Goal: Task Accomplishment & Management: Complete application form

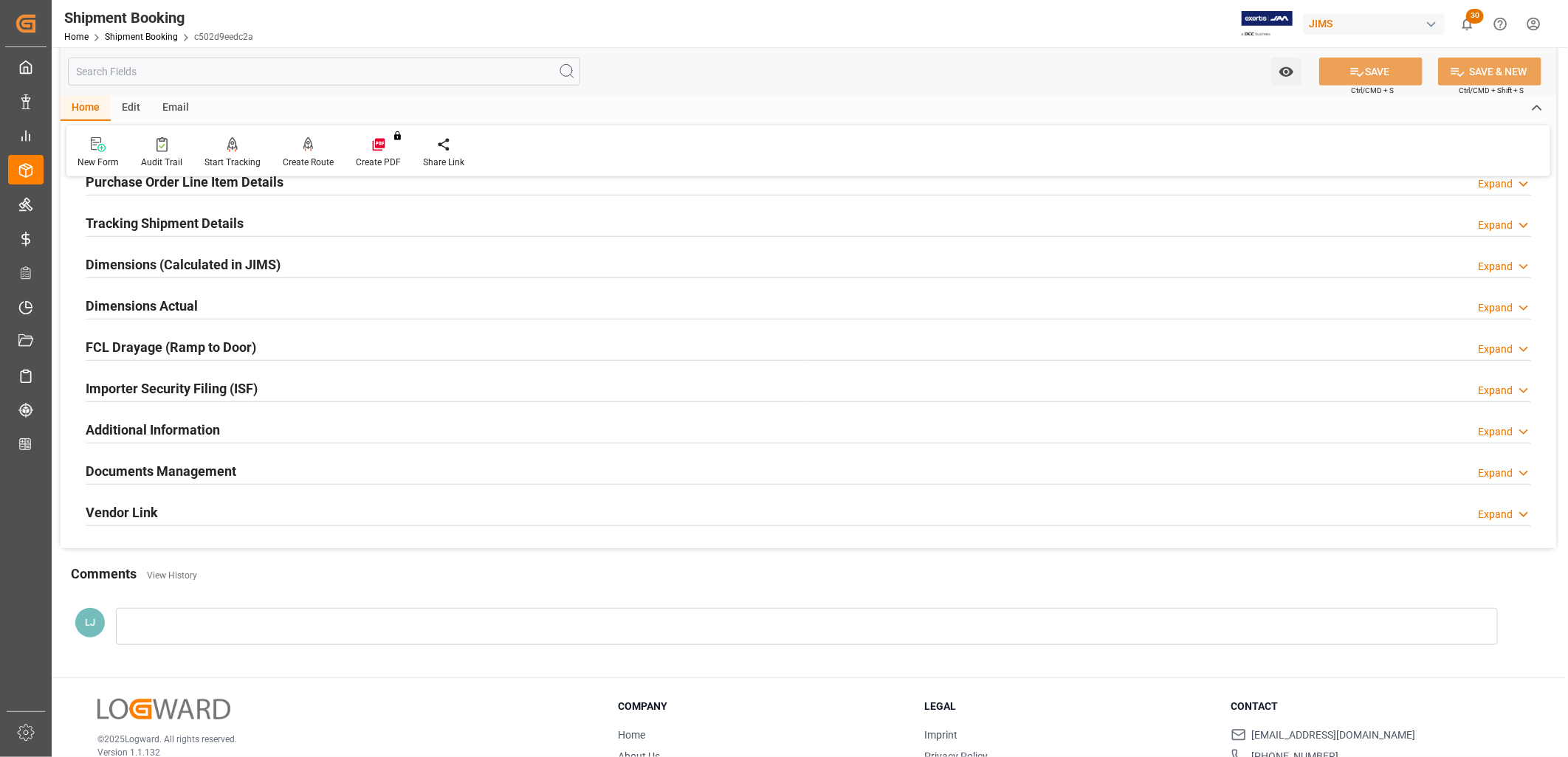
scroll to position [573, 0]
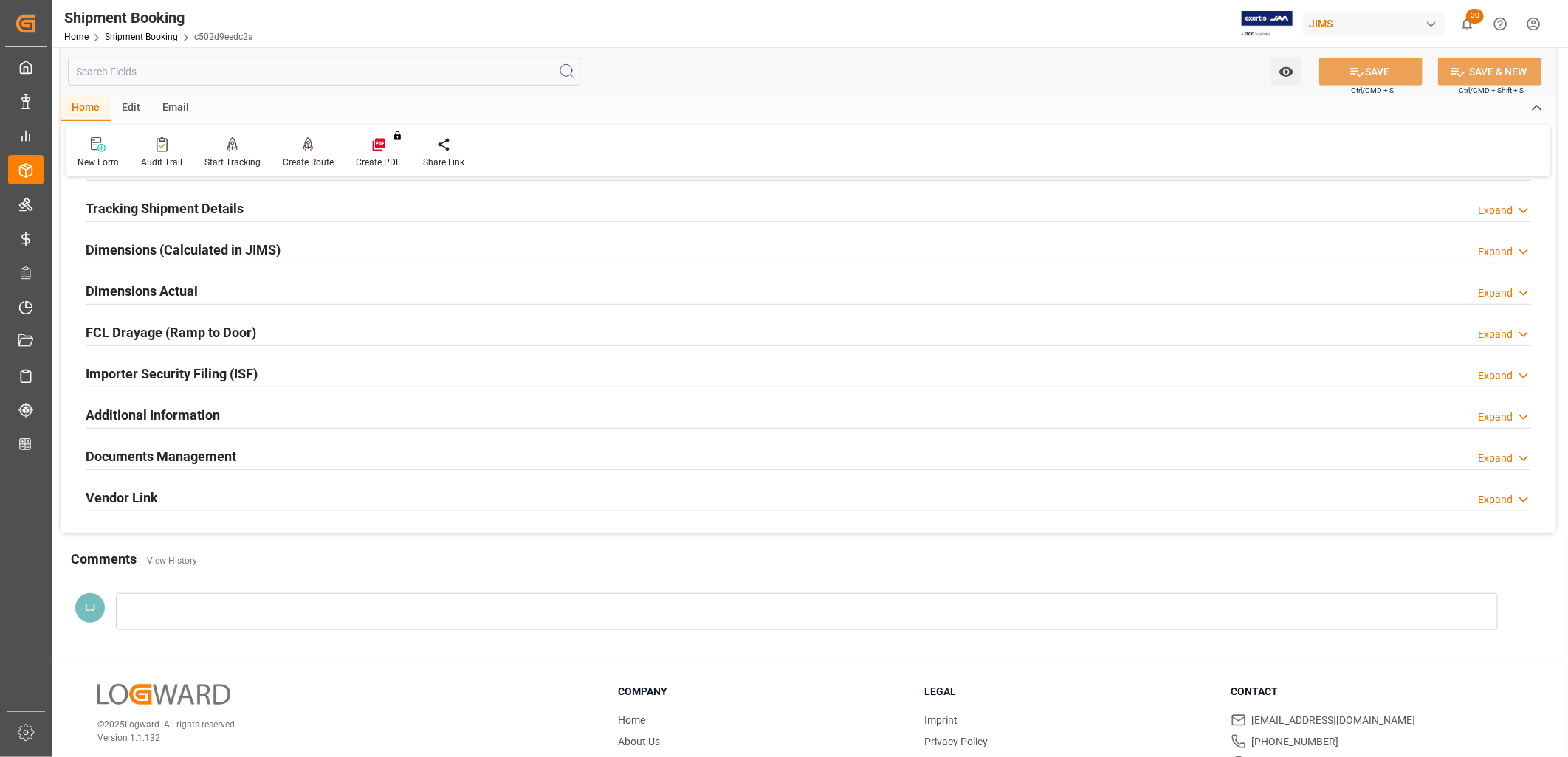
click at [166, 615] on div at bounding box center [807, 612] width 1382 height 37
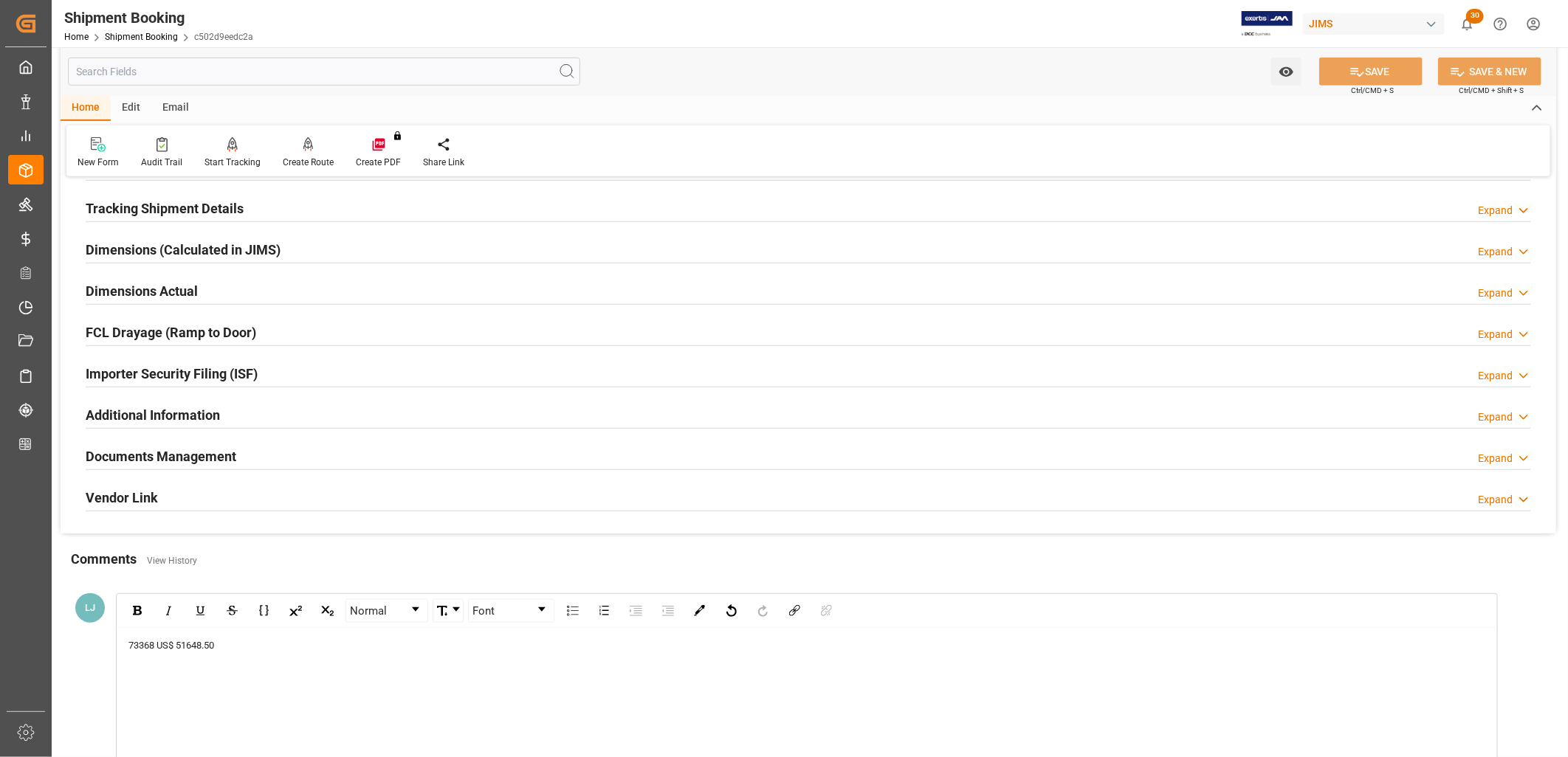
click at [131, 645] on span "73368 US$ 51648.50" at bounding box center [171, 646] width 85 height 11
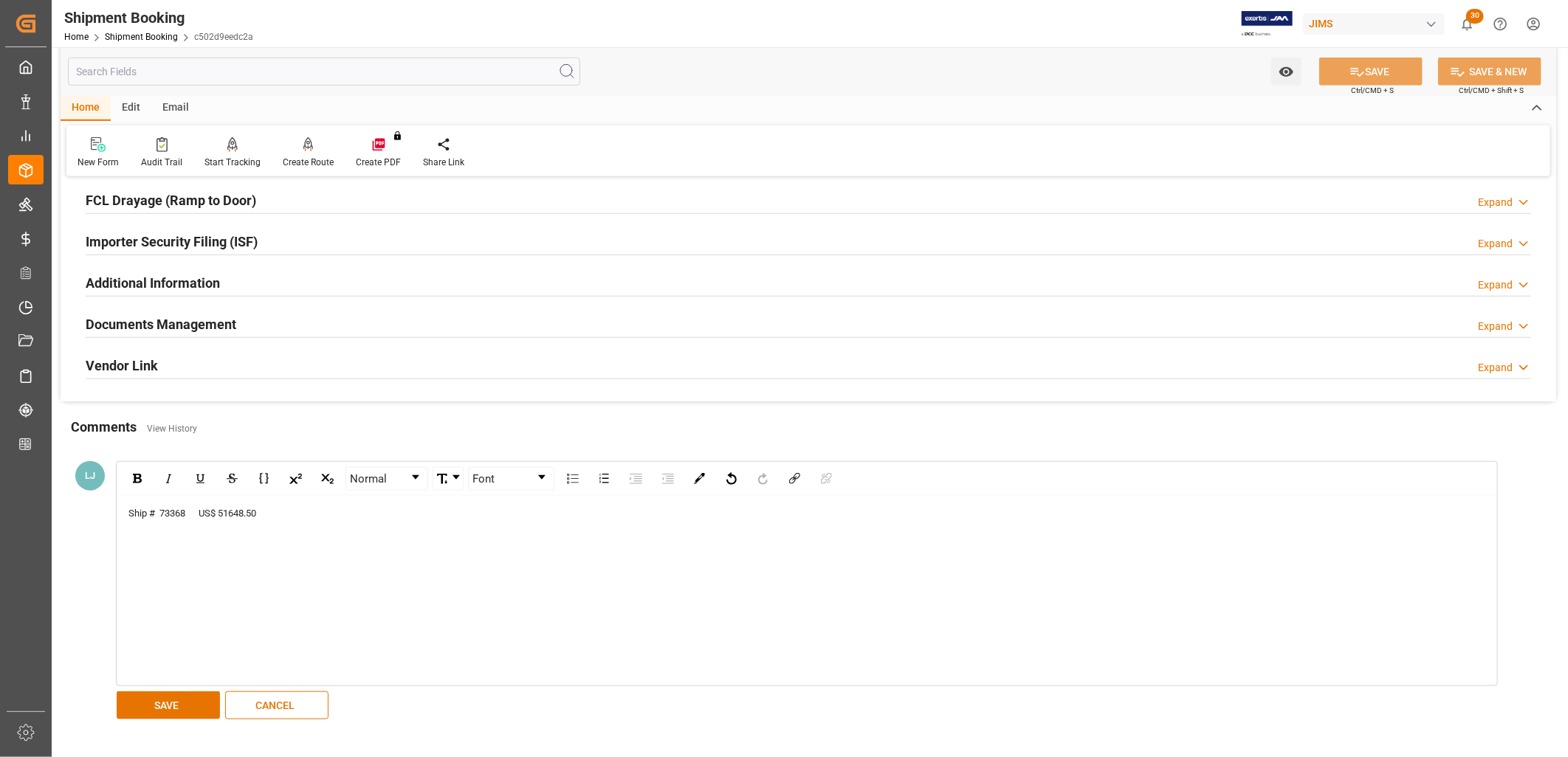
scroll to position [738, 0]
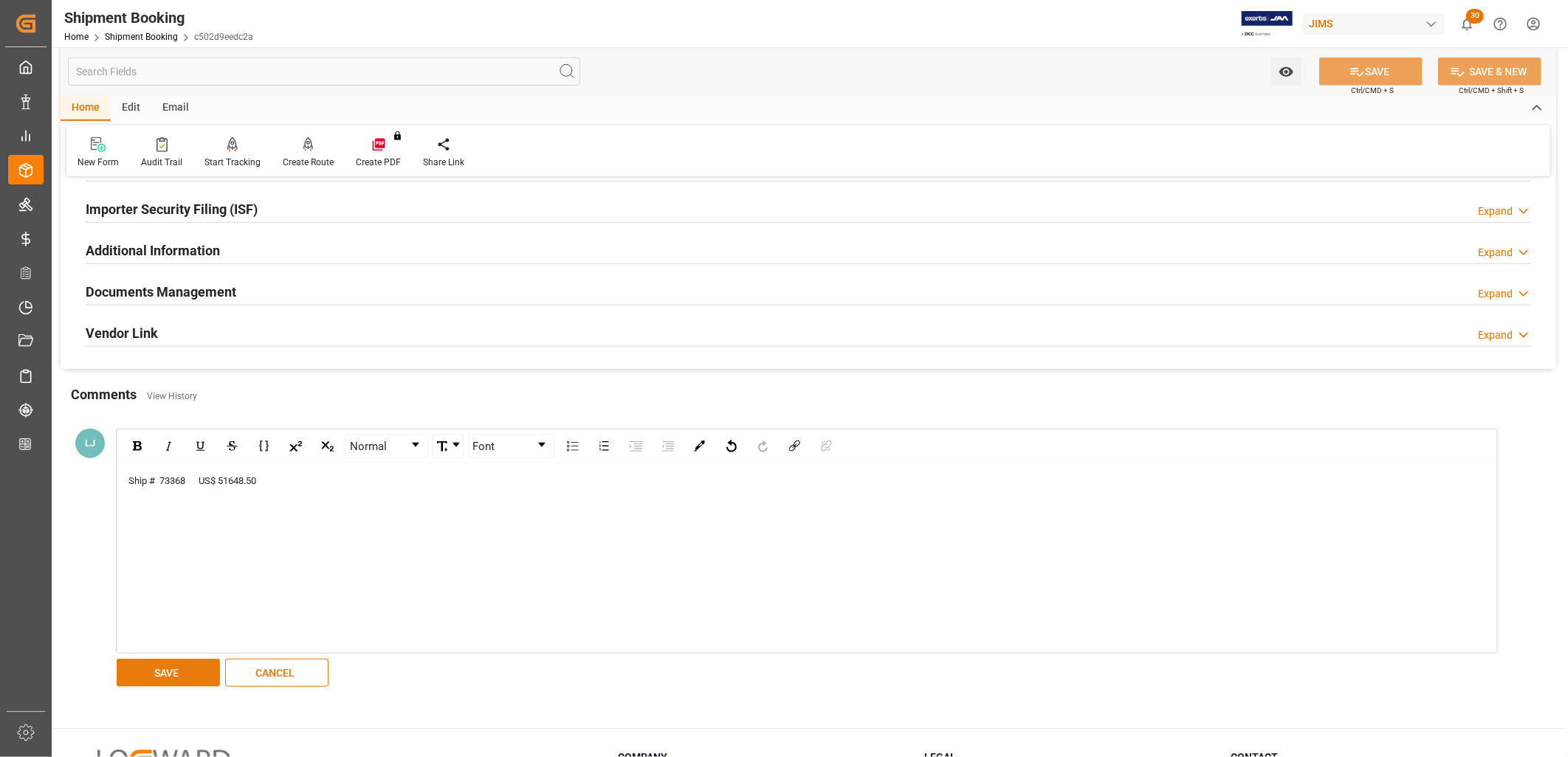
click at [163, 675] on button "SAVE" at bounding box center [168, 673] width 104 height 28
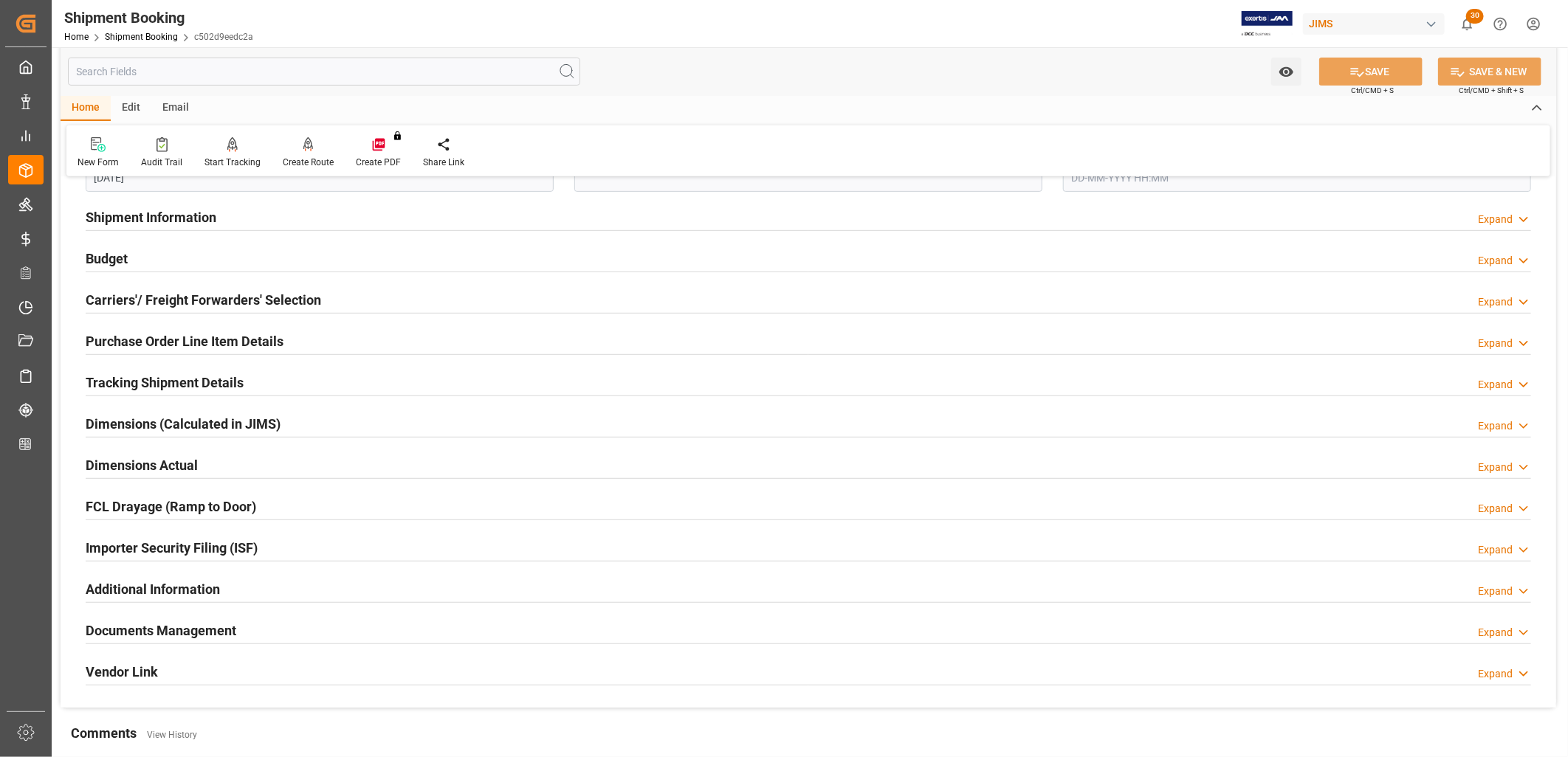
scroll to position [387, 0]
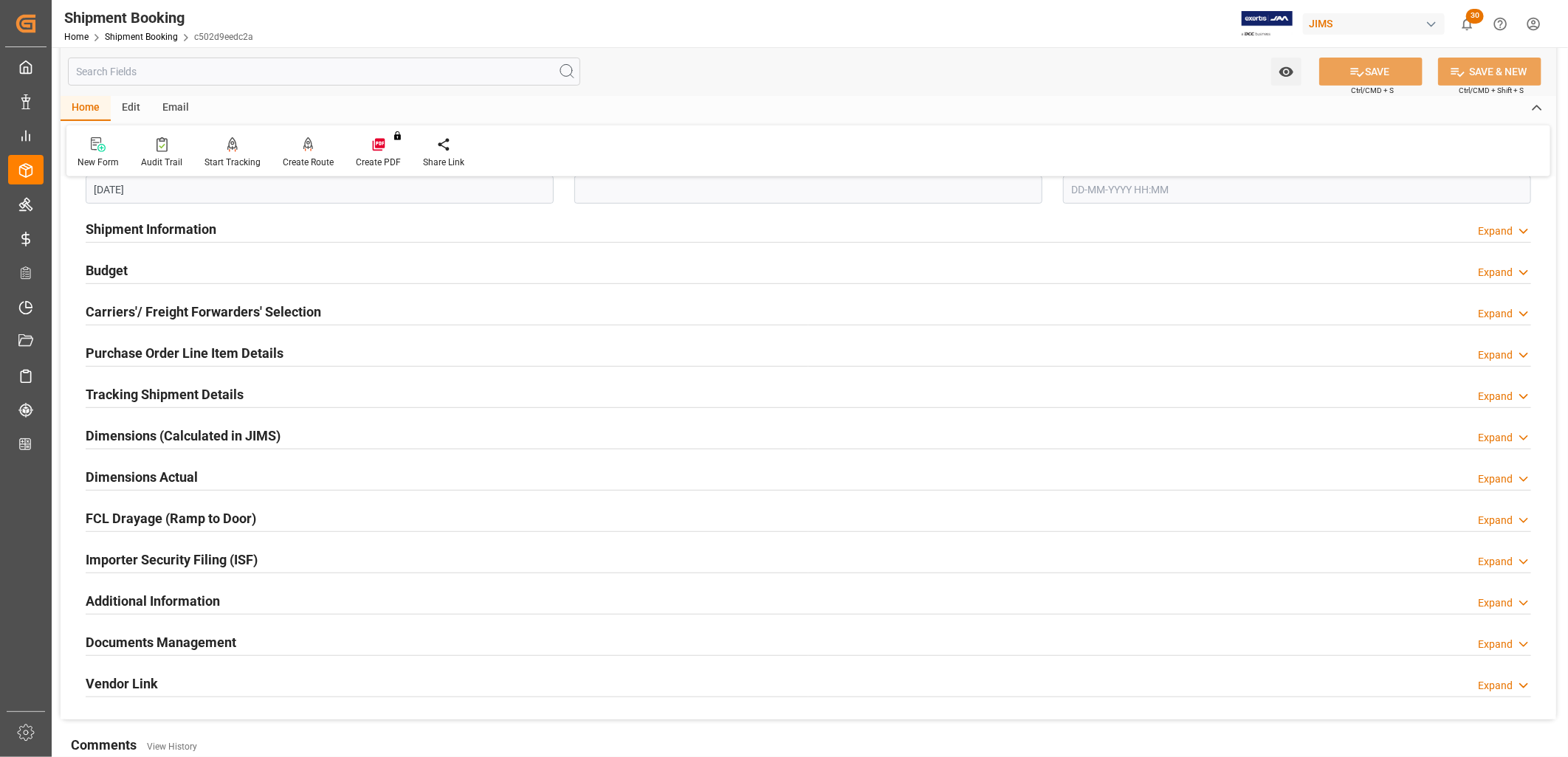
click at [122, 268] on h2 "Budget" at bounding box center [106, 270] width 42 height 20
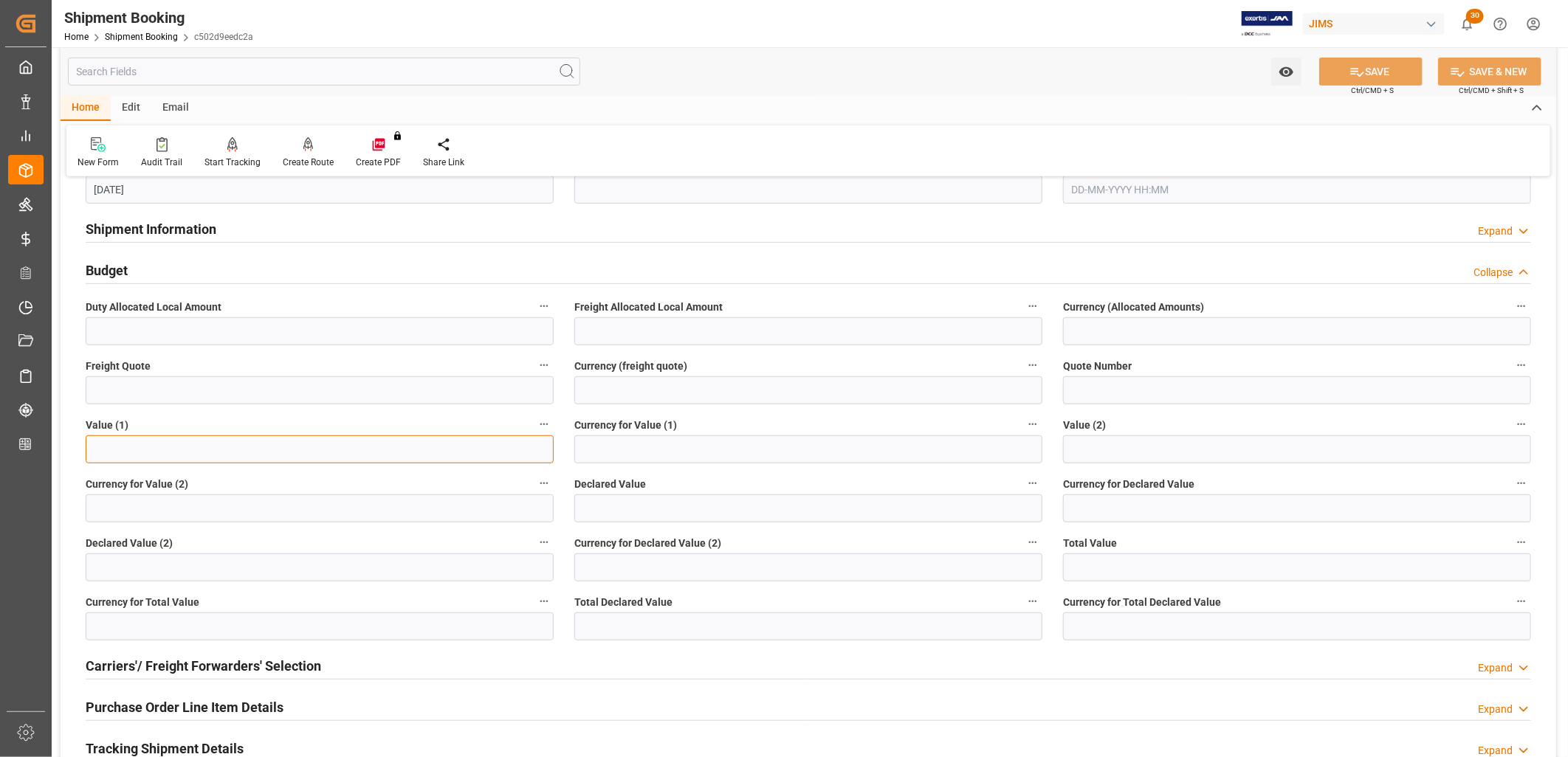
click at [119, 439] on input "text" at bounding box center [319, 450] width 468 height 28
type input "51648."
click at [601, 438] on input at bounding box center [808, 450] width 468 height 28
type input "USD"
click at [1391, 67] on button "SAVE" at bounding box center [1370, 71] width 104 height 28
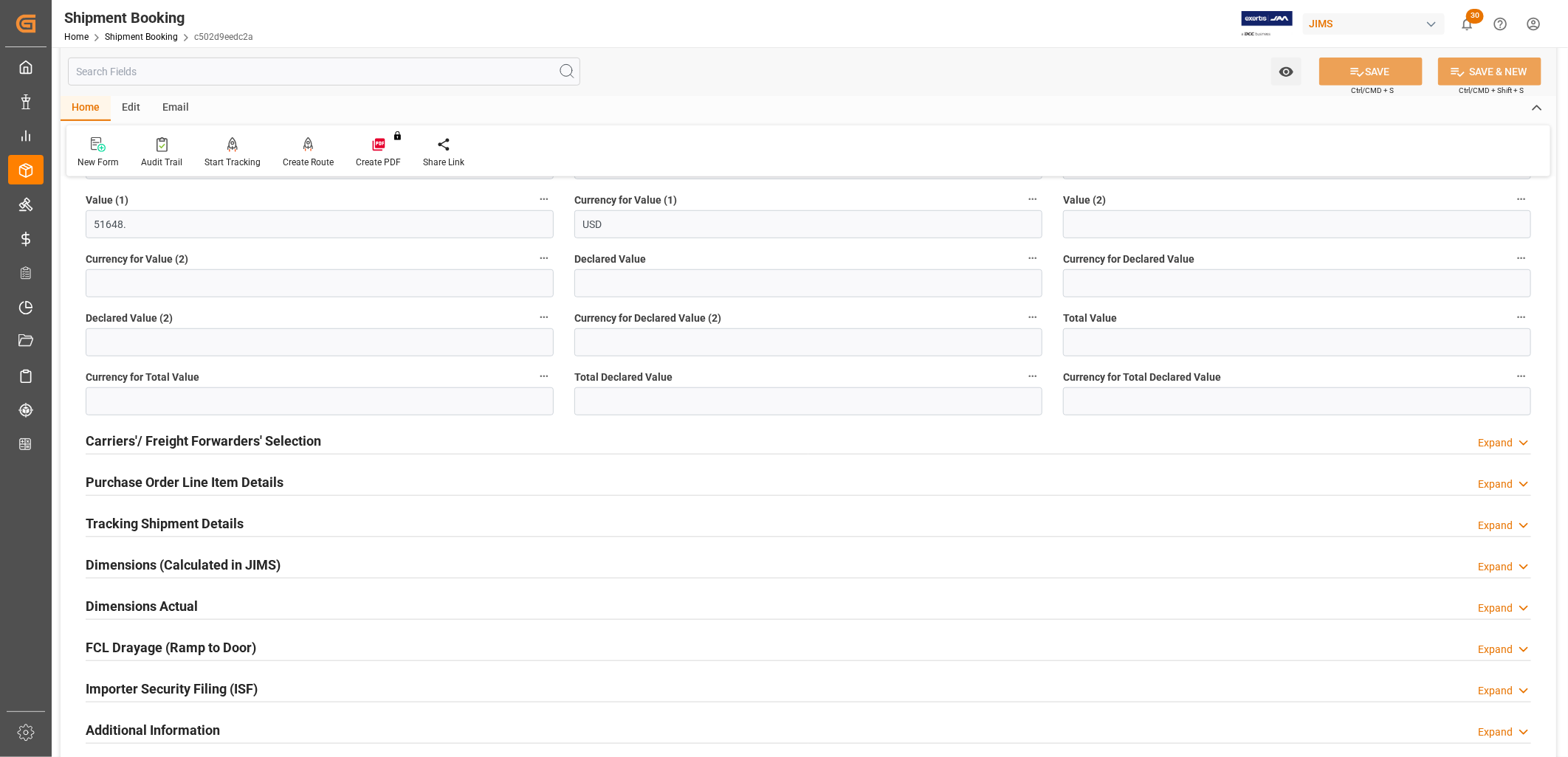
scroll to position [633, 0]
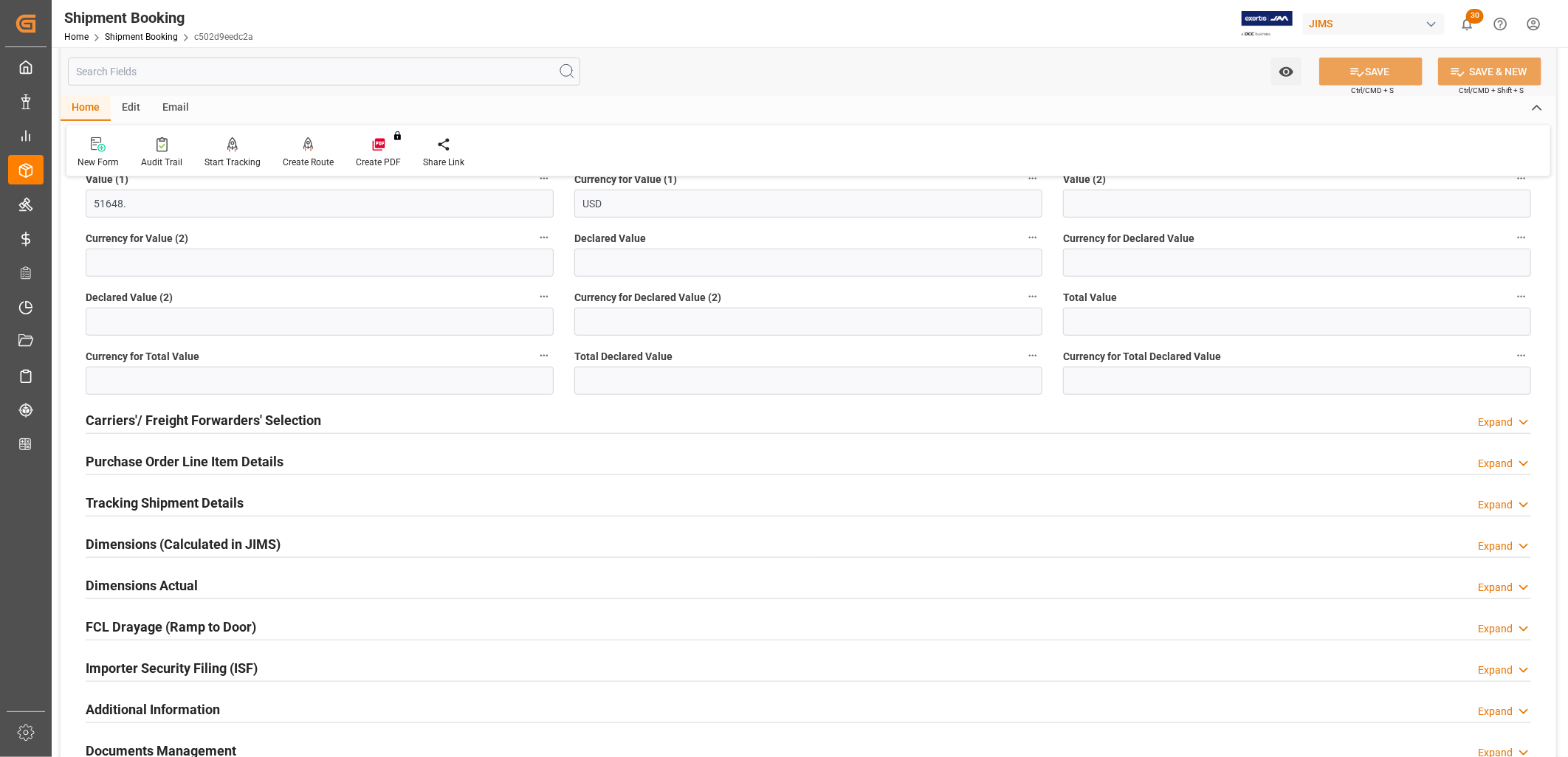
click at [257, 422] on h2 "Carriers'/ Freight Forwarders' Selection" at bounding box center [203, 420] width 236 height 20
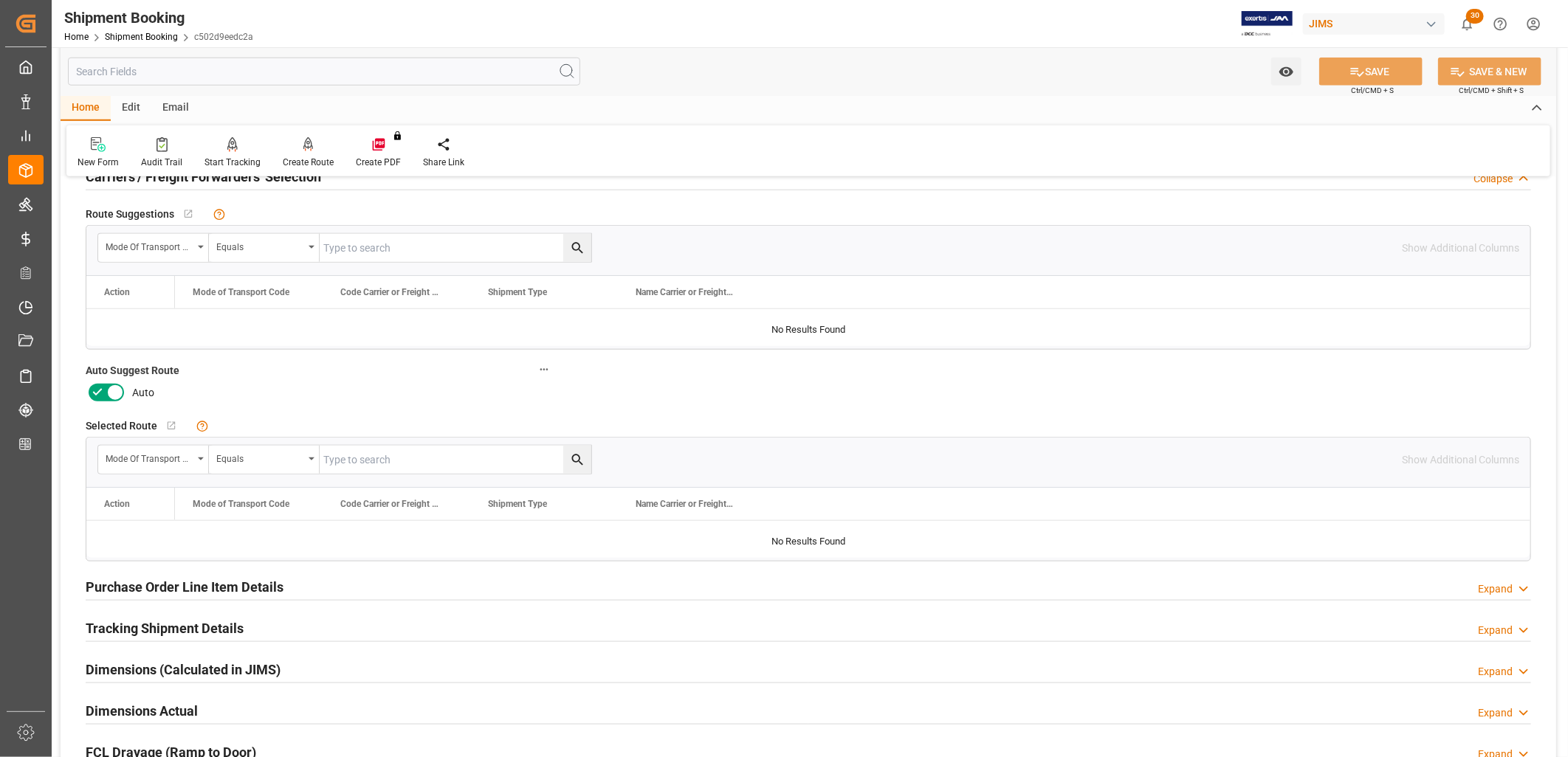
scroll to position [880, 0]
click at [110, 392] on icon at bounding box center [115, 390] width 17 height 17
click at [0, 0] on input "checkbox" at bounding box center [0, 0] width 0 height 0
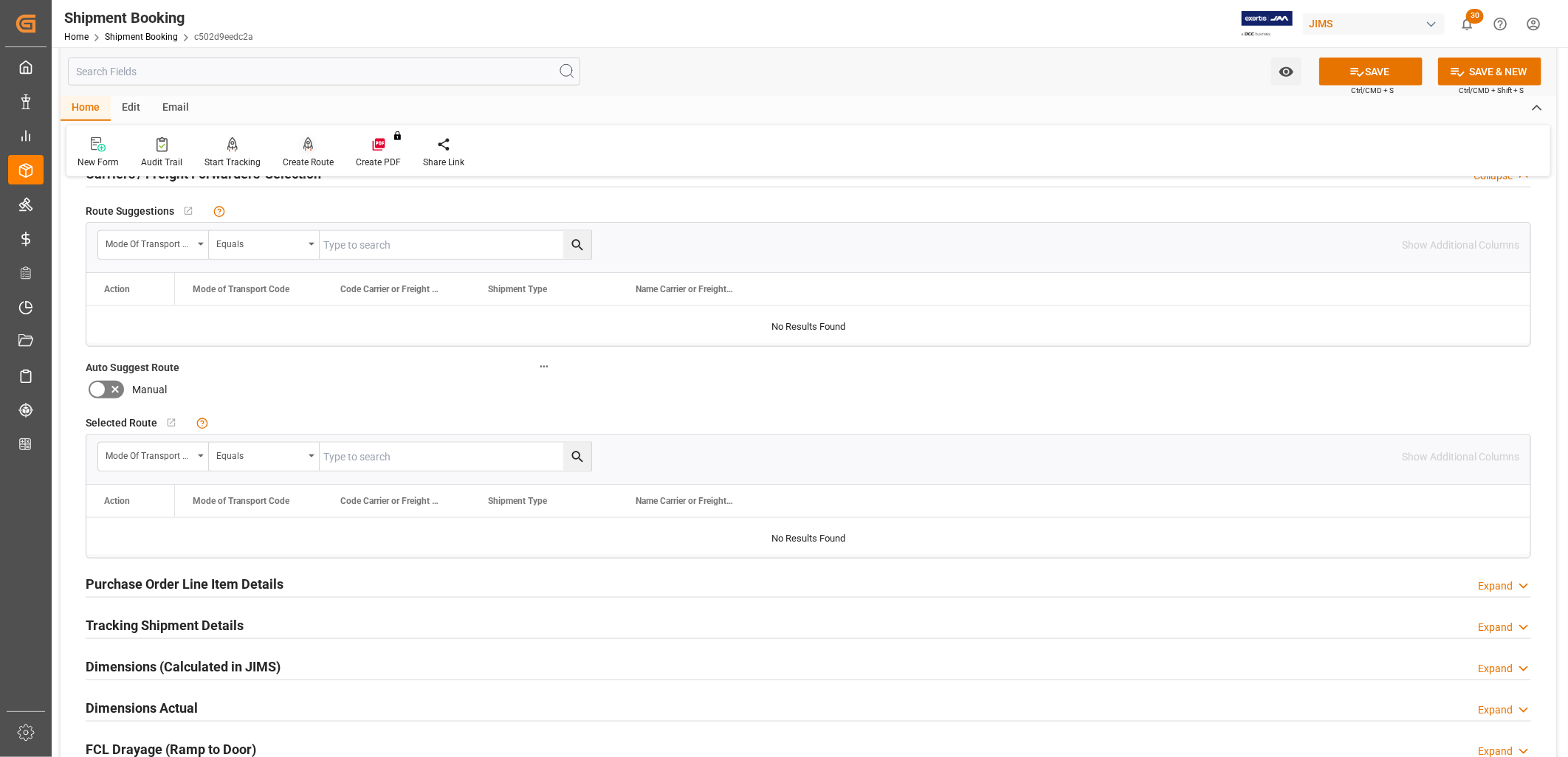
click at [309, 157] on div "Create Route" at bounding box center [308, 162] width 51 height 13
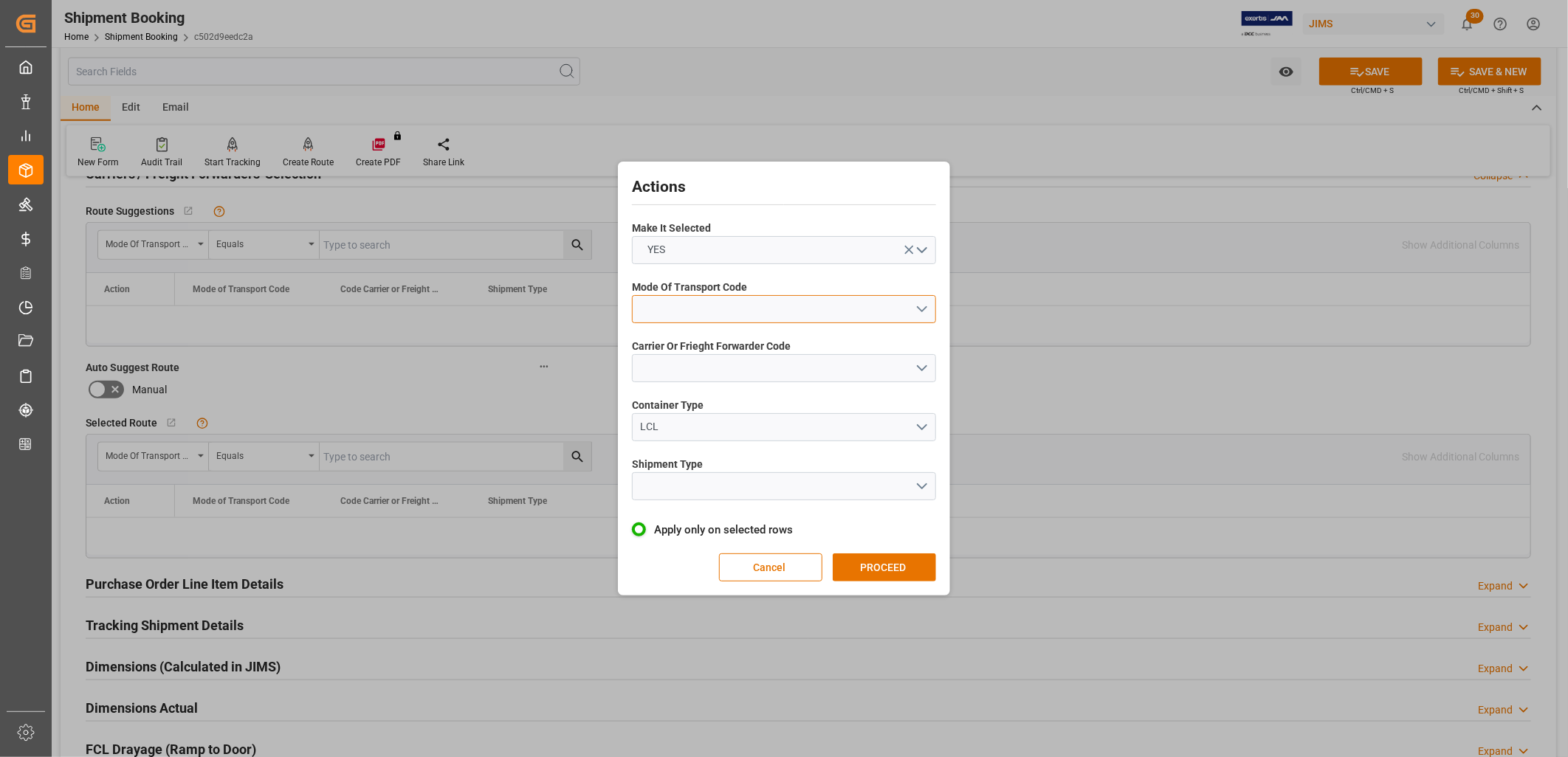
click at [923, 306] on button "open menu" at bounding box center [784, 309] width 305 height 28
click at [681, 311] on div "1- OCEAN" at bounding box center [784, 313] width 303 height 31
click at [923, 364] on button "open menu" at bounding box center [784, 368] width 305 height 28
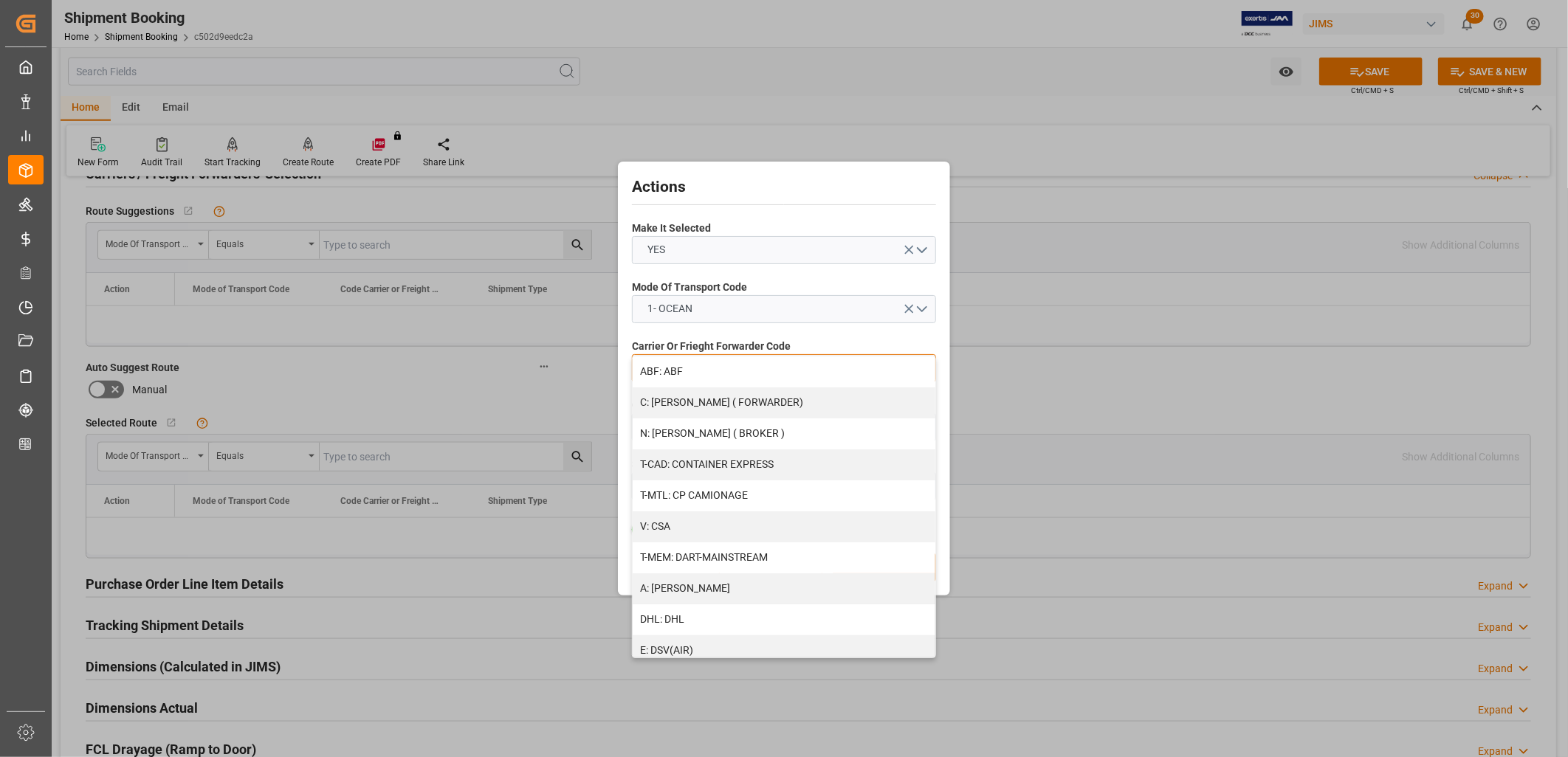
click at [923, 364] on div "ABF: ABF" at bounding box center [784, 372] width 303 height 31
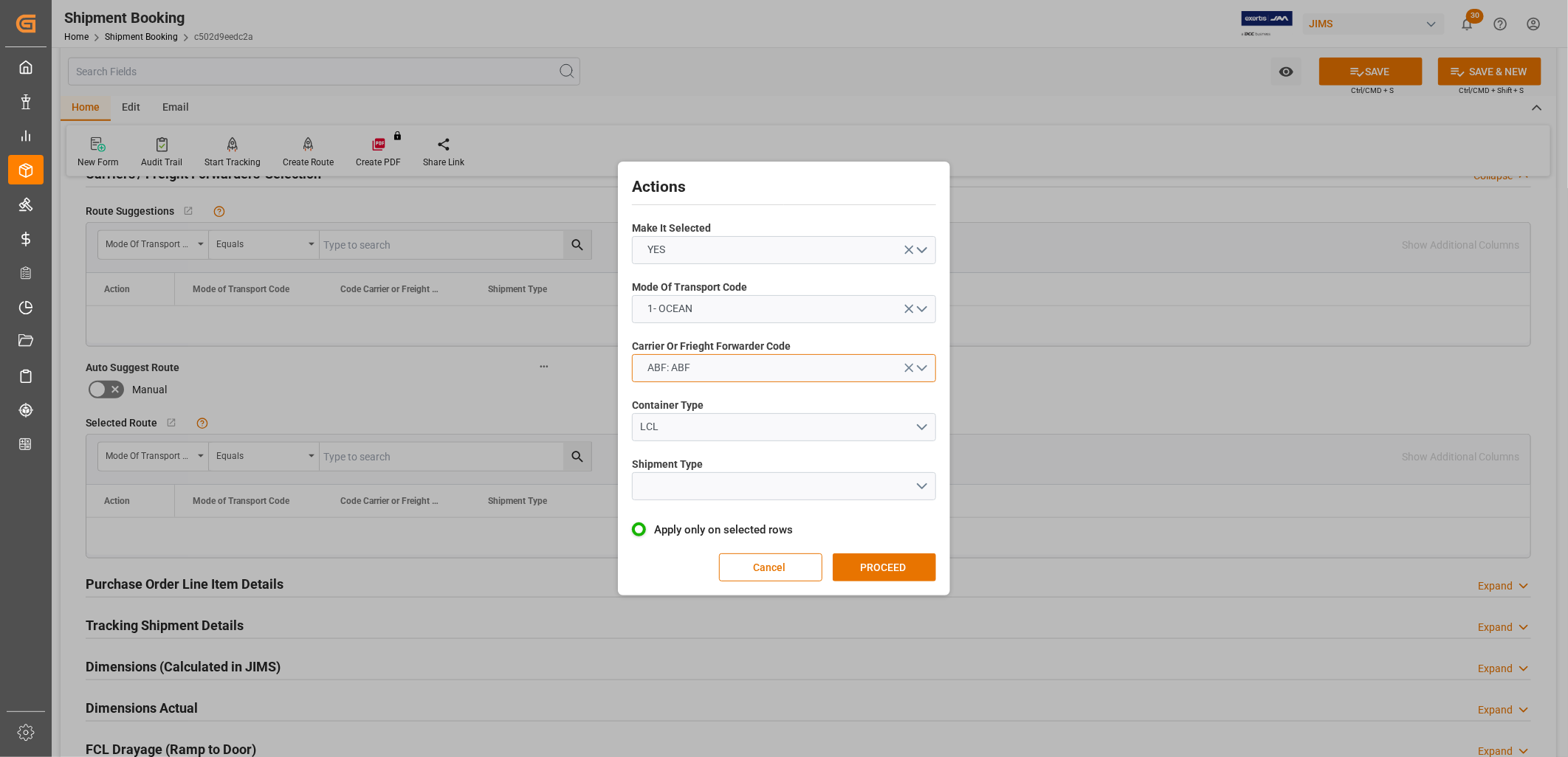
click at [933, 374] on button "ABF: ABF" at bounding box center [784, 368] width 305 height 28
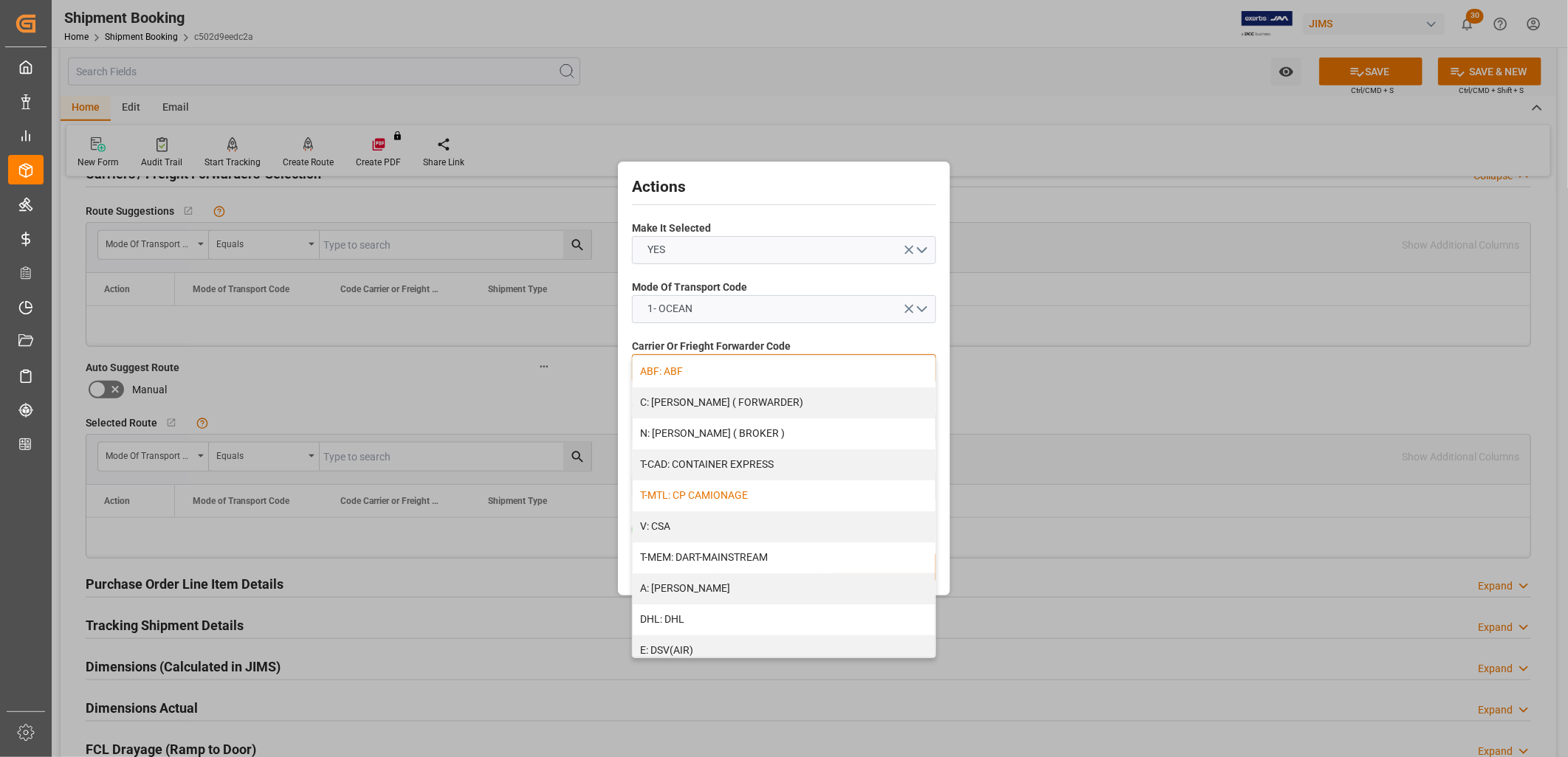
scroll to position [82, 0]
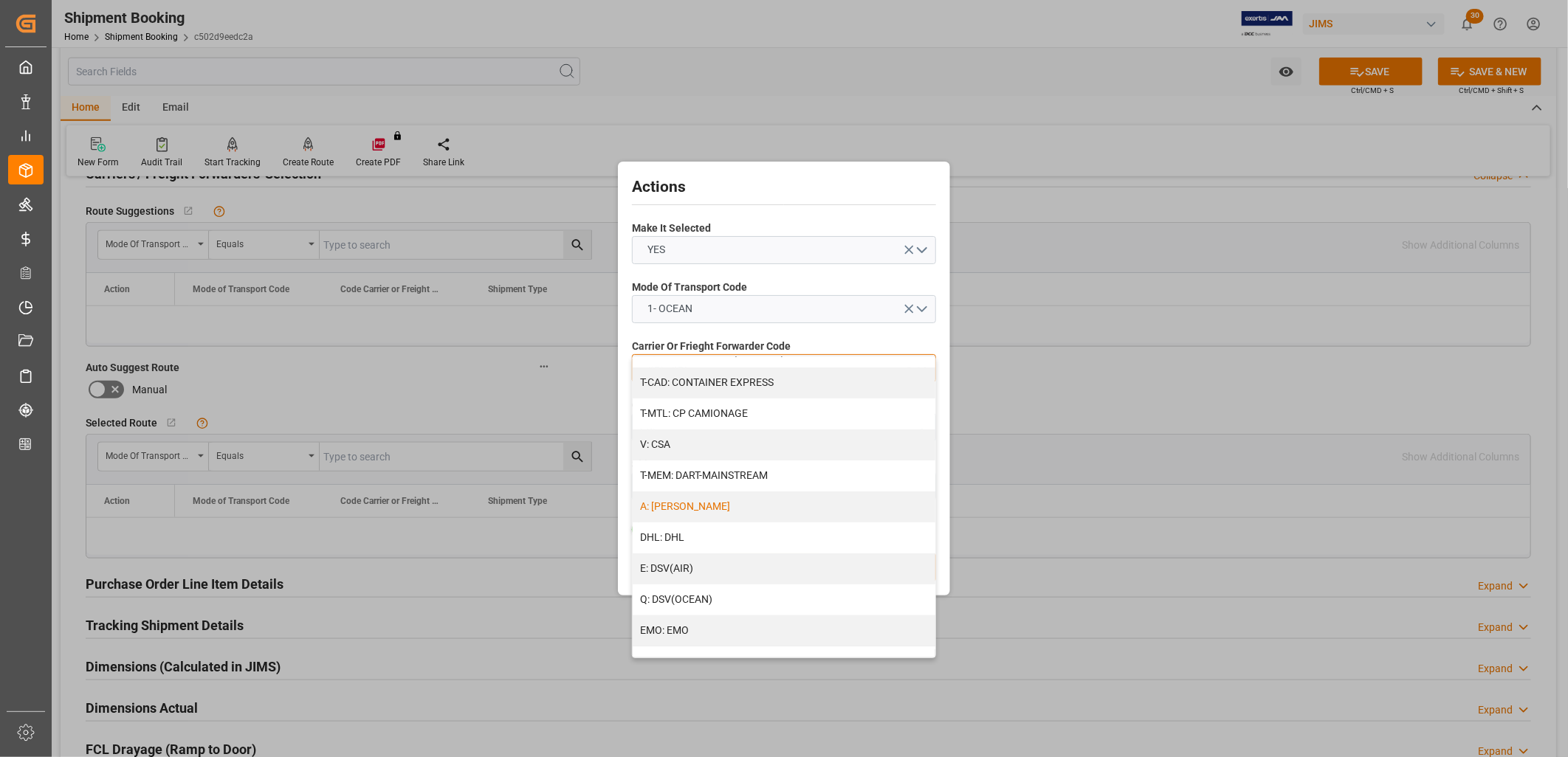
click at [688, 507] on div "A: DELMAR" at bounding box center [784, 507] width 303 height 31
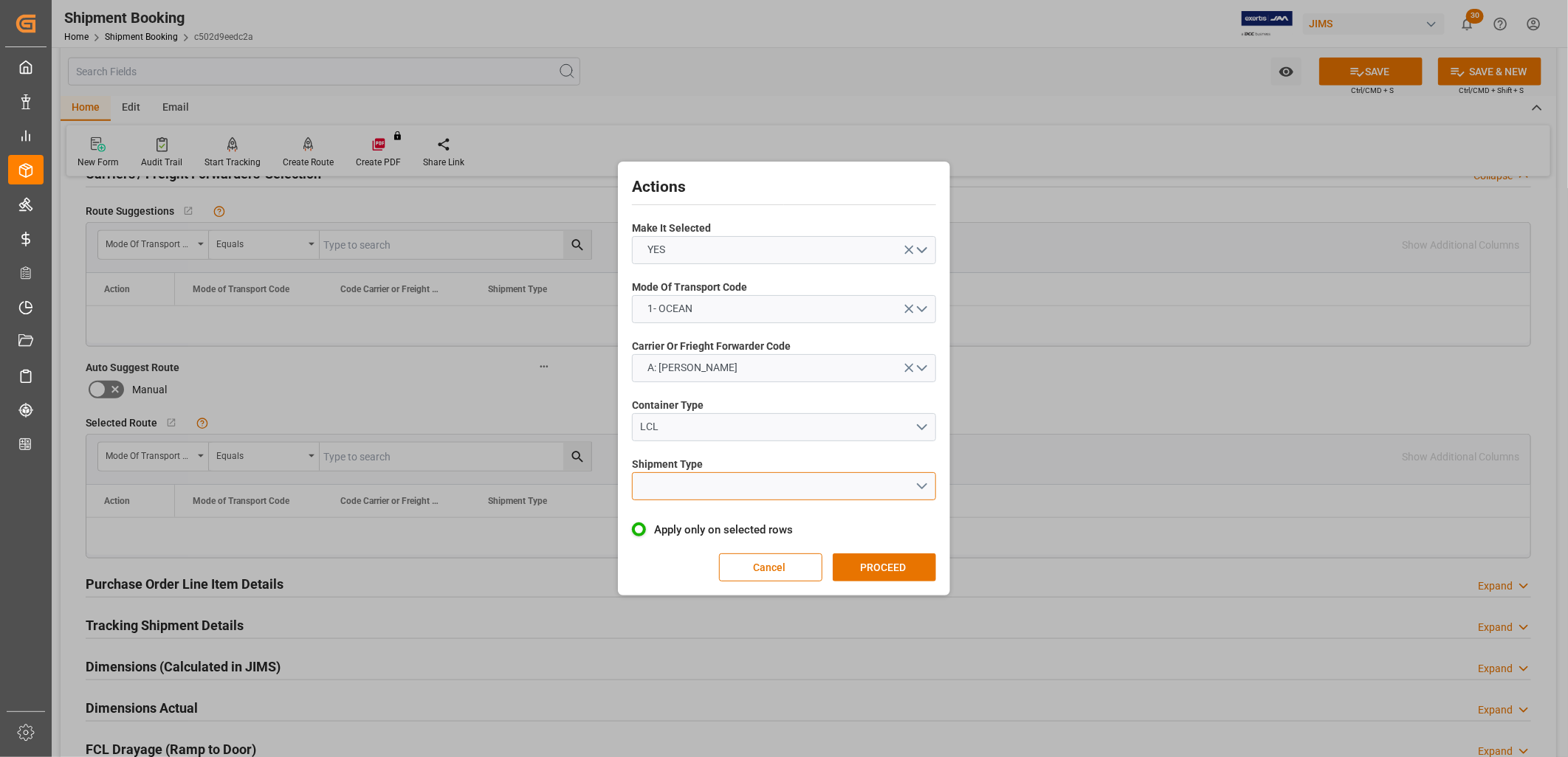
click at [925, 485] on button "open menu" at bounding box center [784, 486] width 305 height 28
click at [645, 519] on div "LCL" at bounding box center [784, 521] width 303 height 31
click at [864, 559] on button "PROCEED" at bounding box center [884, 567] width 104 height 28
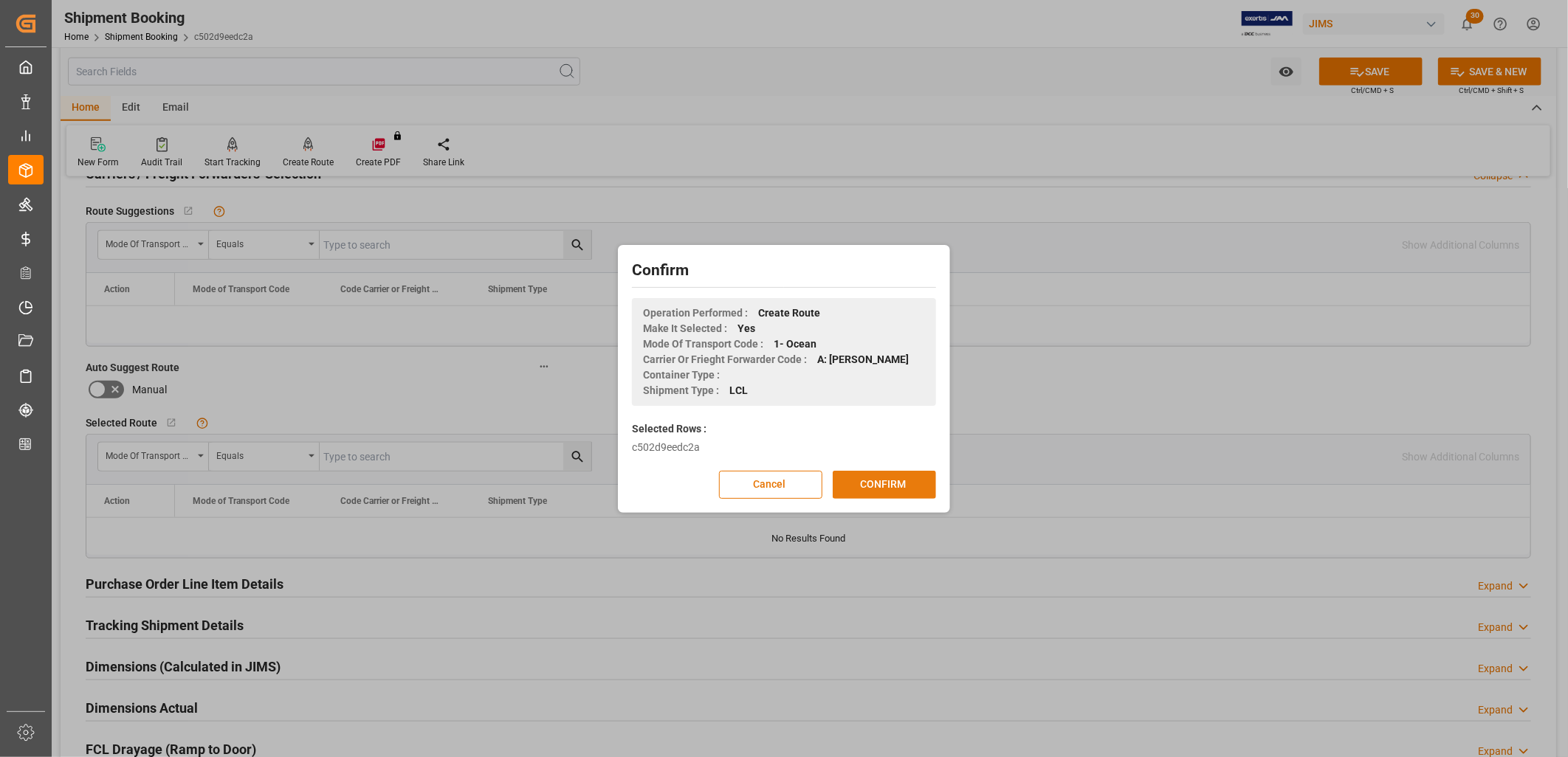
click at [898, 480] on button "CONFIRM" at bounding box center [884, 485] width 104 height 28
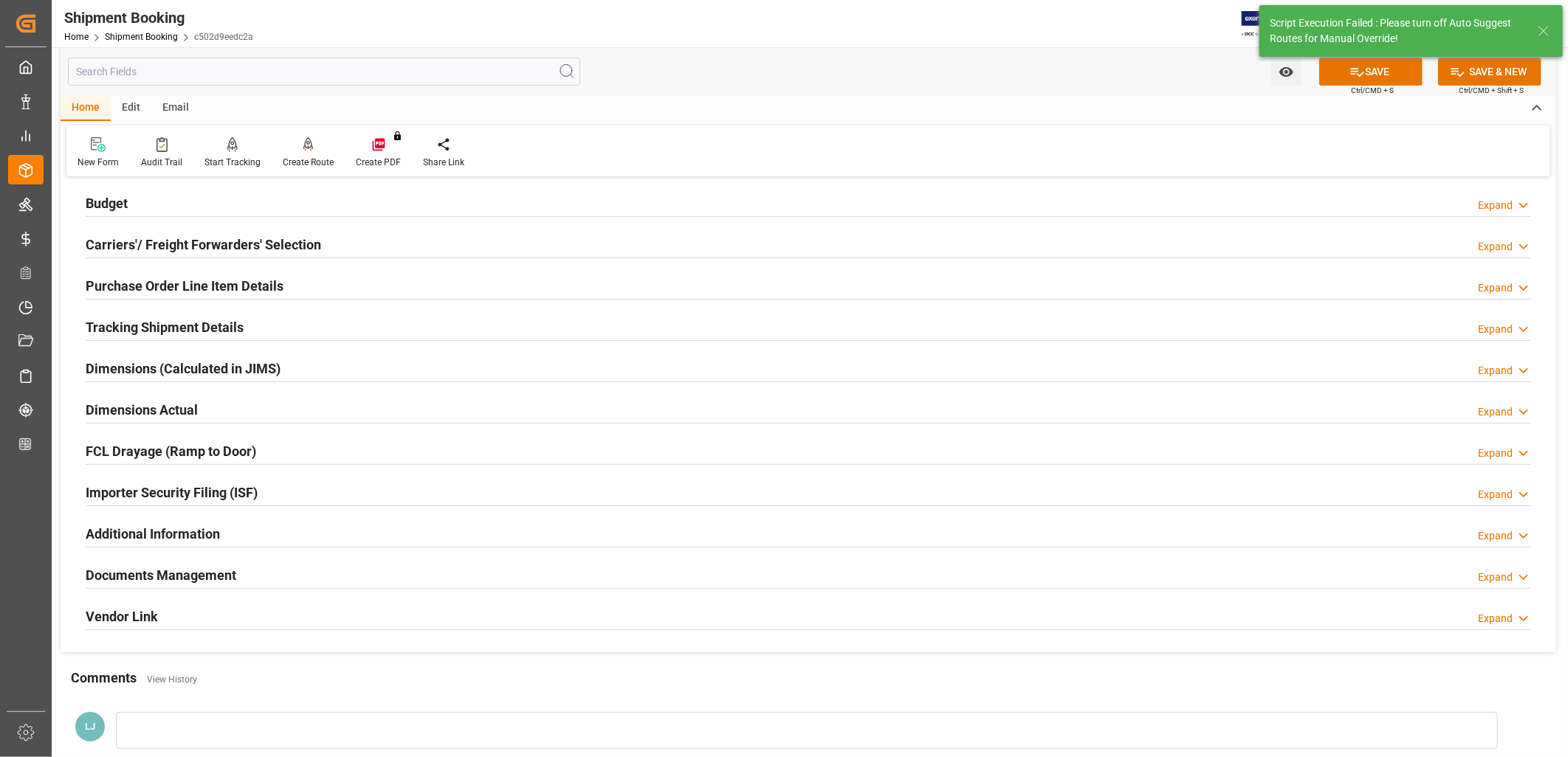
scroll to position [421, 0]
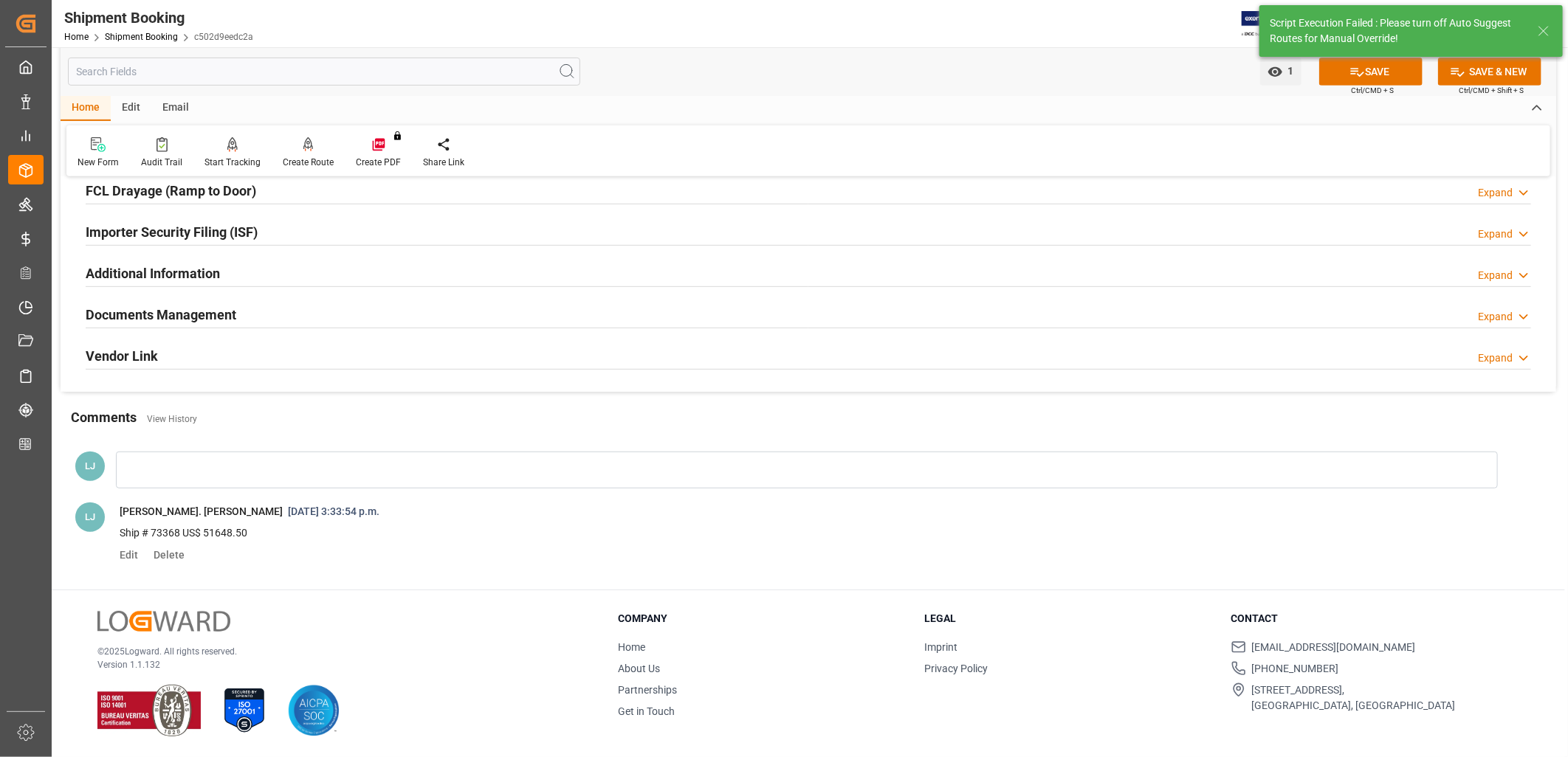
type input "14-10-2025"
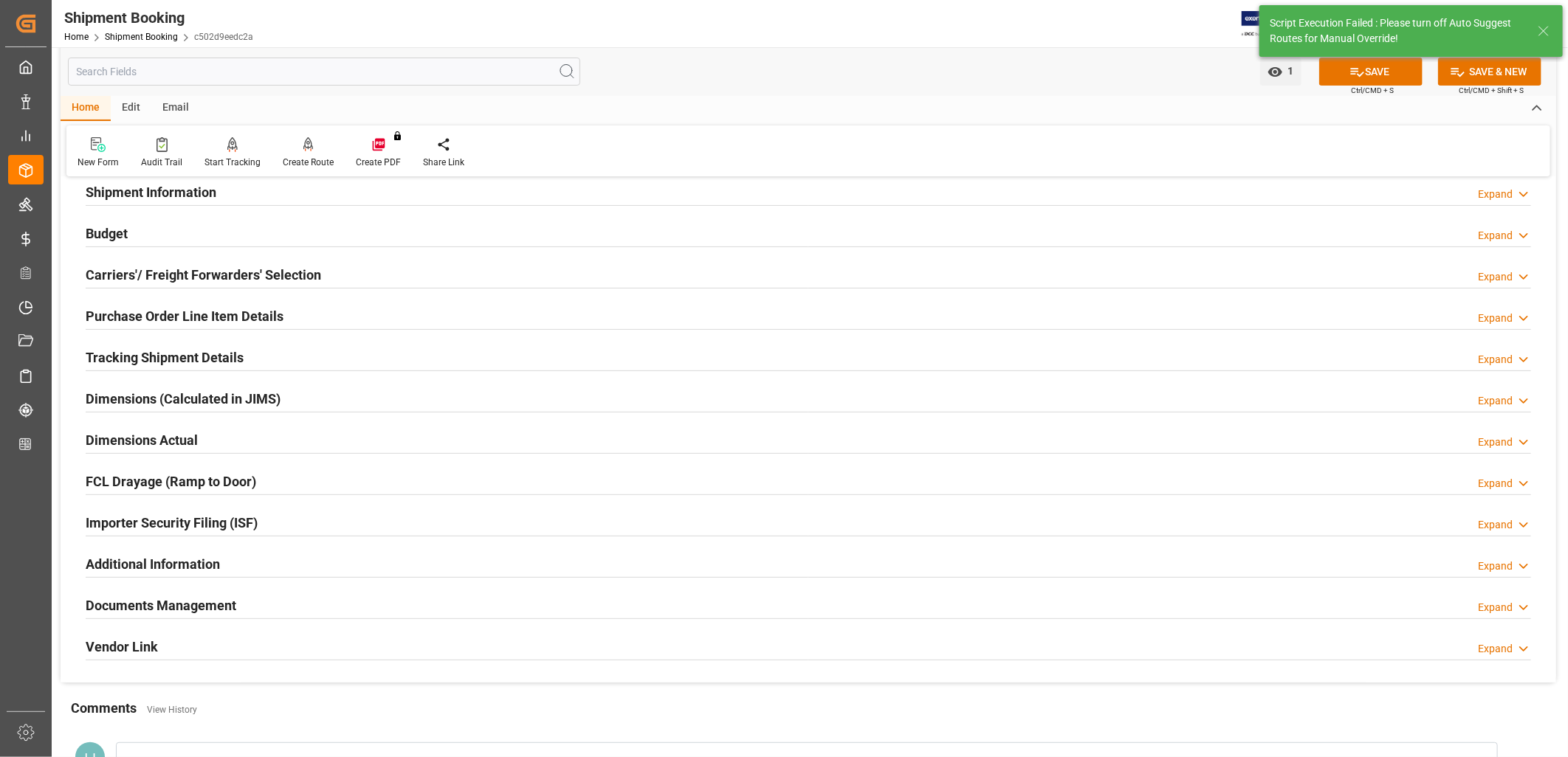
scroll to position [0, 0]
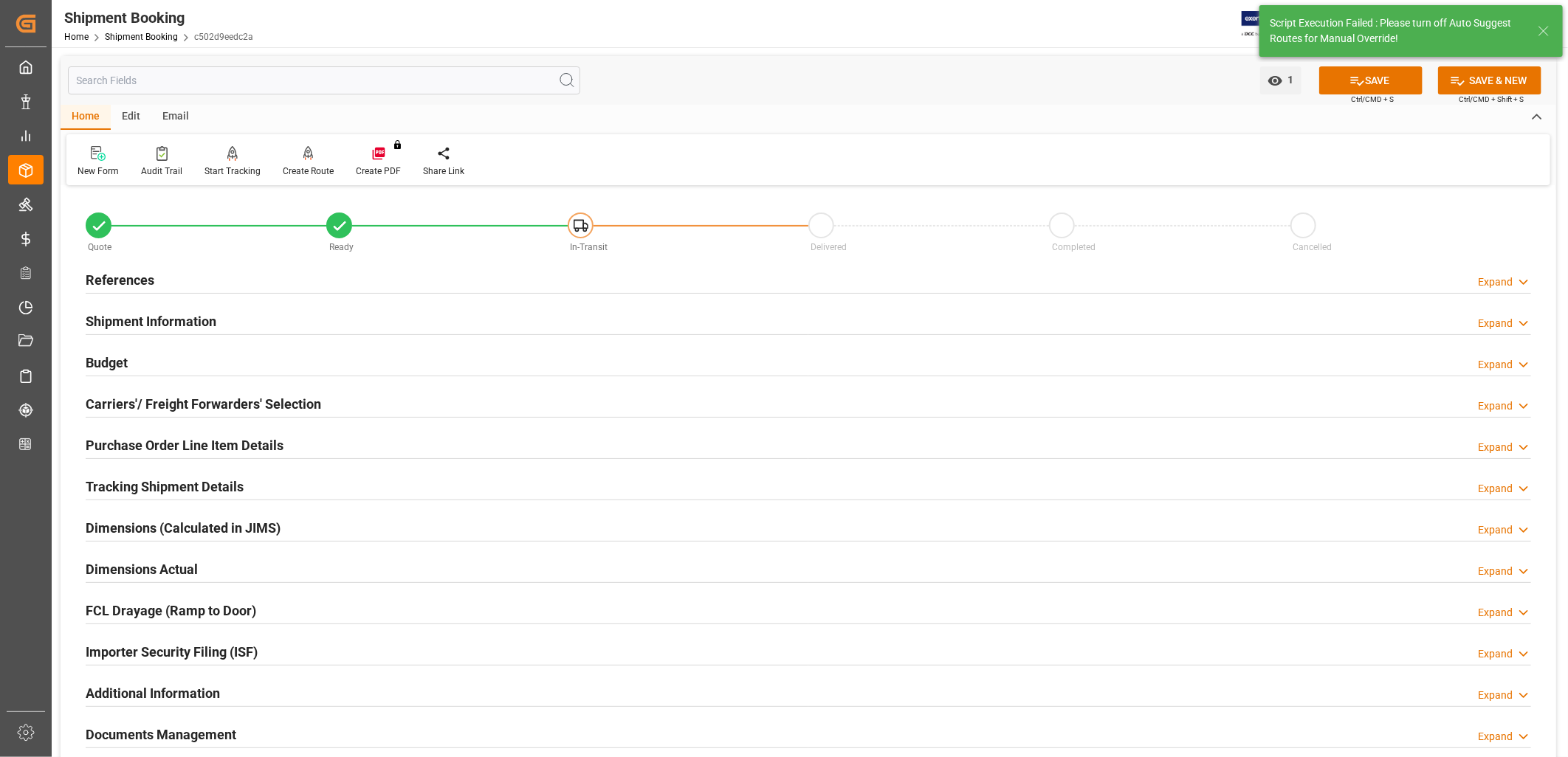
click at [124, 281] on h2 "References" at bounding box center [119, 279] width 69 height 20
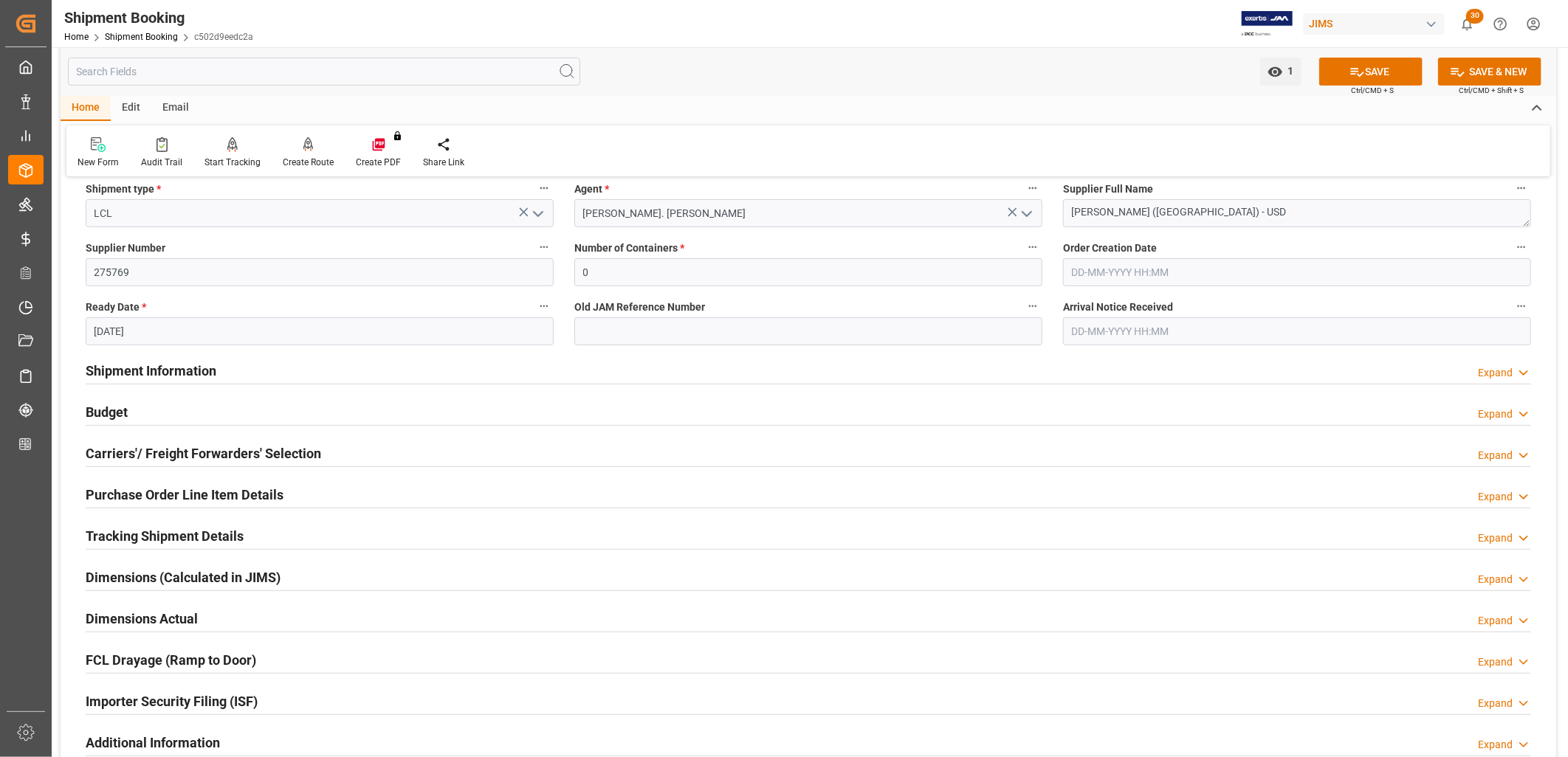
scroll to position [328, 0]
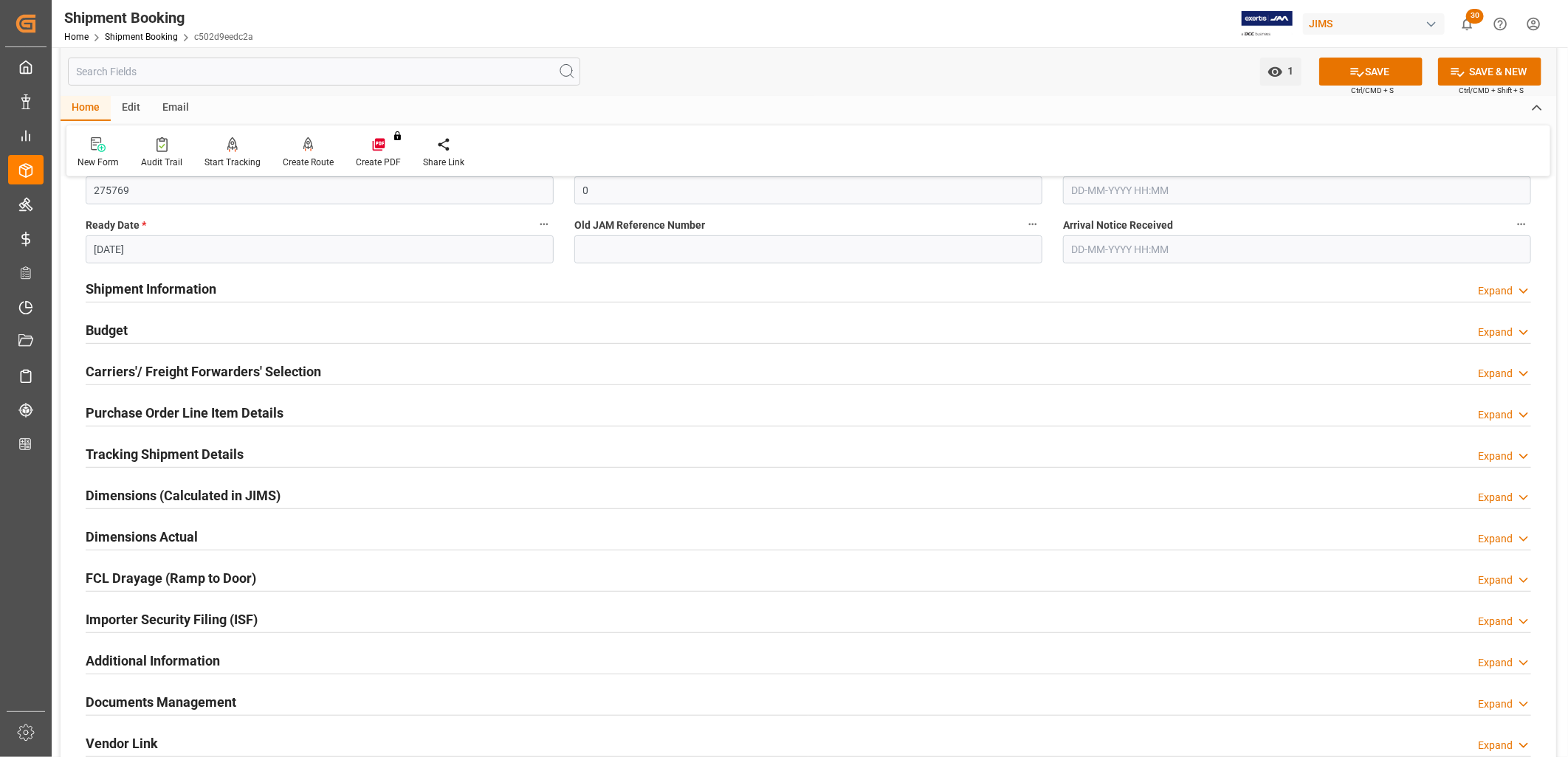
click at [255, 365] on h2 "Carriers'/ Freight Forwarders' Selection" at bounding box center [203, 372] width 236 height 20
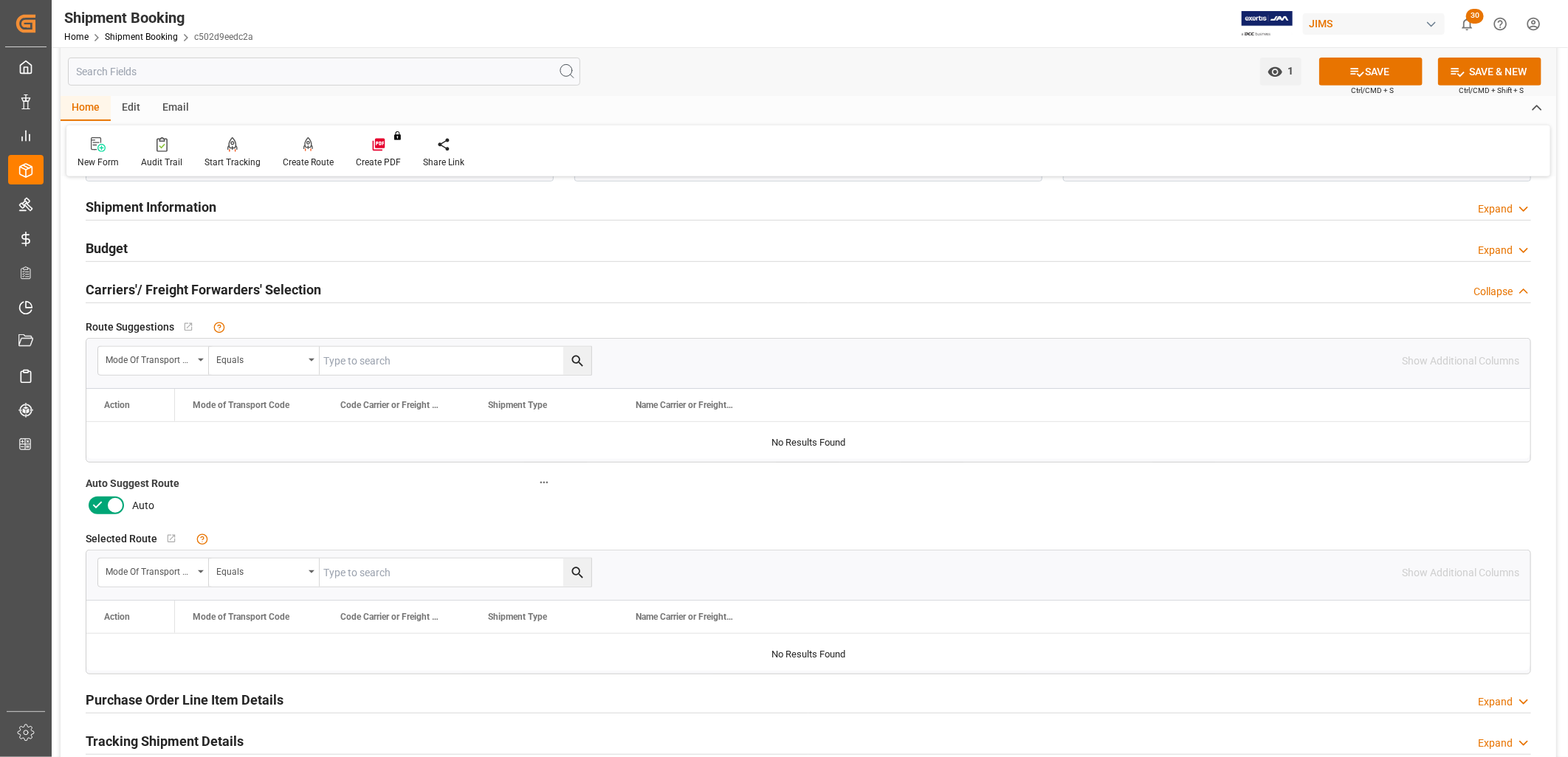
scroll to position [492, 0]
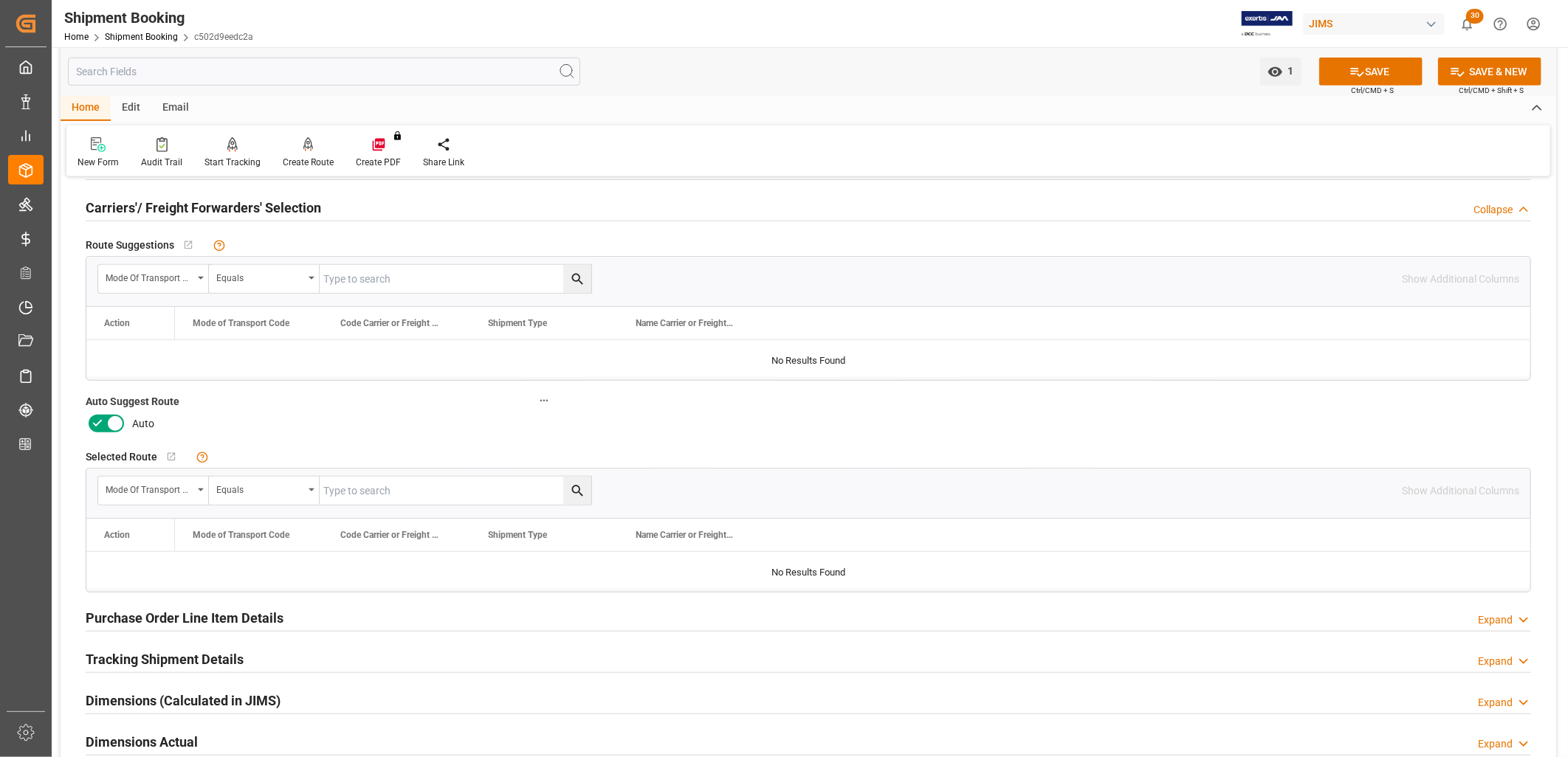
click at [113, 426] on icon at bounding box center [115, 424] width 17 height 17
click at [0, 0] on input "checkbox" at bounding box center [0, 0] width 0 height 0
click at [1389, 70] on button "SAVE" at bounding box center [1370, 71] width 104 height 28
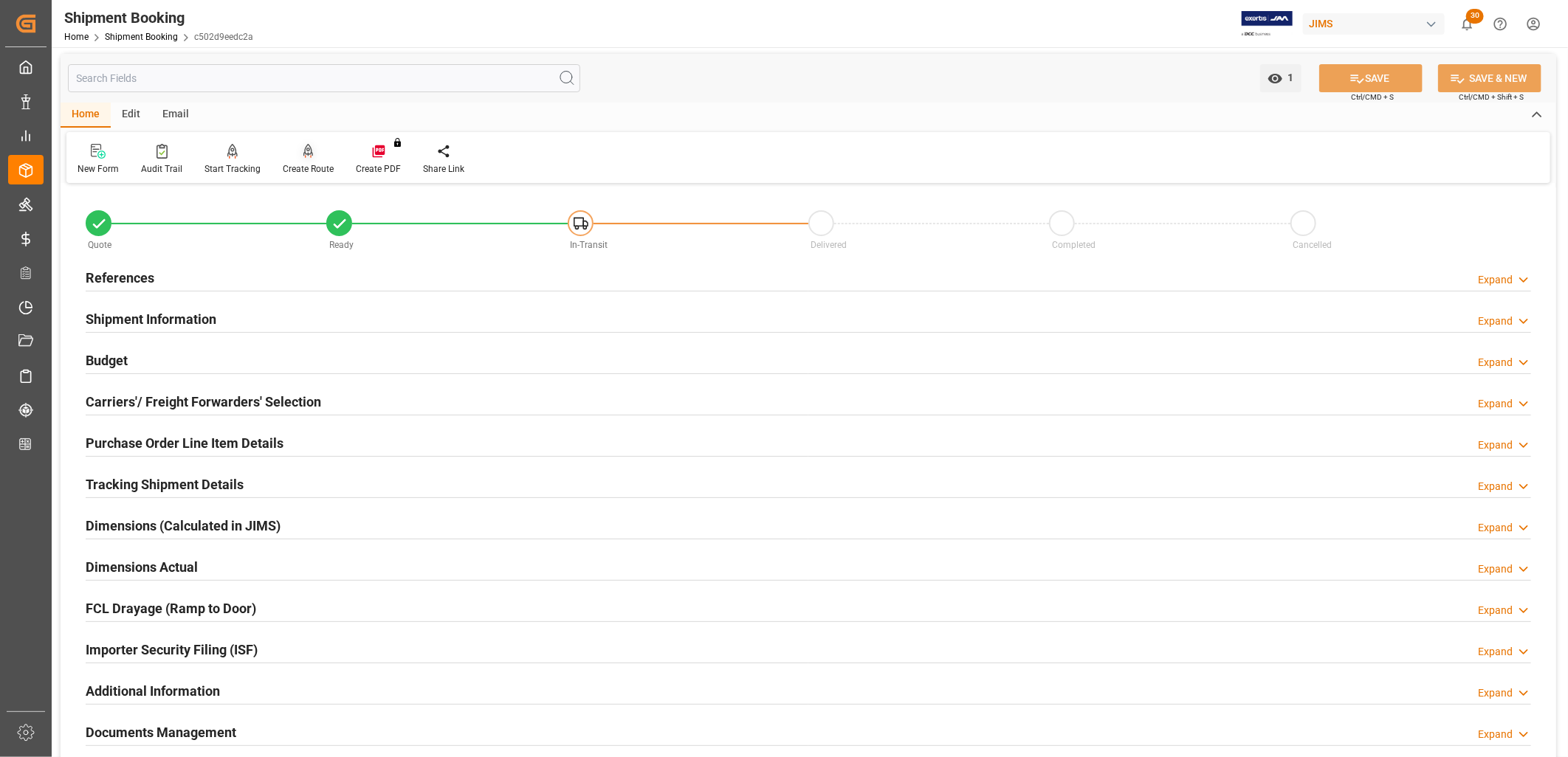
scroll to position [0, 0]
click at [306, 153] on icon at bounding box center [309, 153] width 10 height 15
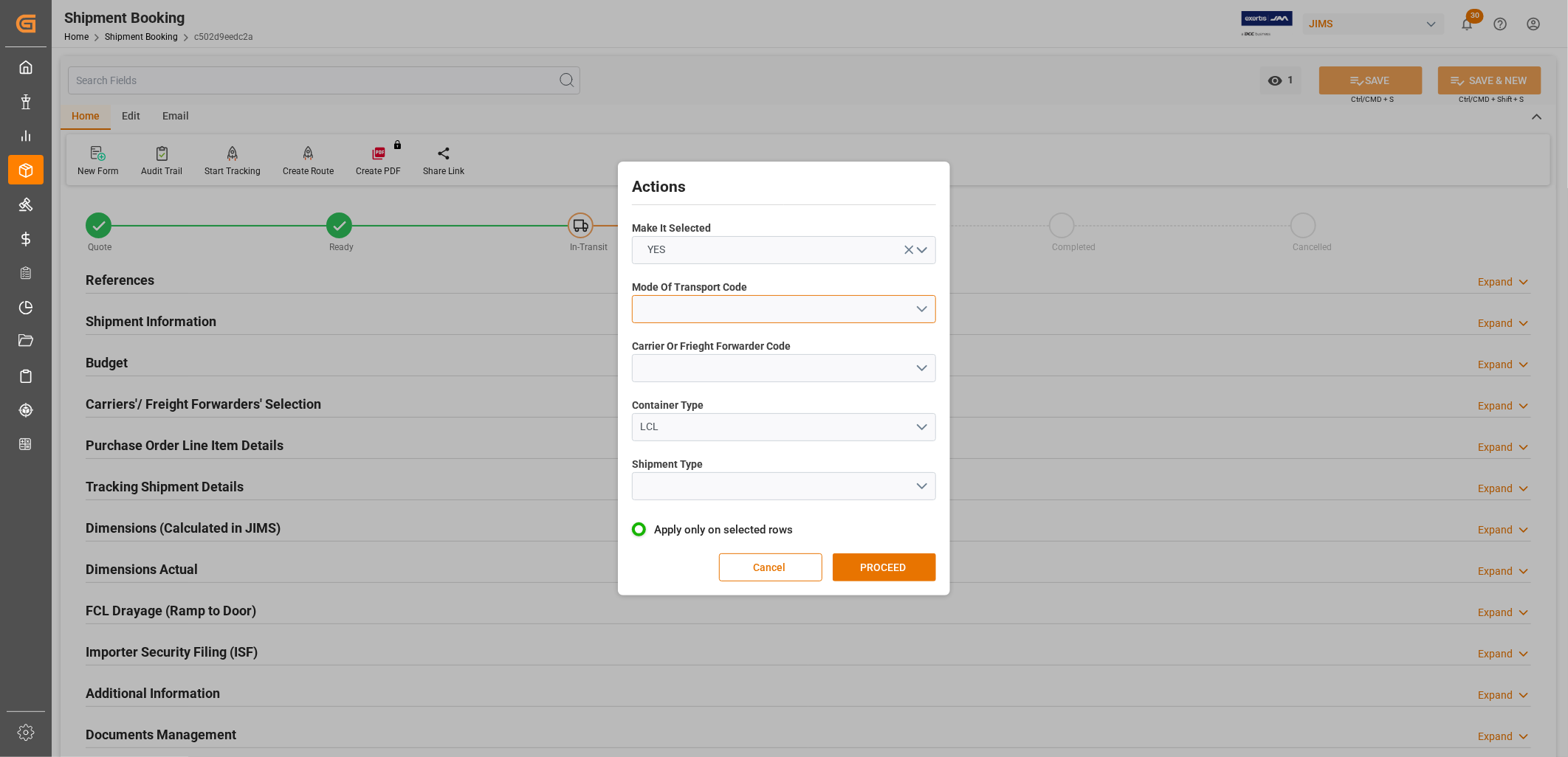
click at [928, 303] on button "open menu" at bounding box center [784, 309] width 305 height 28
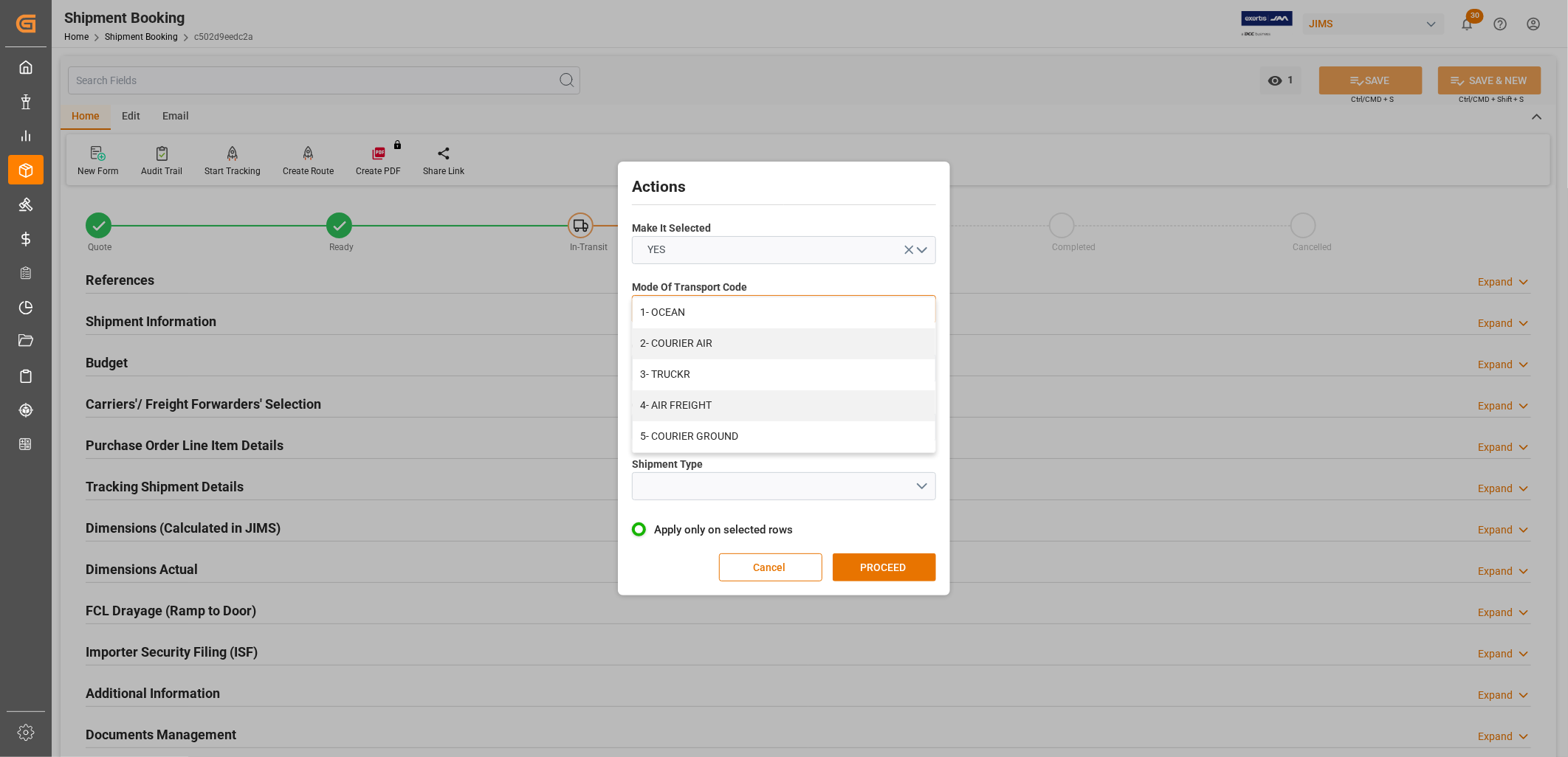
click at [680, 311] on div "1- OCEAN" at bounding box center [784, 313] width 303 height 31
click at [921, 364] on button "open menu" at bounding box center [784, 368] width 305 height 28
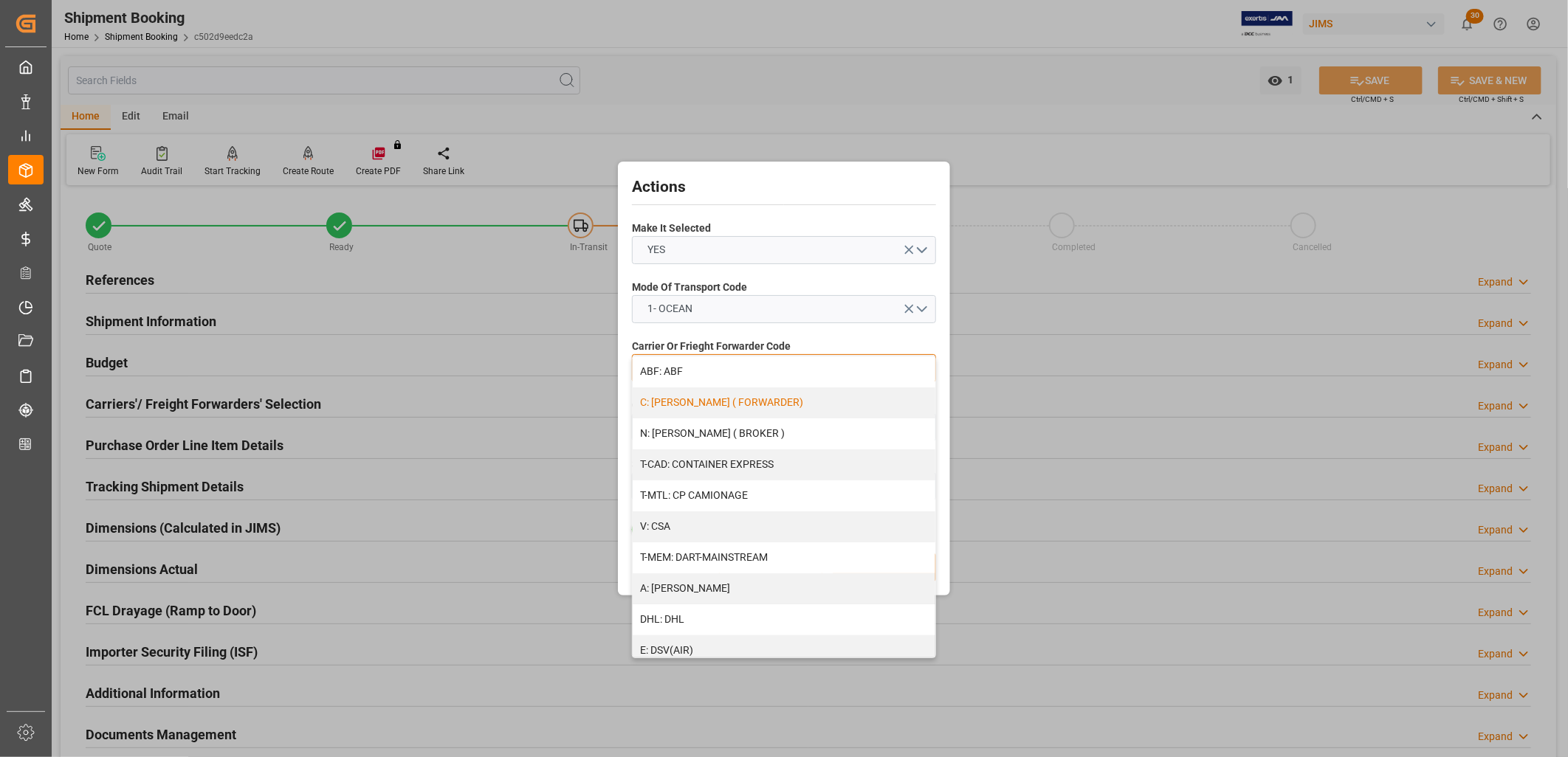
scroll to position [82, 0]
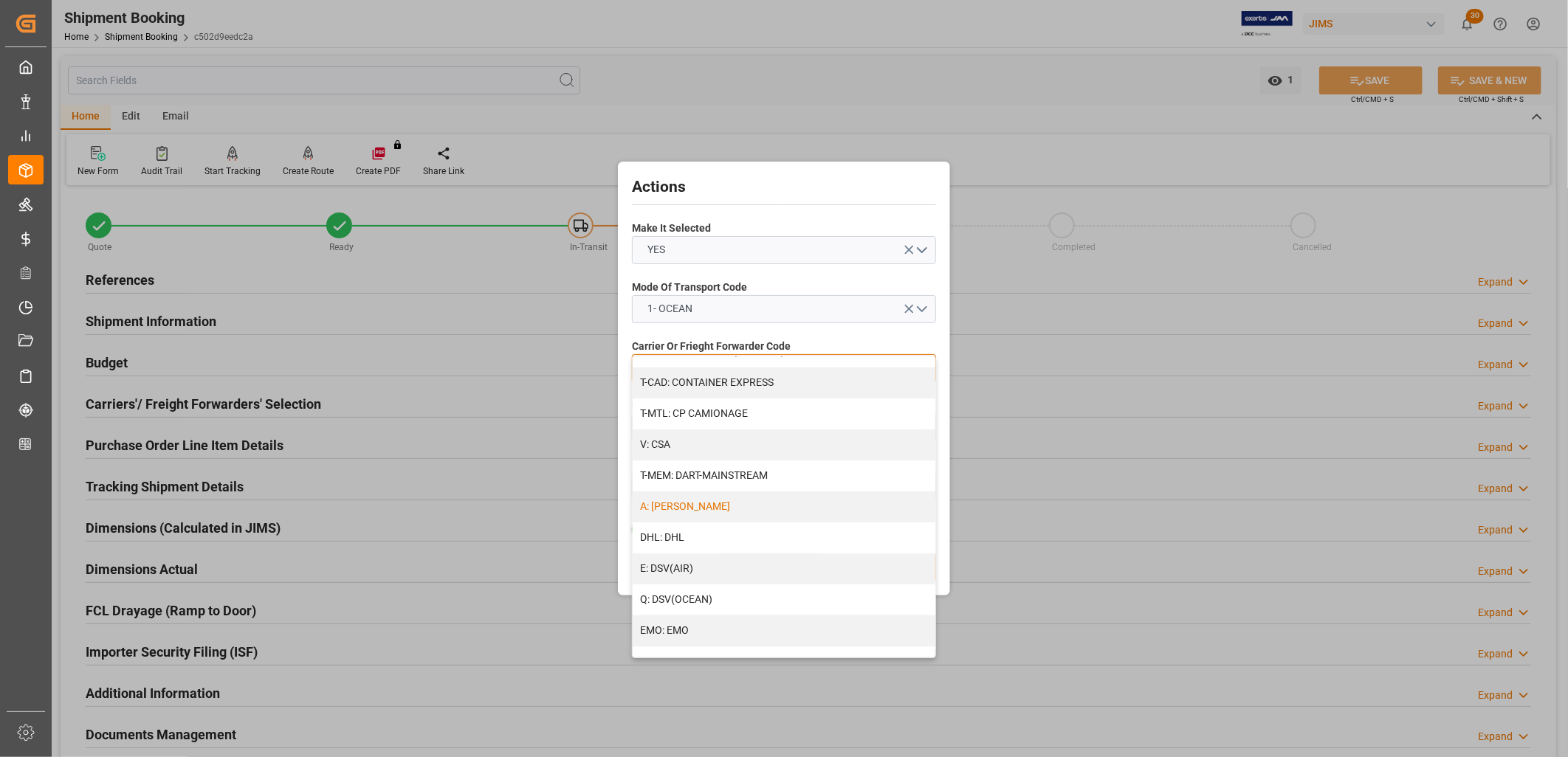
click at [677, 506] on div "A: DELMAR" at bounding box center [784, 507] width 303 height 31
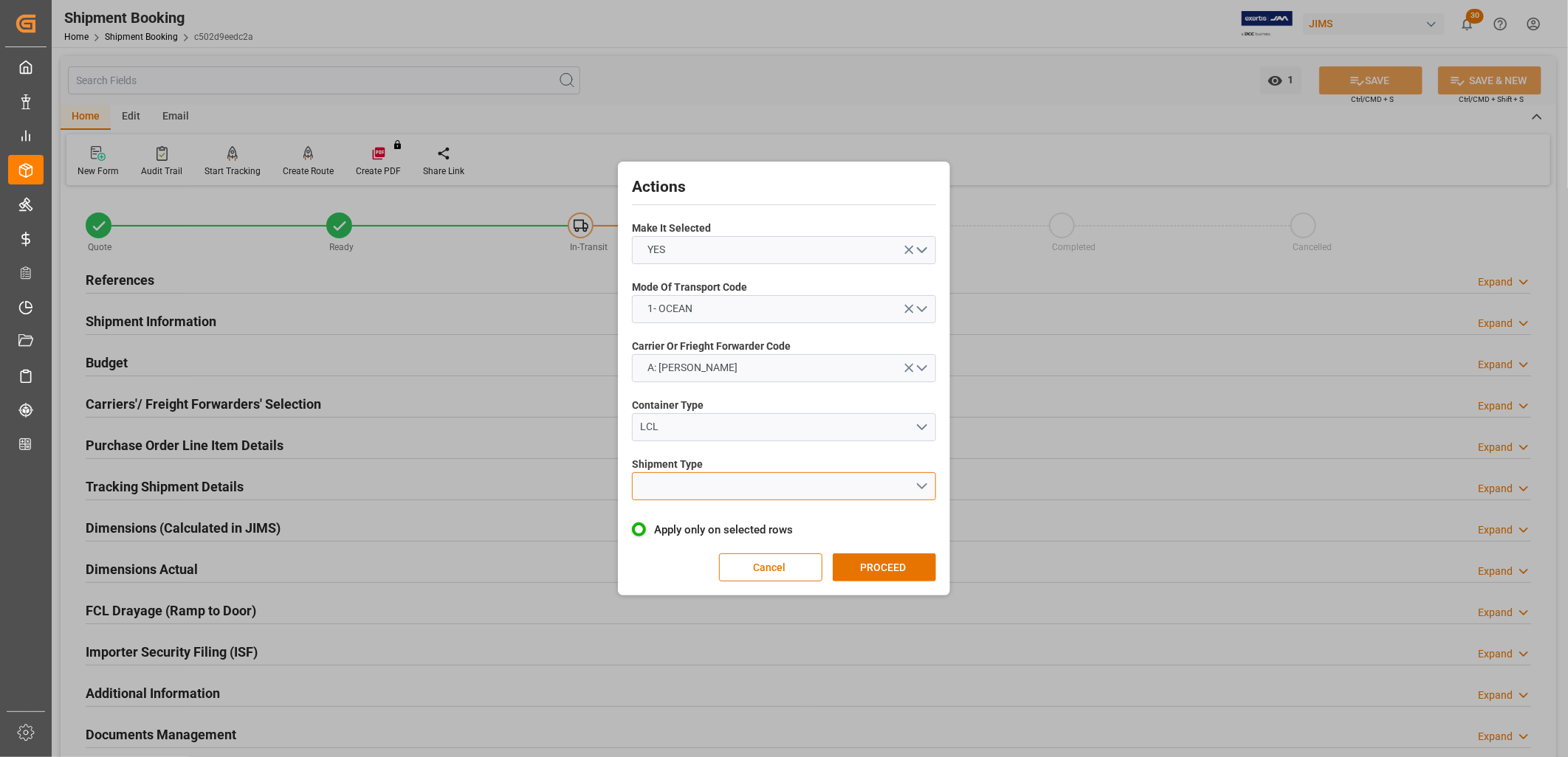
click at [925, 484] on button "open menu" at bounding box center [784, 486] width 305 height 28
click at [645, 515] on div "LCL" at bounding box center [784, 521] width 303 height 31
click at [886, 559] on button "PROCEED" at bounding box center [884, 567] width 104 height 28
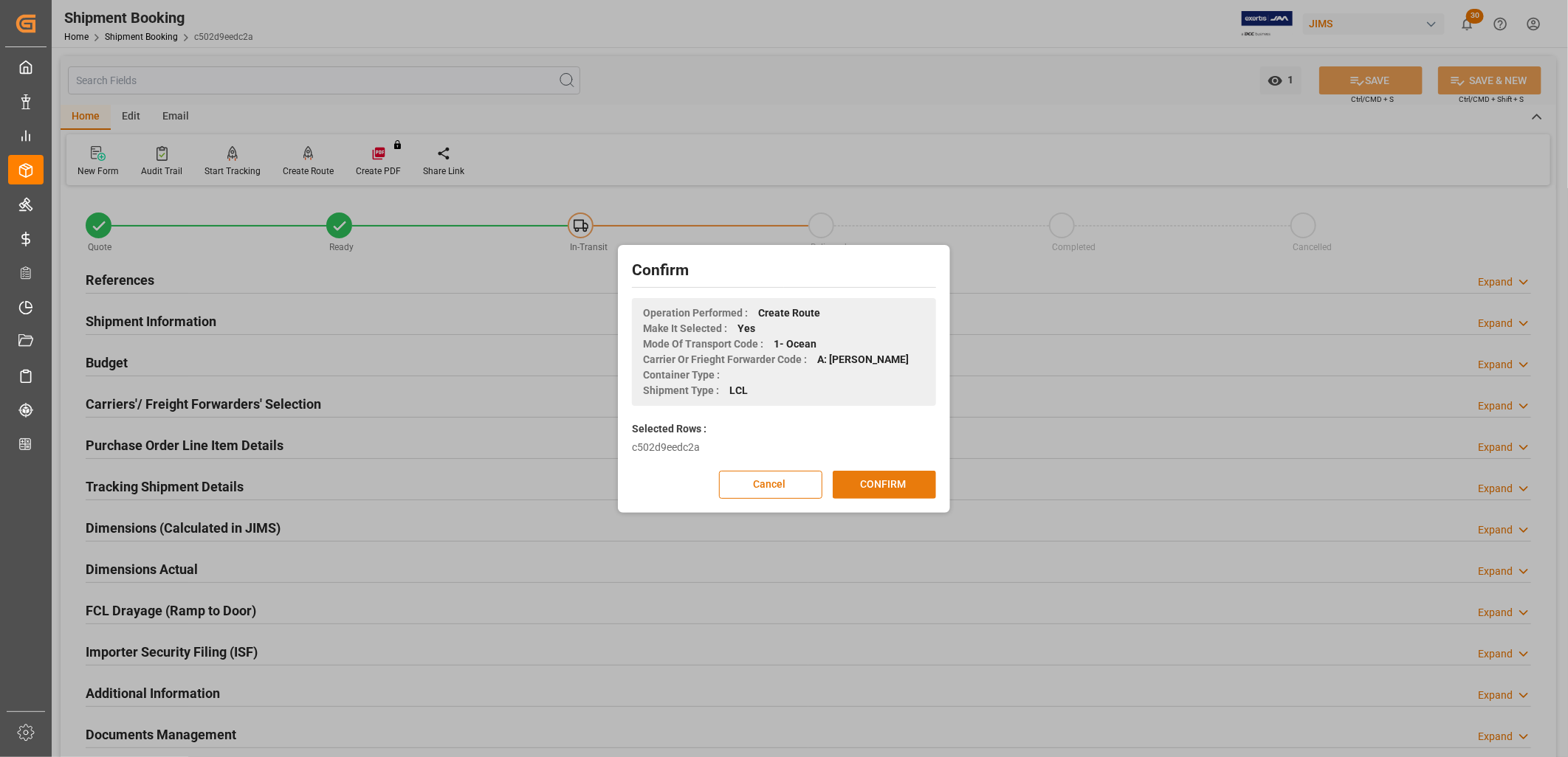
click at [897, 483] on button "CONFIRM" at bounding box center [884, 485] width 104 height 28
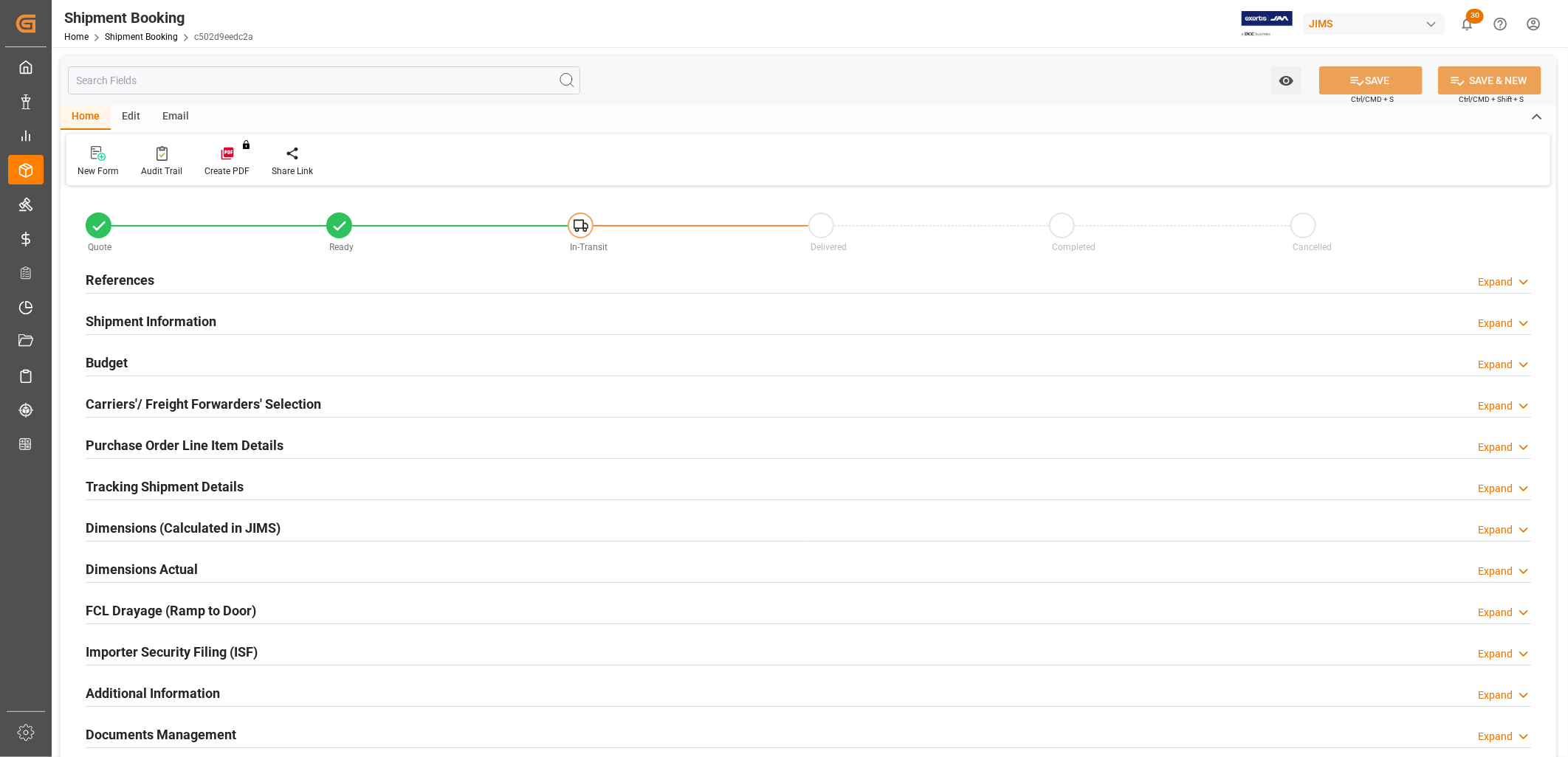
type input "0"
click at [144, 279] on h2 "References" at bounding box center [119, 279] width 69 height 20
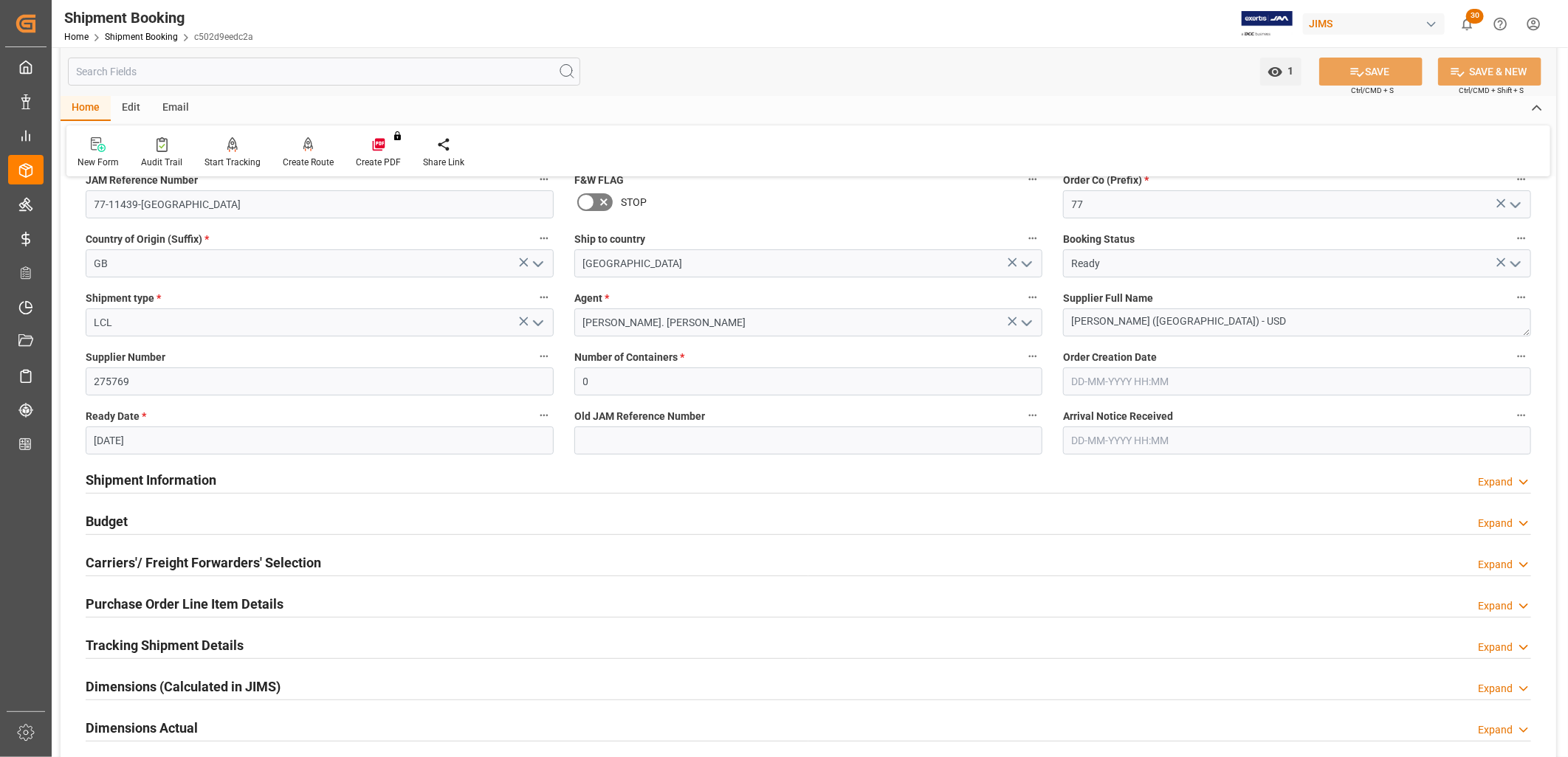
scroll to position [164, 0]
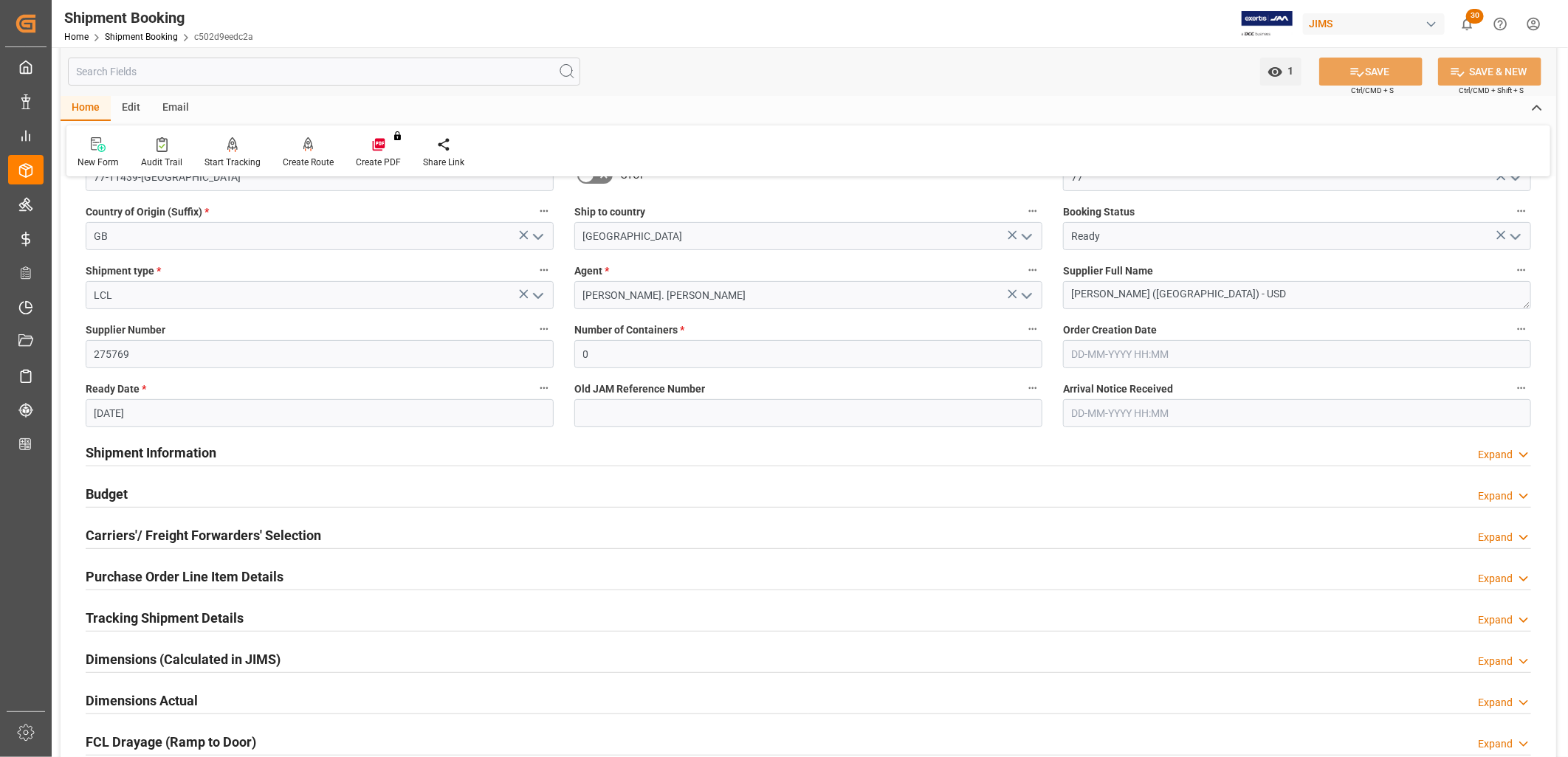
click at [157, 416] on input "14-10-2025" at bounding box center [319, 413] width 468 height 28
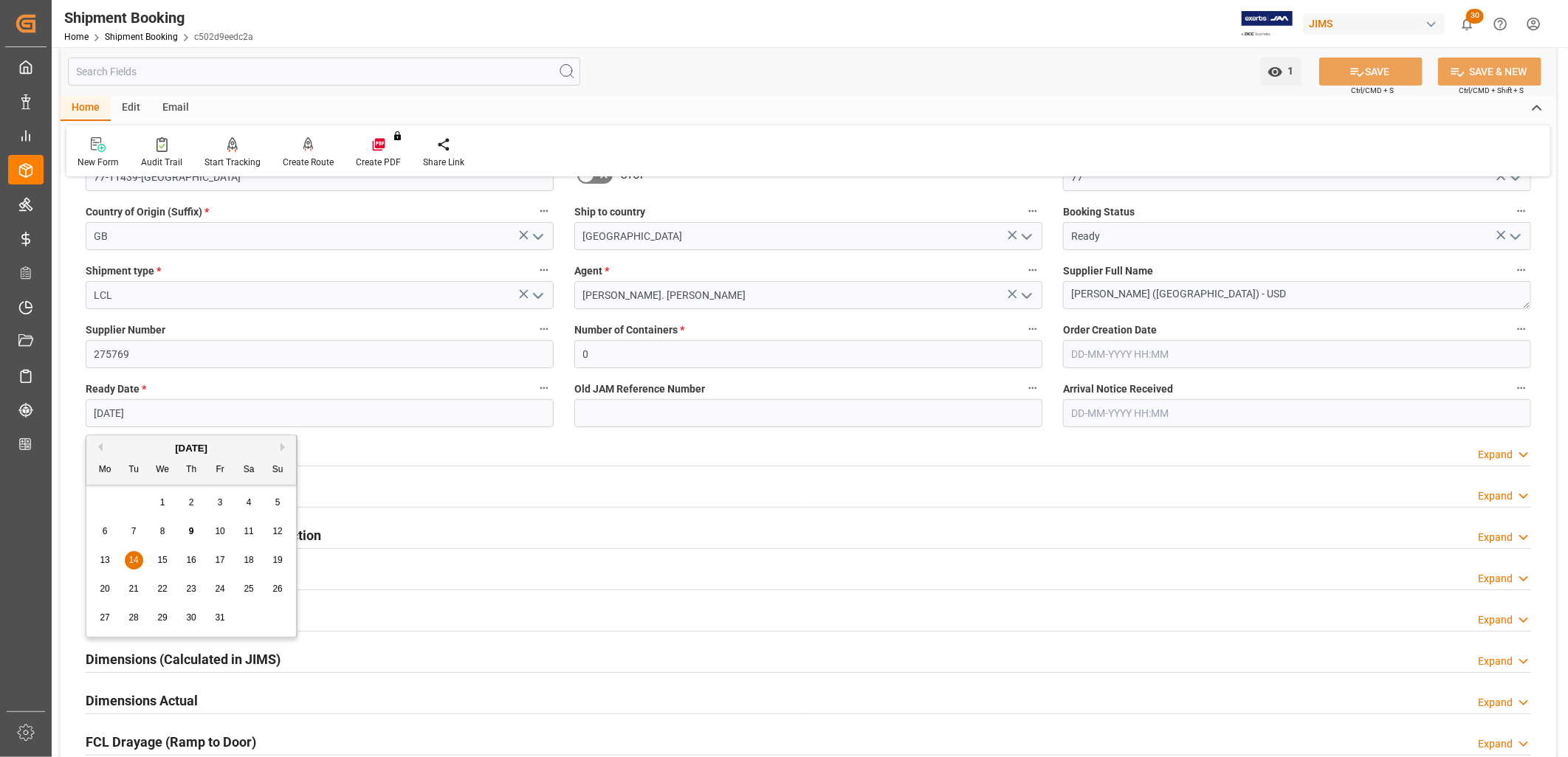
click at [133, 610] on div "28" at bounding box center [133, 619] width 18 height 17
type input "[DATE]"
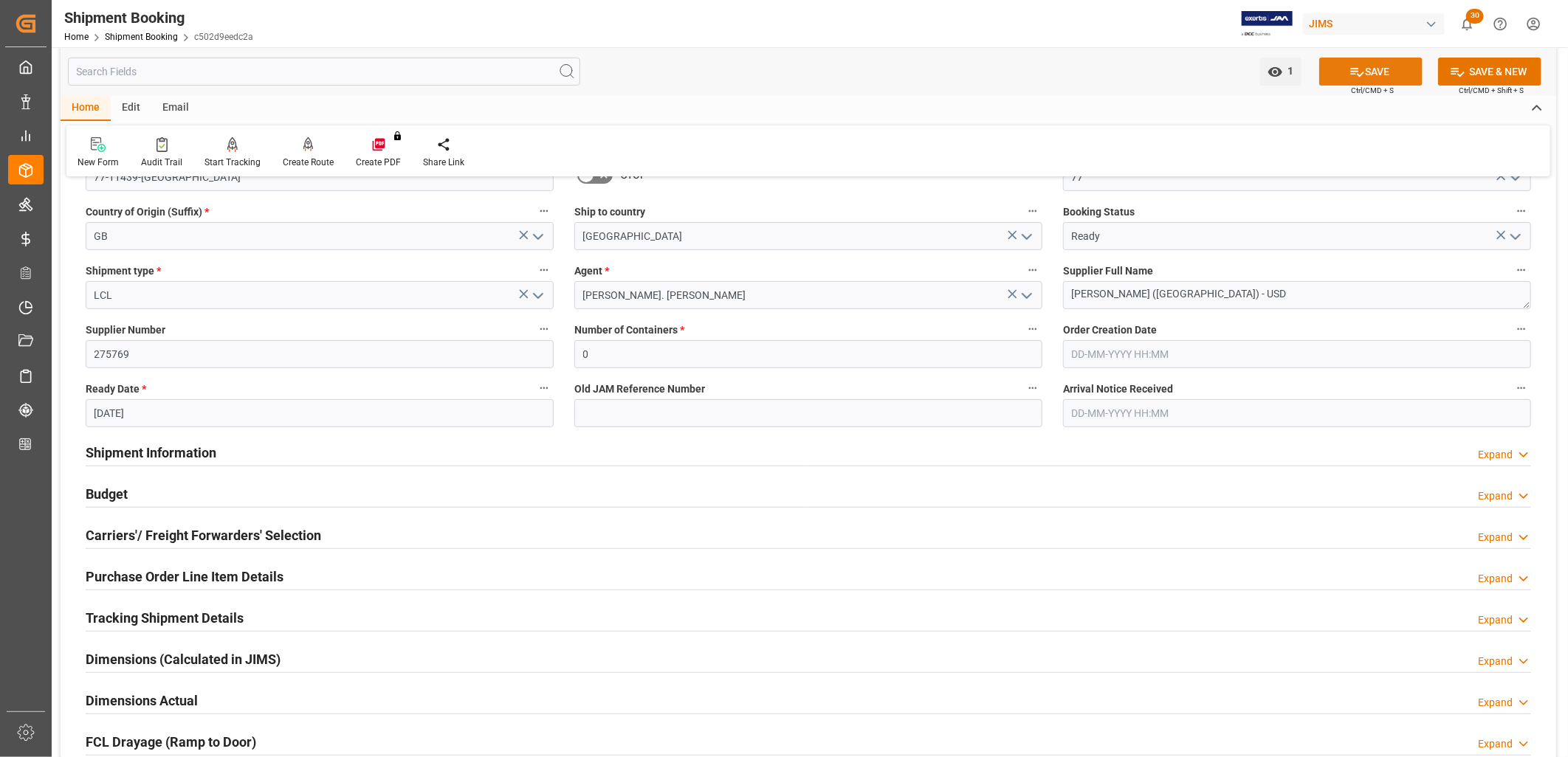
click at [1377, 70] on button "SAVE" at bounding box center [1370, 71] width 104 height 28
click at [180, 452] on h2 "Shipment Information" at bounding box center [151, 452] width 131 height 20
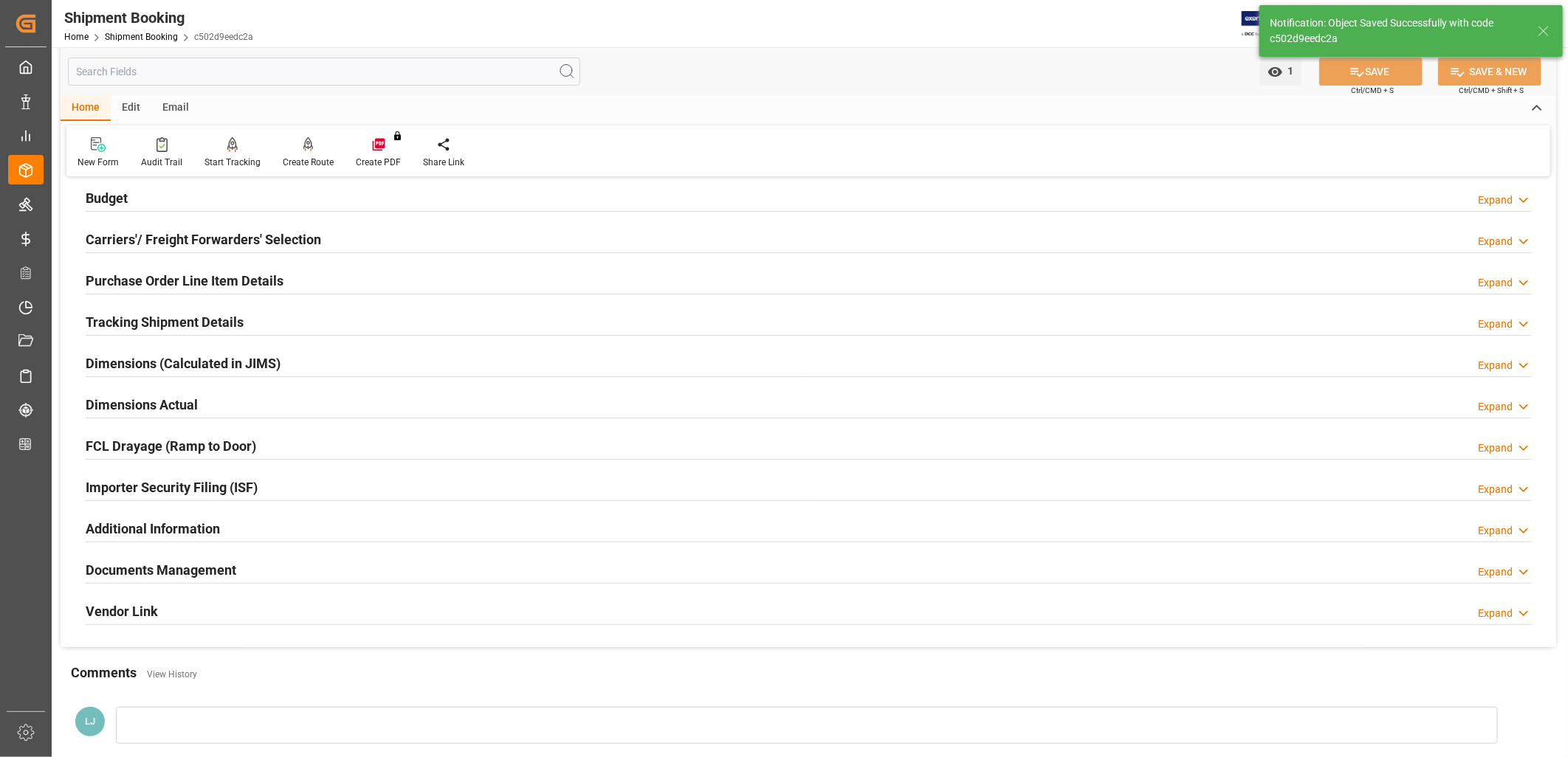
scroll to position [0, 0]
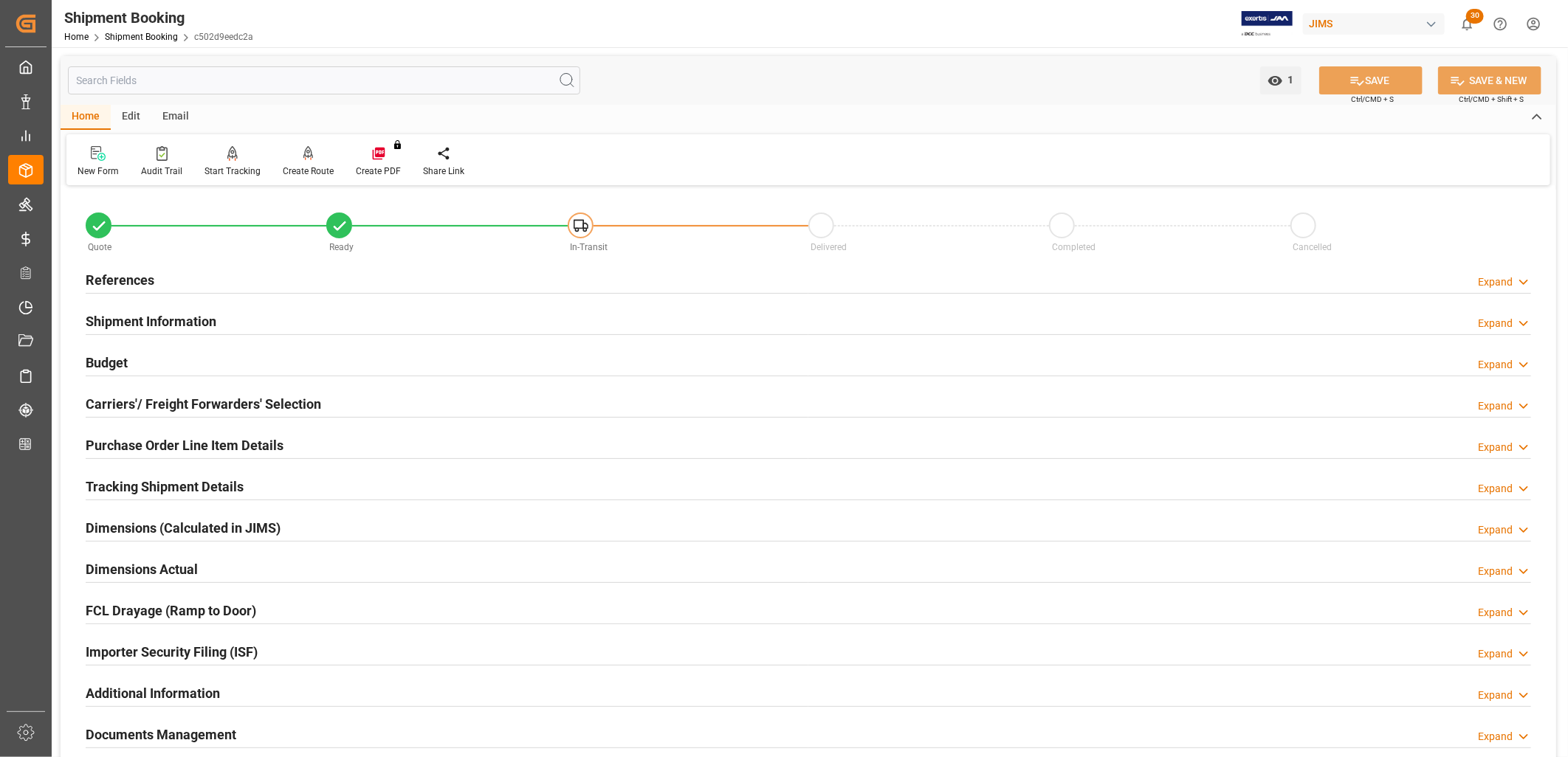
click at [278, 400] on h2 "Carriers'/ Freight Forwarders' Selection" at bounding box center [203, 404] width 236 height 20
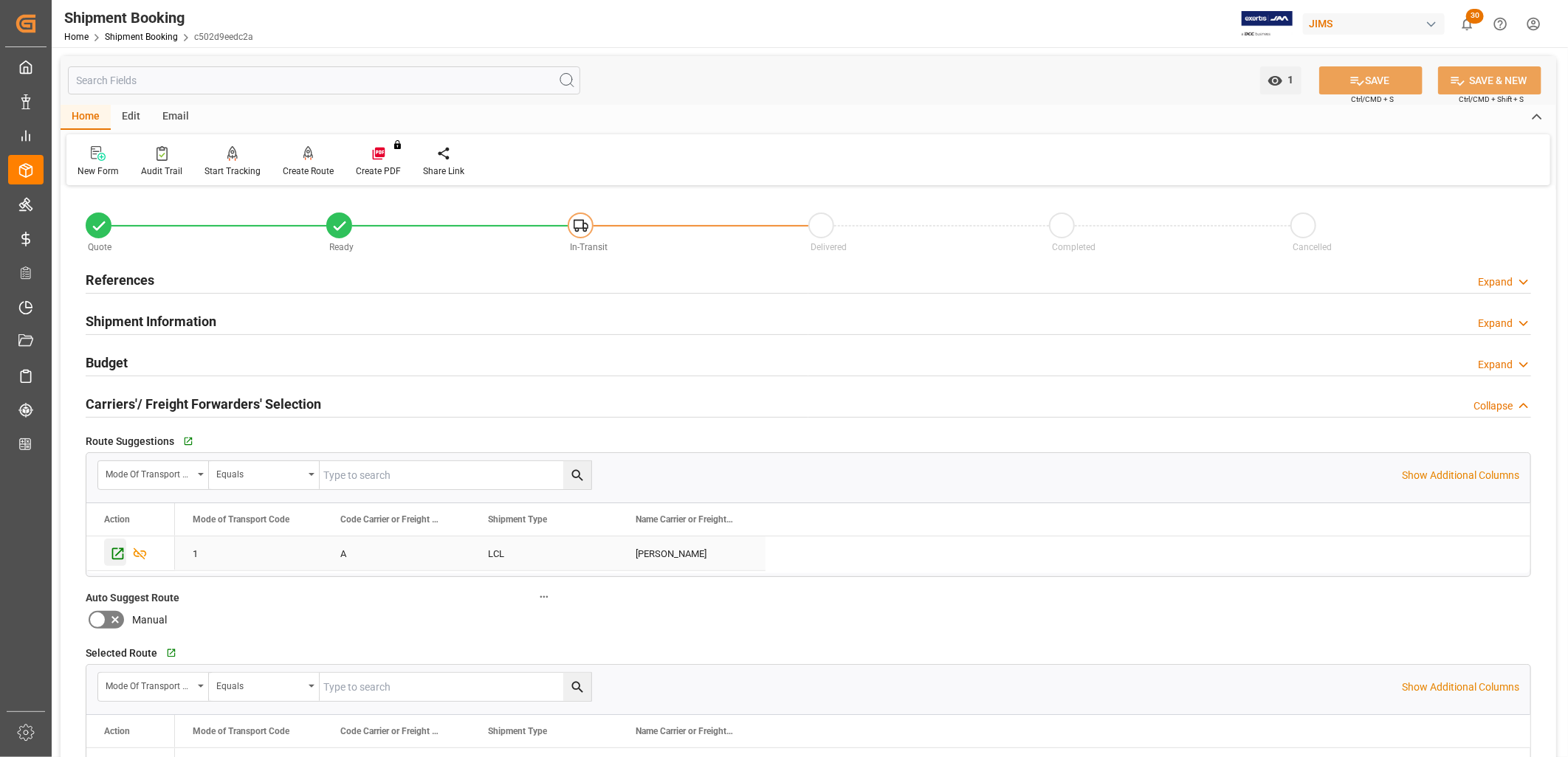
click at [114, 549] on icon "Press SPACE to select this row." at bounding box center [118, 554] width 12 height 12
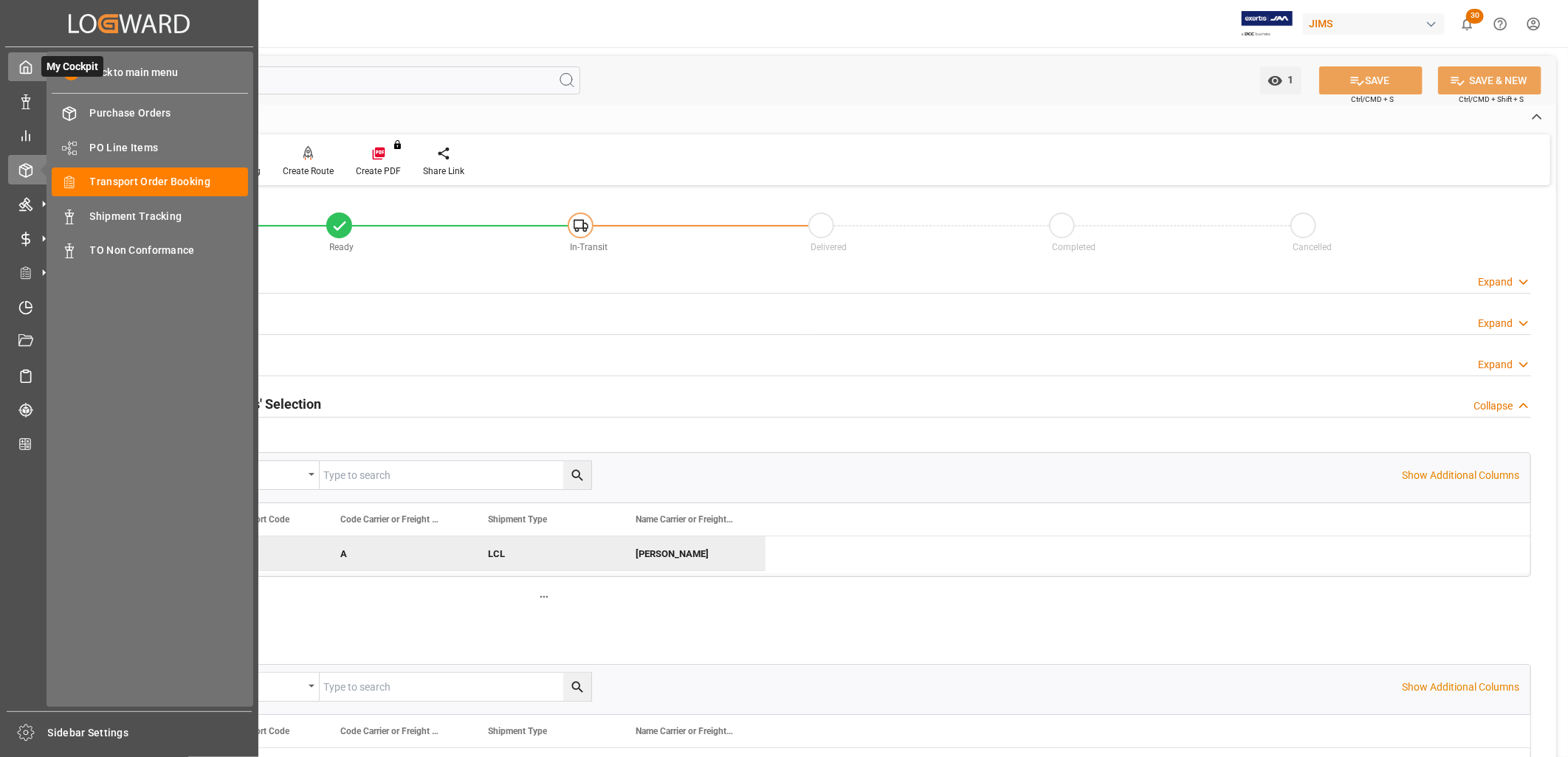
click at [24, 66] on icon at bounding box center [25, 67] width 15 height 15
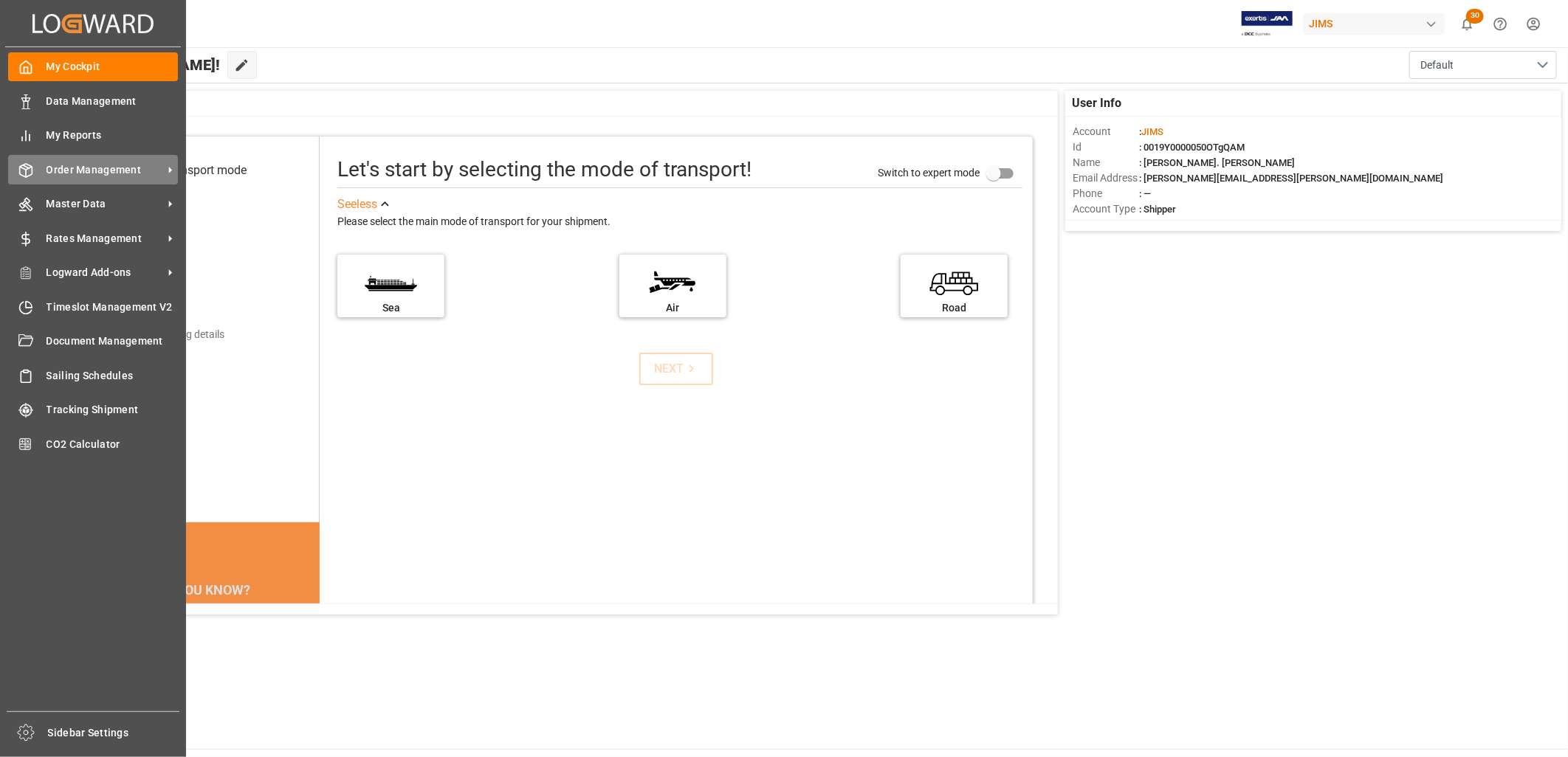
click at [110, 168] on span "Order Management" at bounding box center [104, 171] width 117 height 16
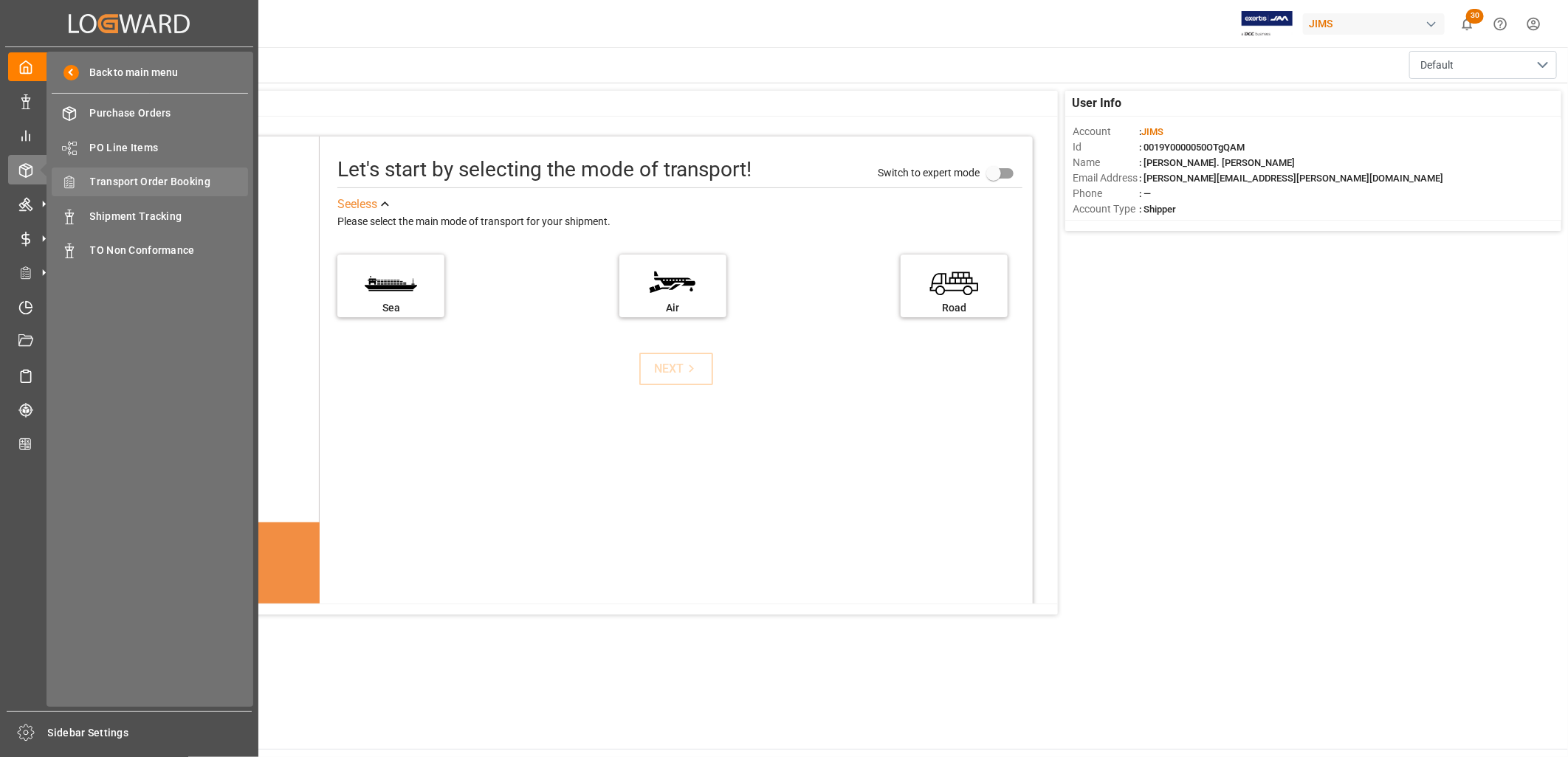
click at [198, 179] on span "Transport Order Booking" at bounding box center [169, 182] width 158 height 16
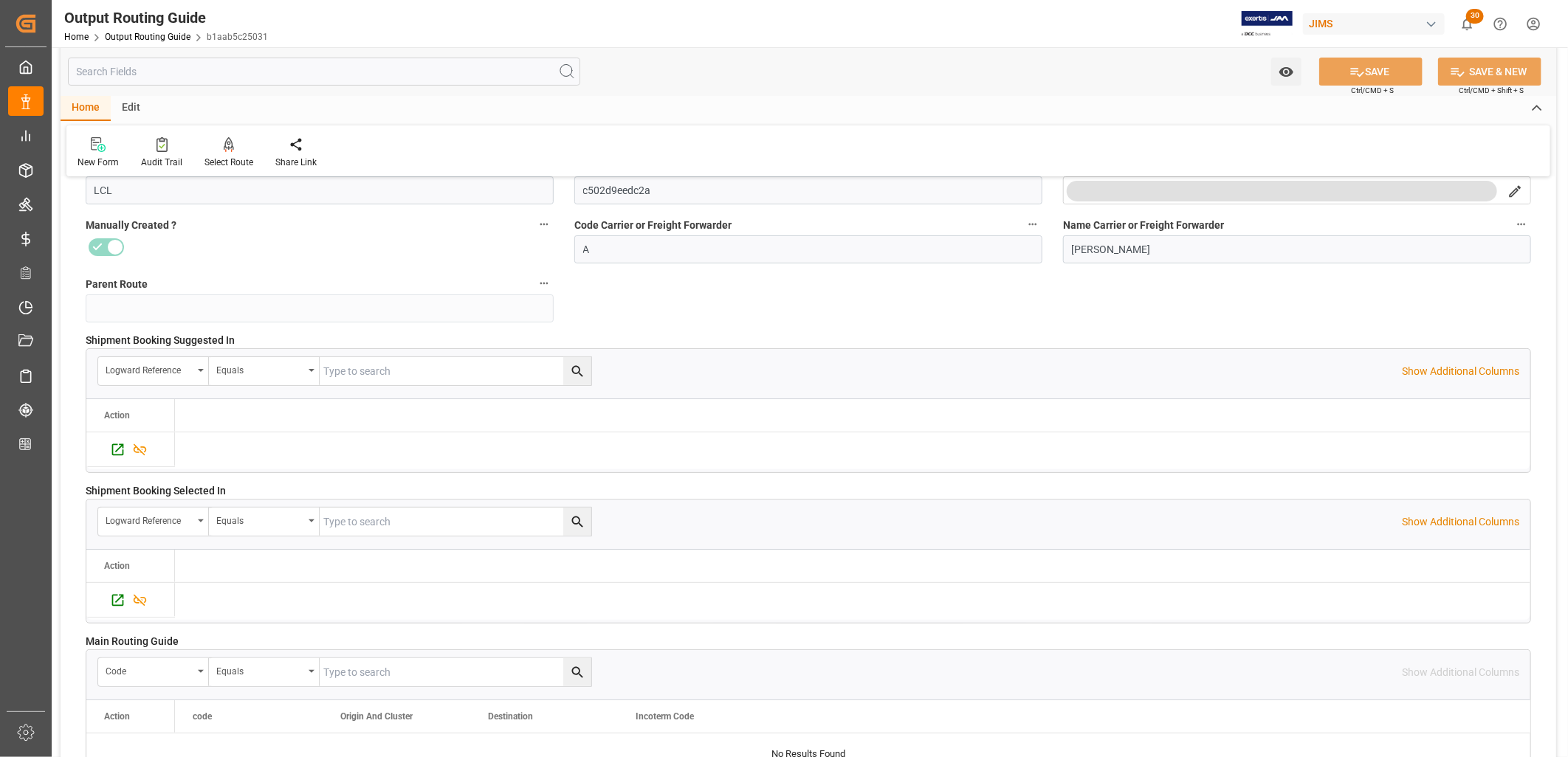
scroll to position [82, 0]
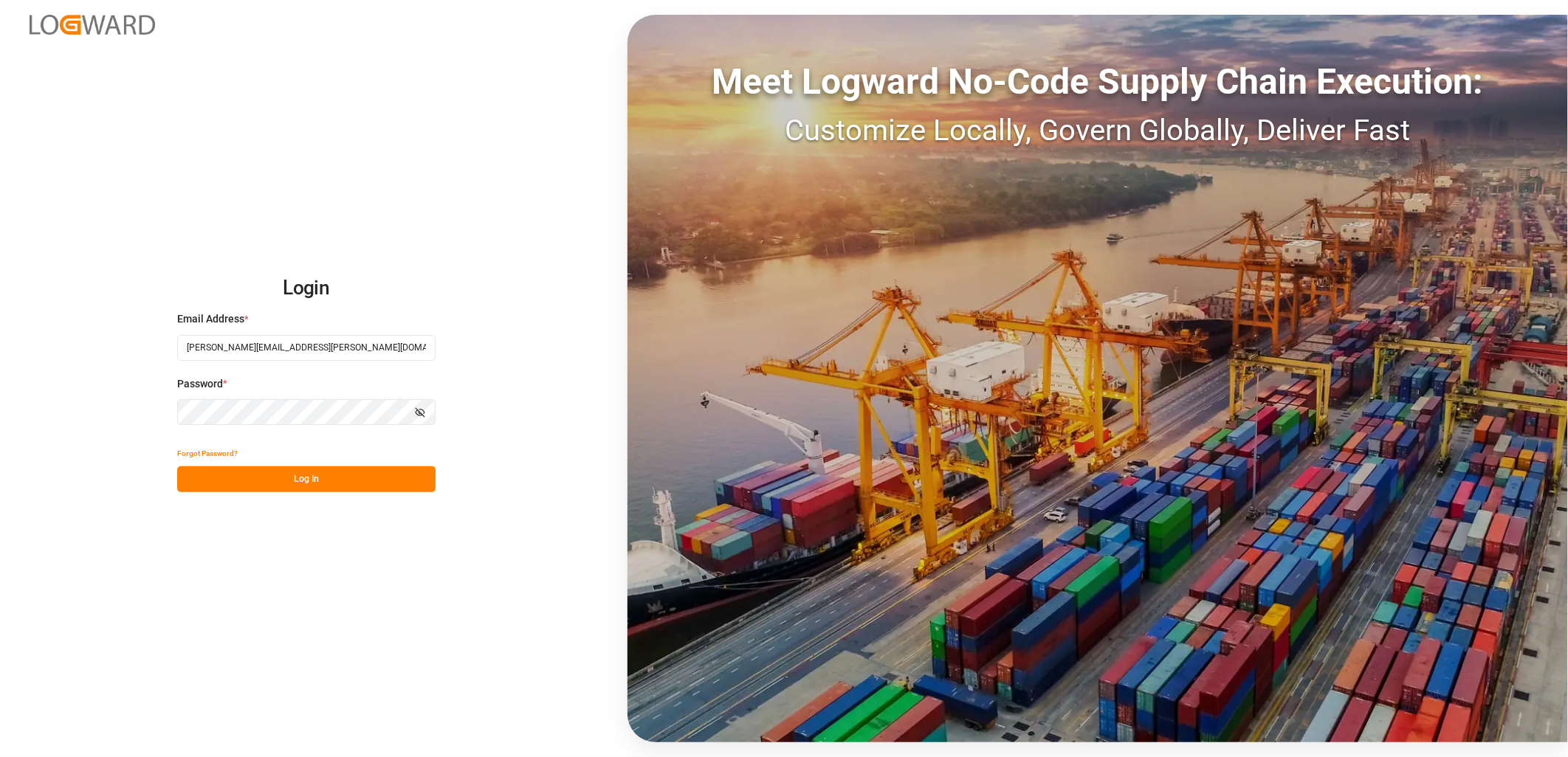
click at [305, 475] on button "Log In" at bounding box center [306, 479] width 258 height 26
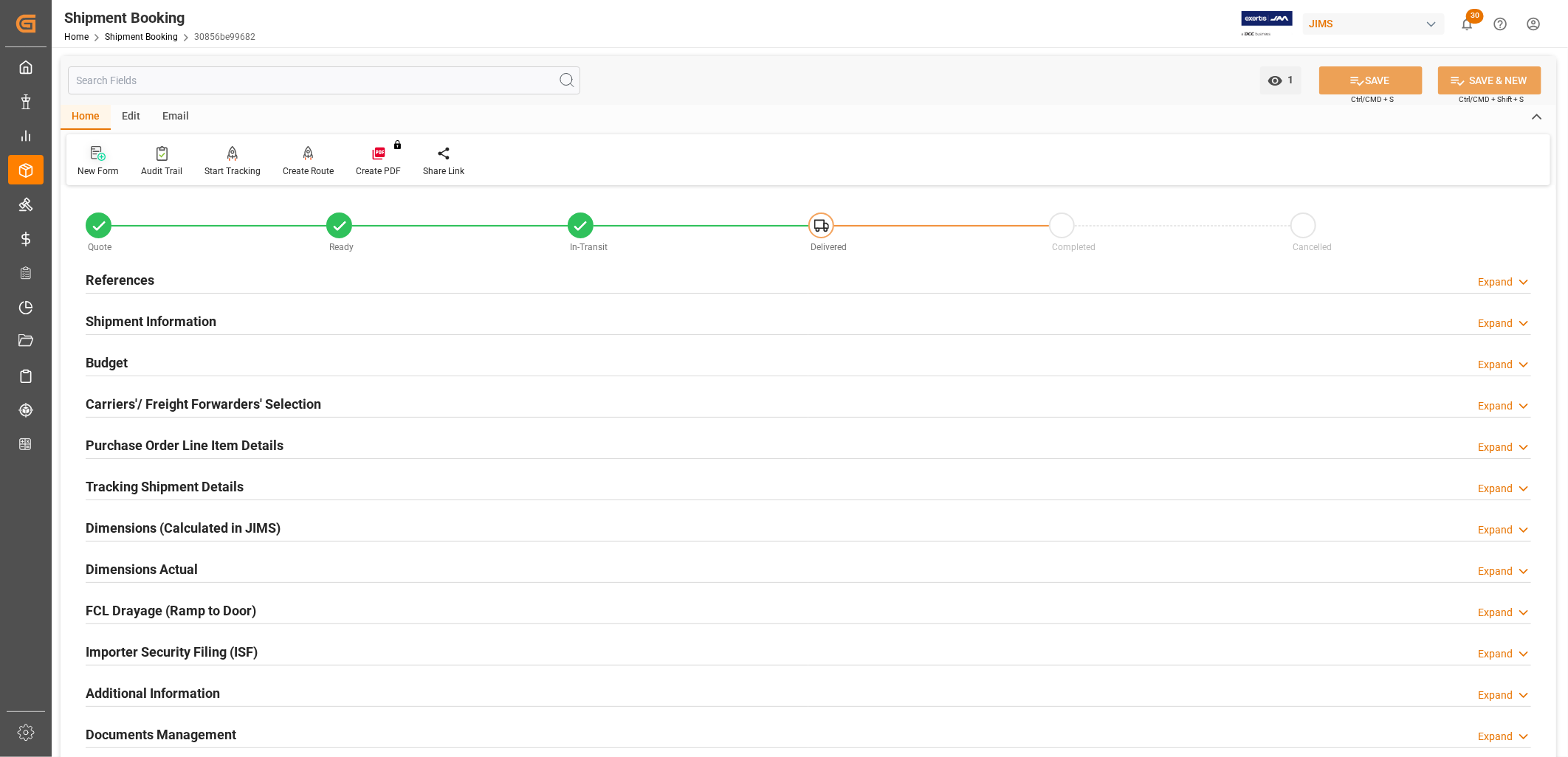
click at [98, 159] on icon at bounding box center [97, 153] width 15 height 15
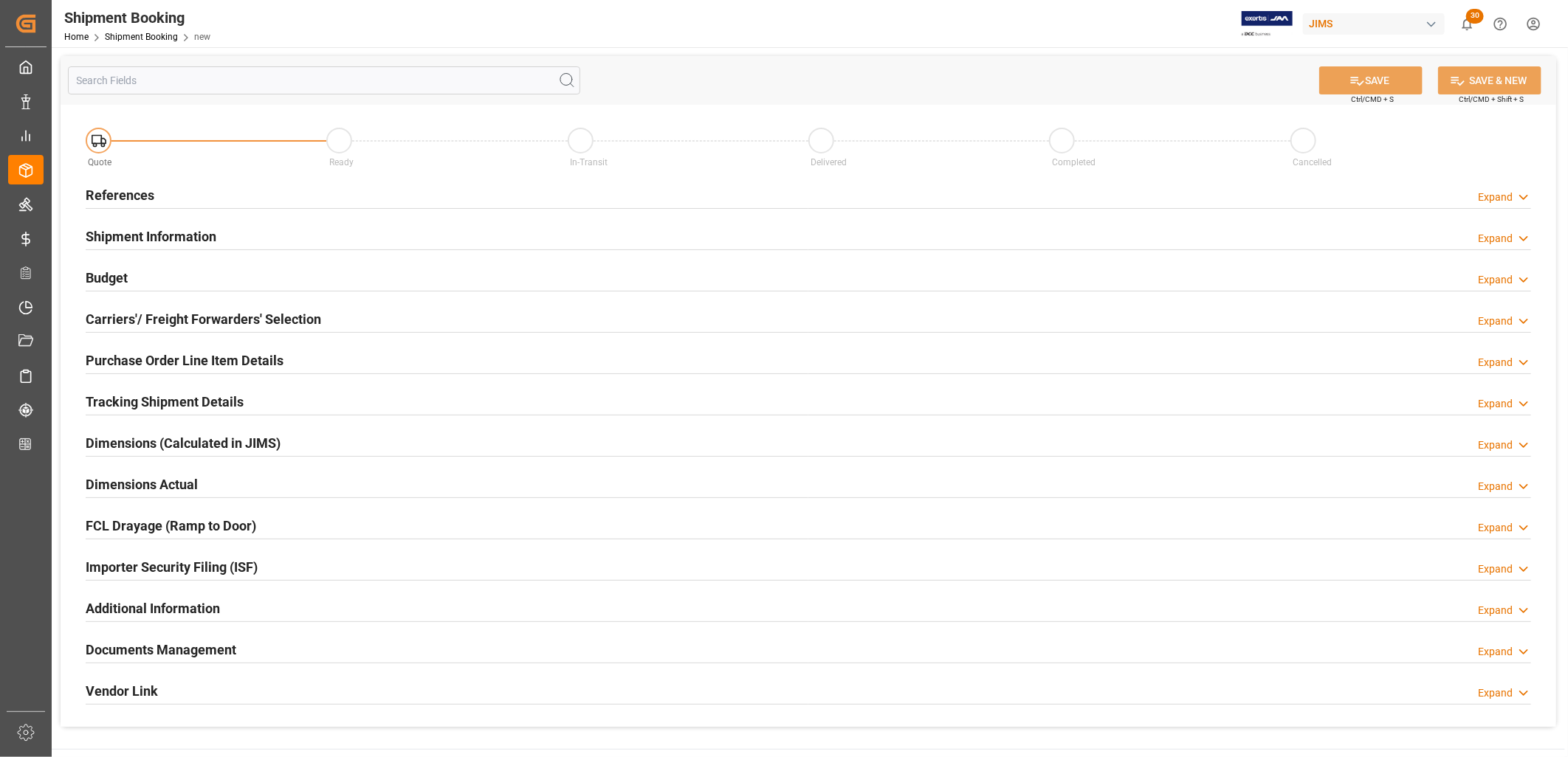
click at [134, 190] on h2 "References" at bounding box center [119, 195] width 69 height 20
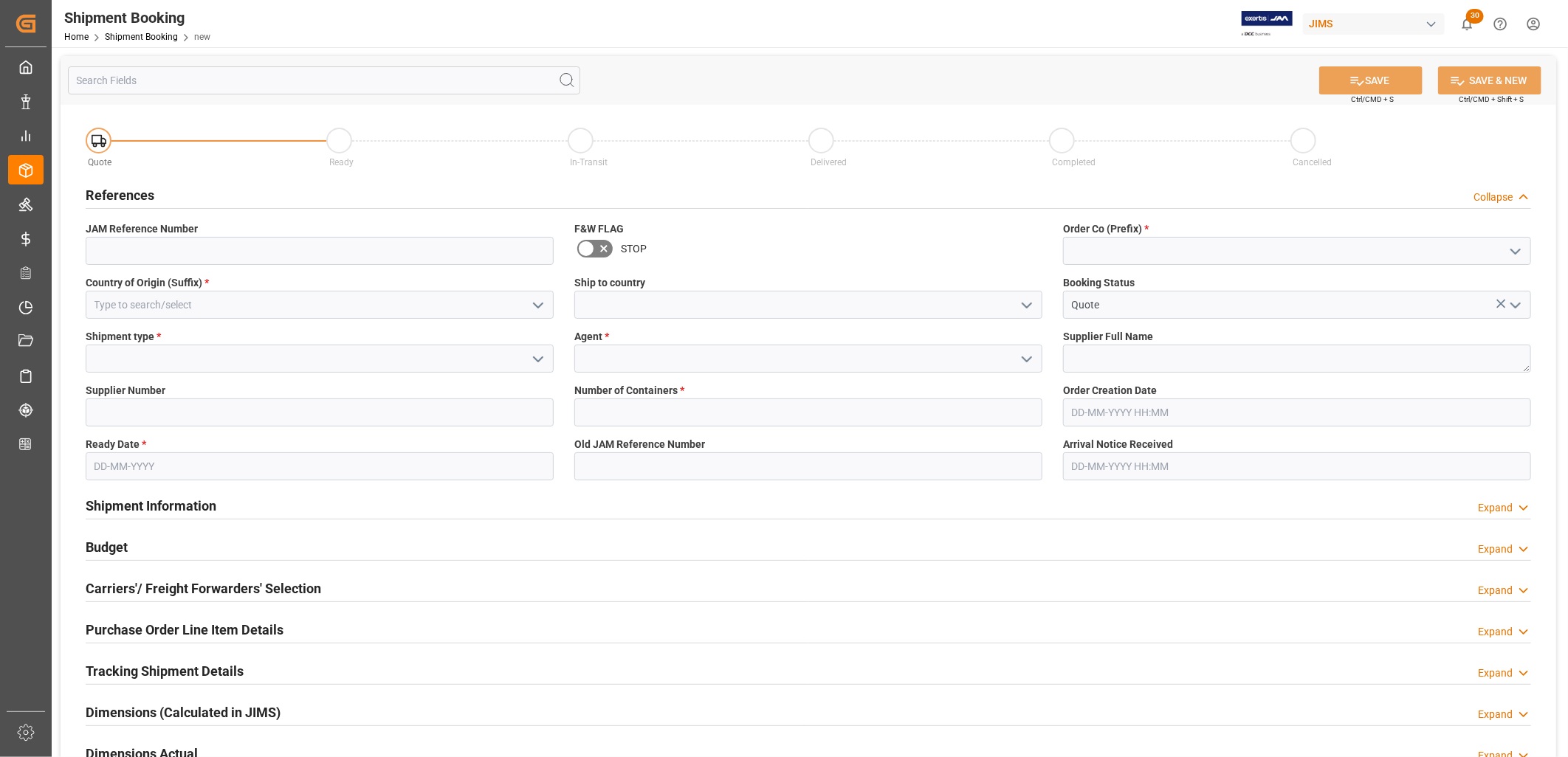
click at [1511, 251] on icon "open menu" at bounding box center [1515, 251] width 17 height 17
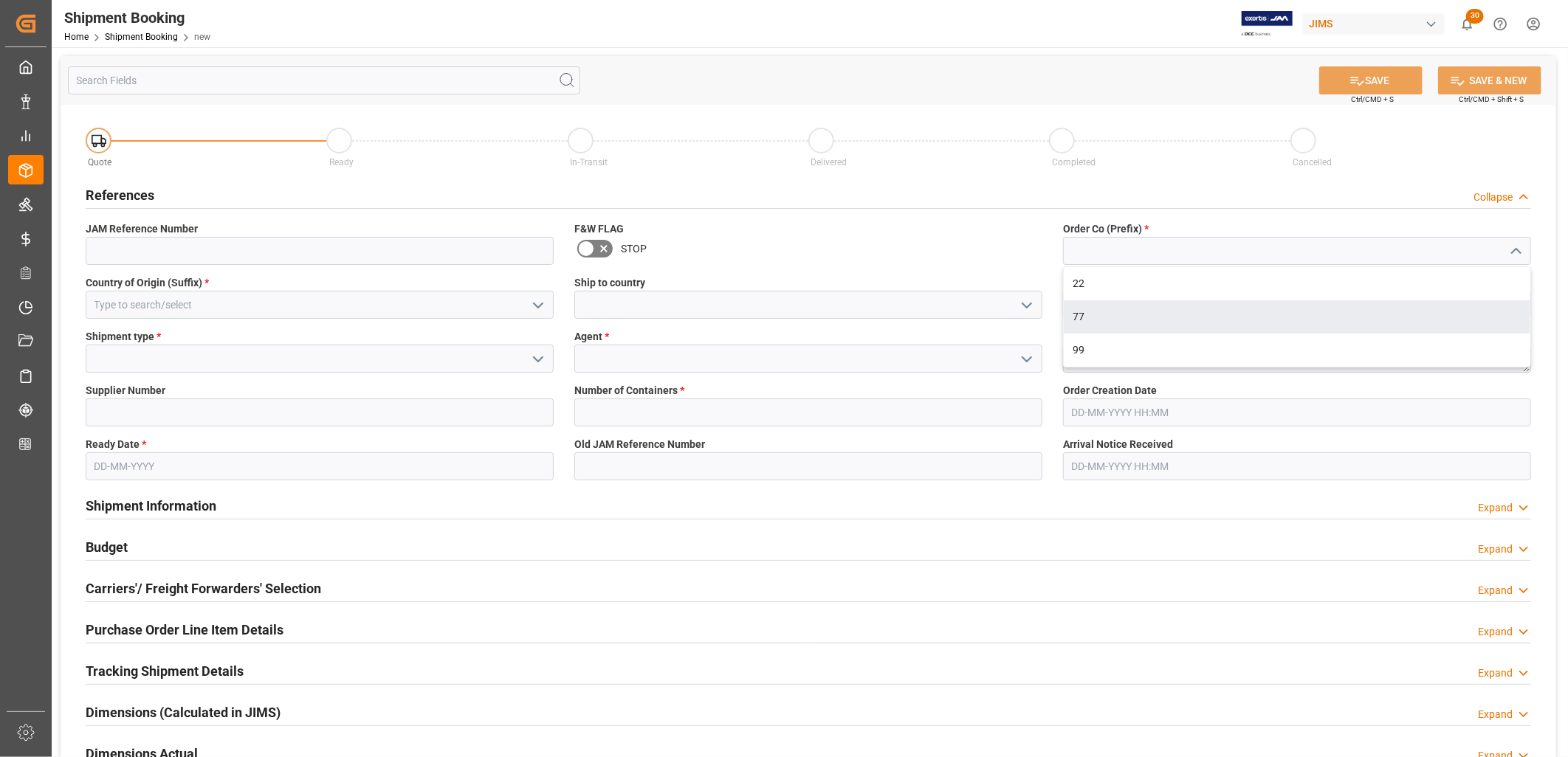
click at [1082, 310] on div "77" at bounding box center [1297, 317] width 466 height 33
type input "77"
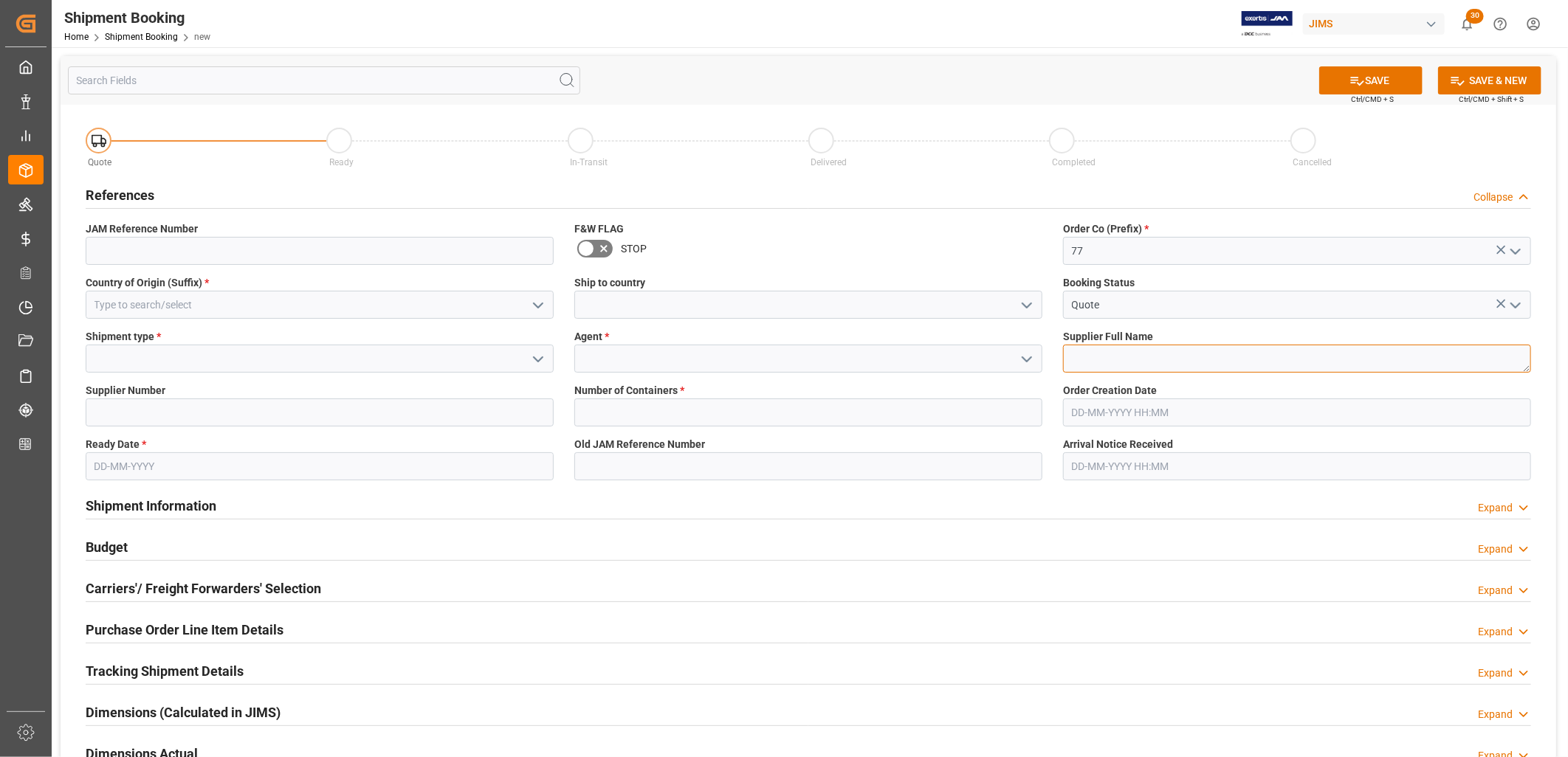
click at [1078, 358] on textarea at bounding box center [1297, 358] width 468 height 28
type textarea "[PERSON_NAME] [GEOGRAPHIC_DATA]"
click at [534, 299] on icon "open menu" at bounding box center [538, 305] width 17 height 17
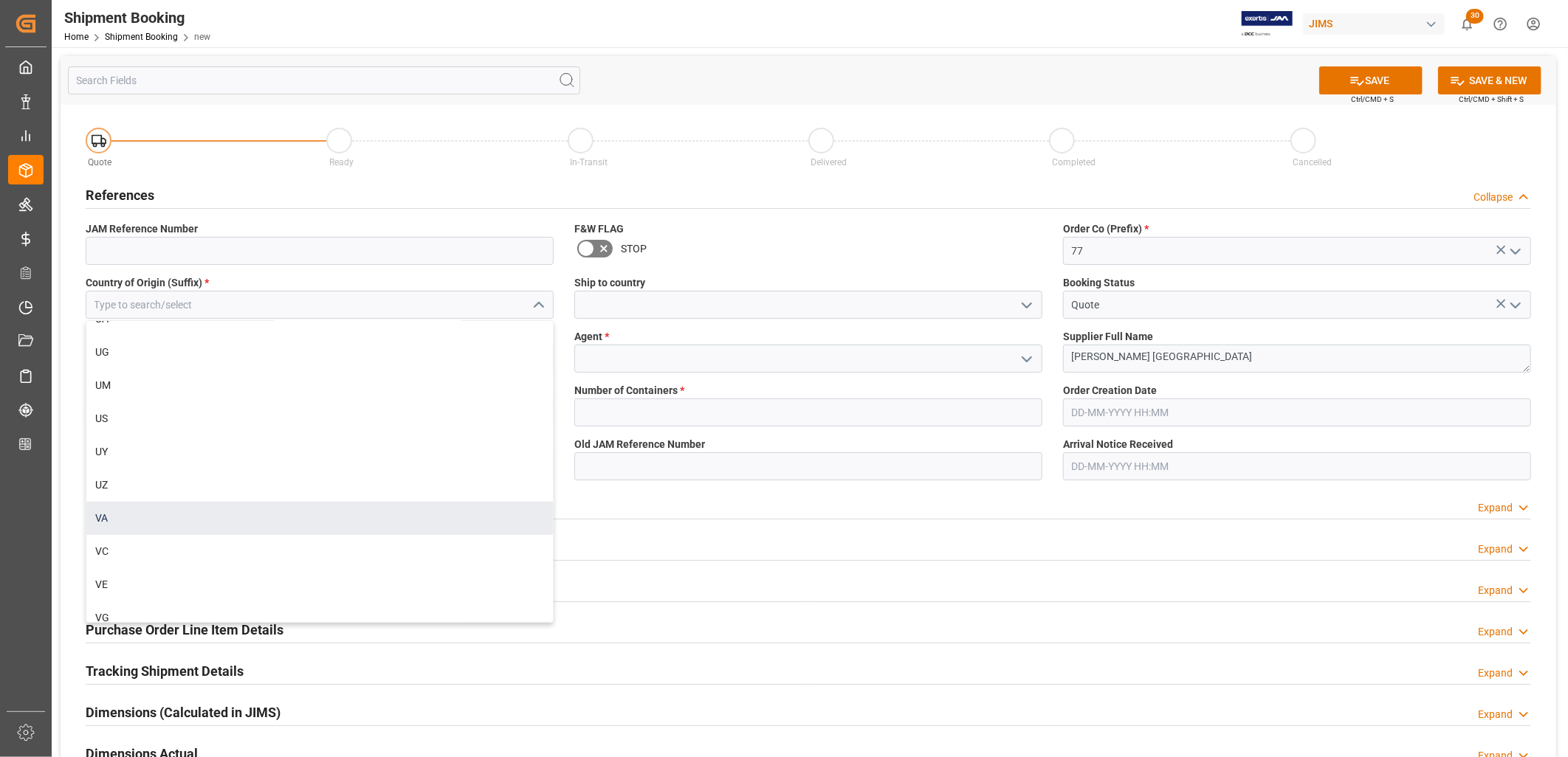
scroll to position [7874, 0]
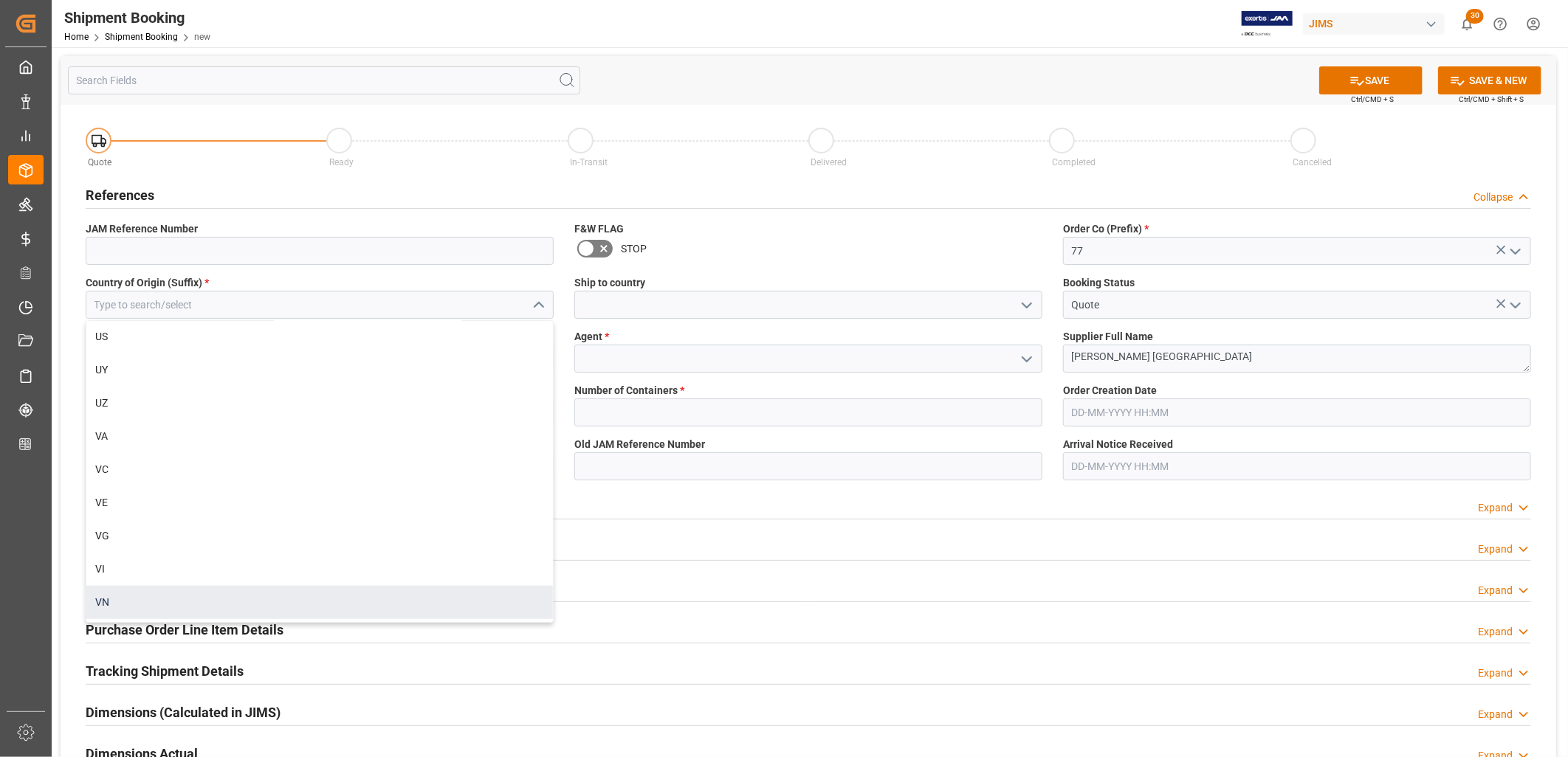
click at [104, 599] on div "VN" at bounding box center [319, 603] width 466 height 33
type input "VN"
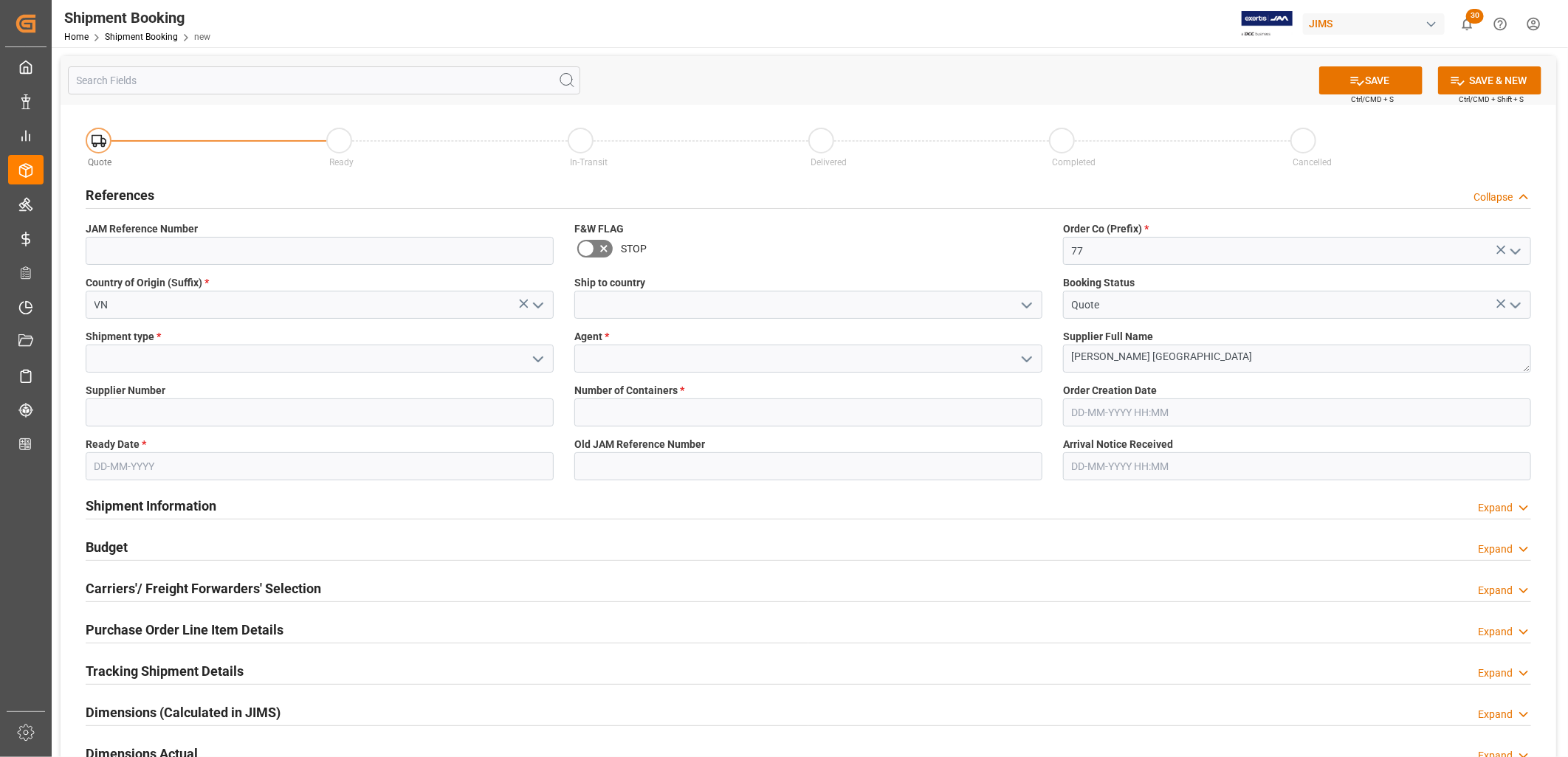
click at [539, 356] on icon "open menu" at bounding box center [538, 359] width 17 height 17
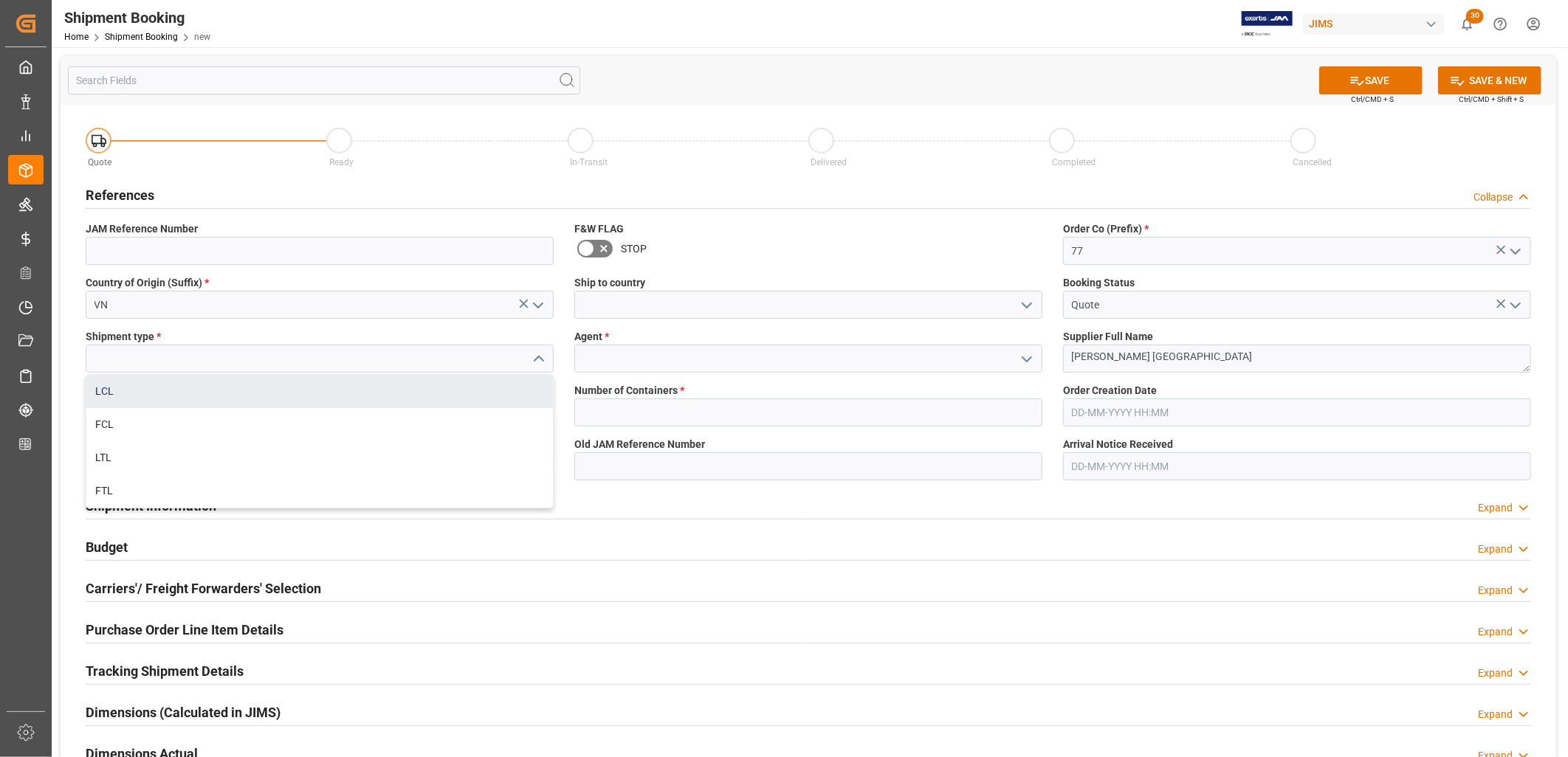
click at [113, 387] on div "LCL" at bounding box center [319, 392] width 466 height 33
type input "LCL"
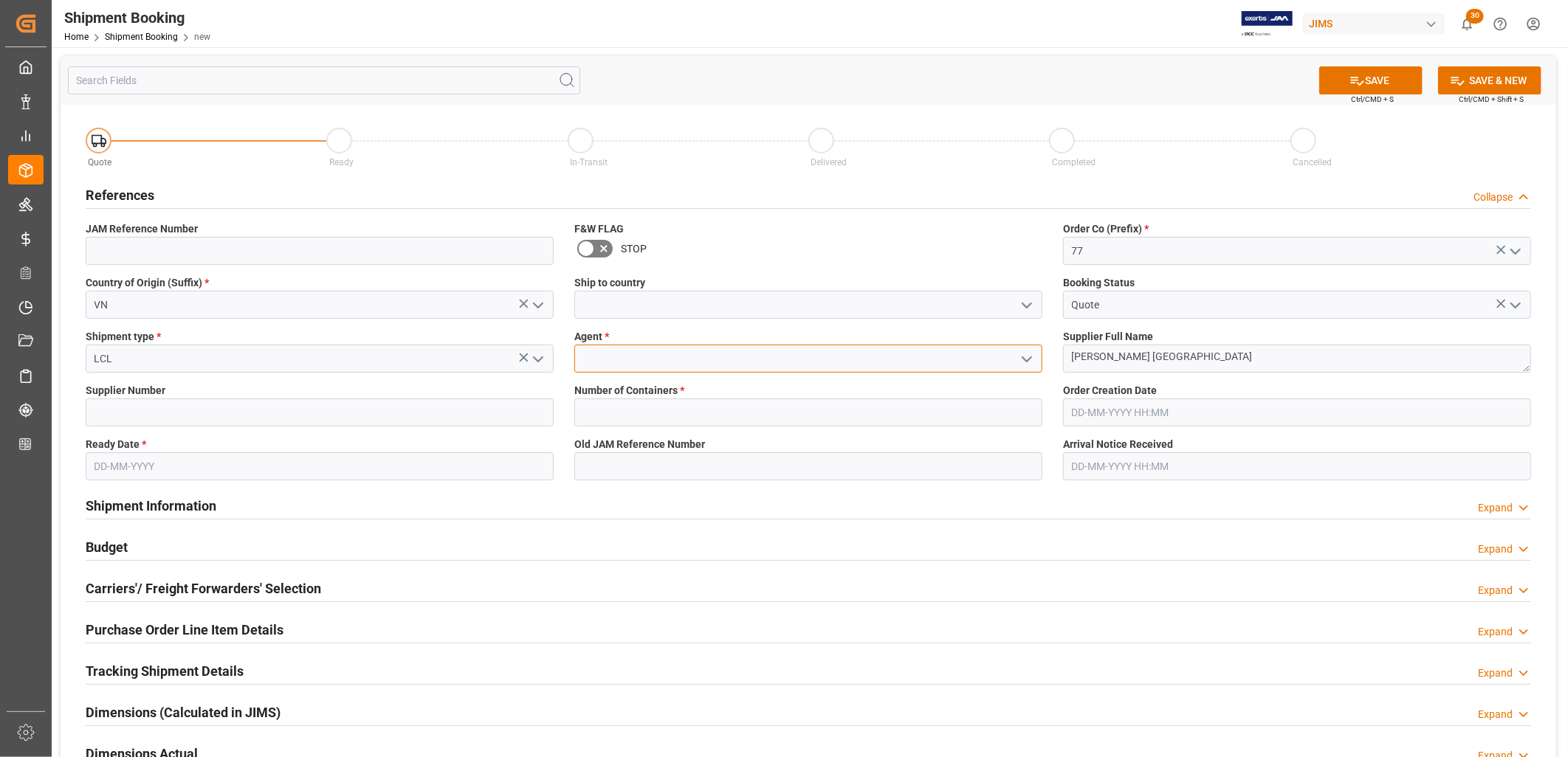
click at [673, 352] on input at bounding box center [808, 358] width 468 height 28
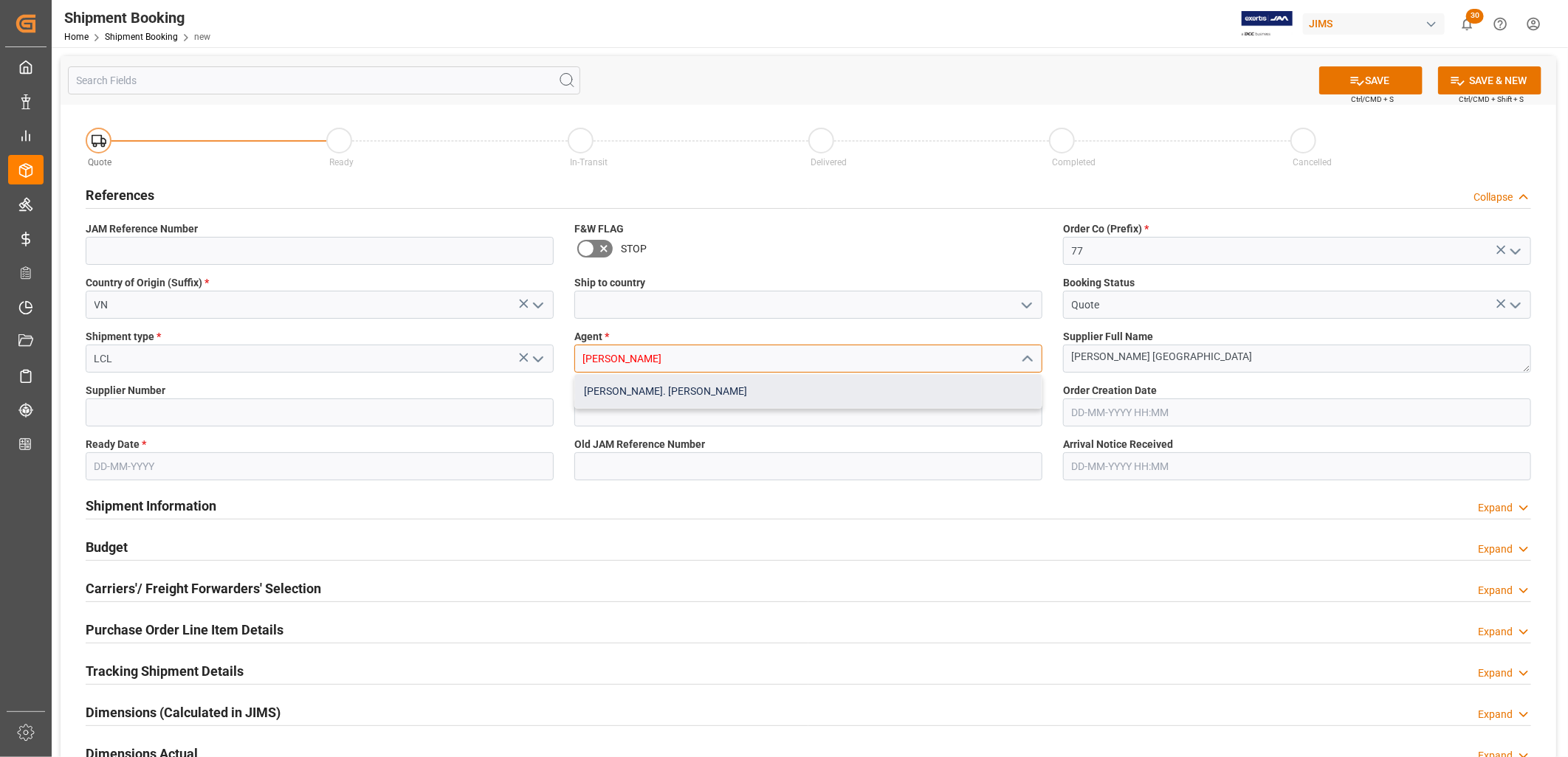
click at [651, 389] on div "[PERSON_NAME]. [PERSON_NAME]" at bounding box center [808, 392] width 466 height 33
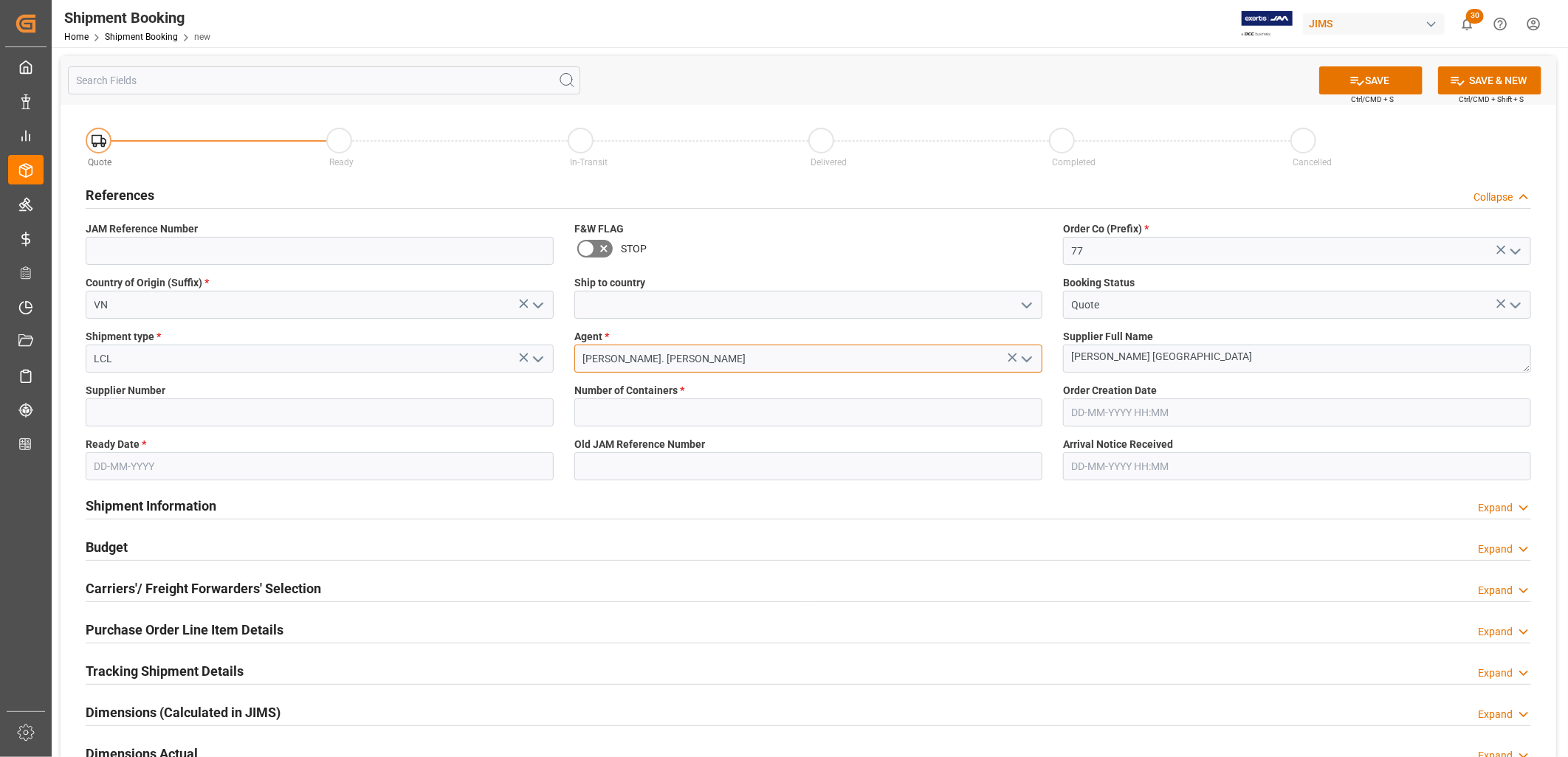
type input "[PERSON_NAME]. [PERSON_NAME]"
click at [128, 413] on input at bounding box center [319, 412] width 468 height 28
type input "481065"
click at [598, 412] on input "text" at bounding box center [808, 412] width 468 height 28
type input "0"
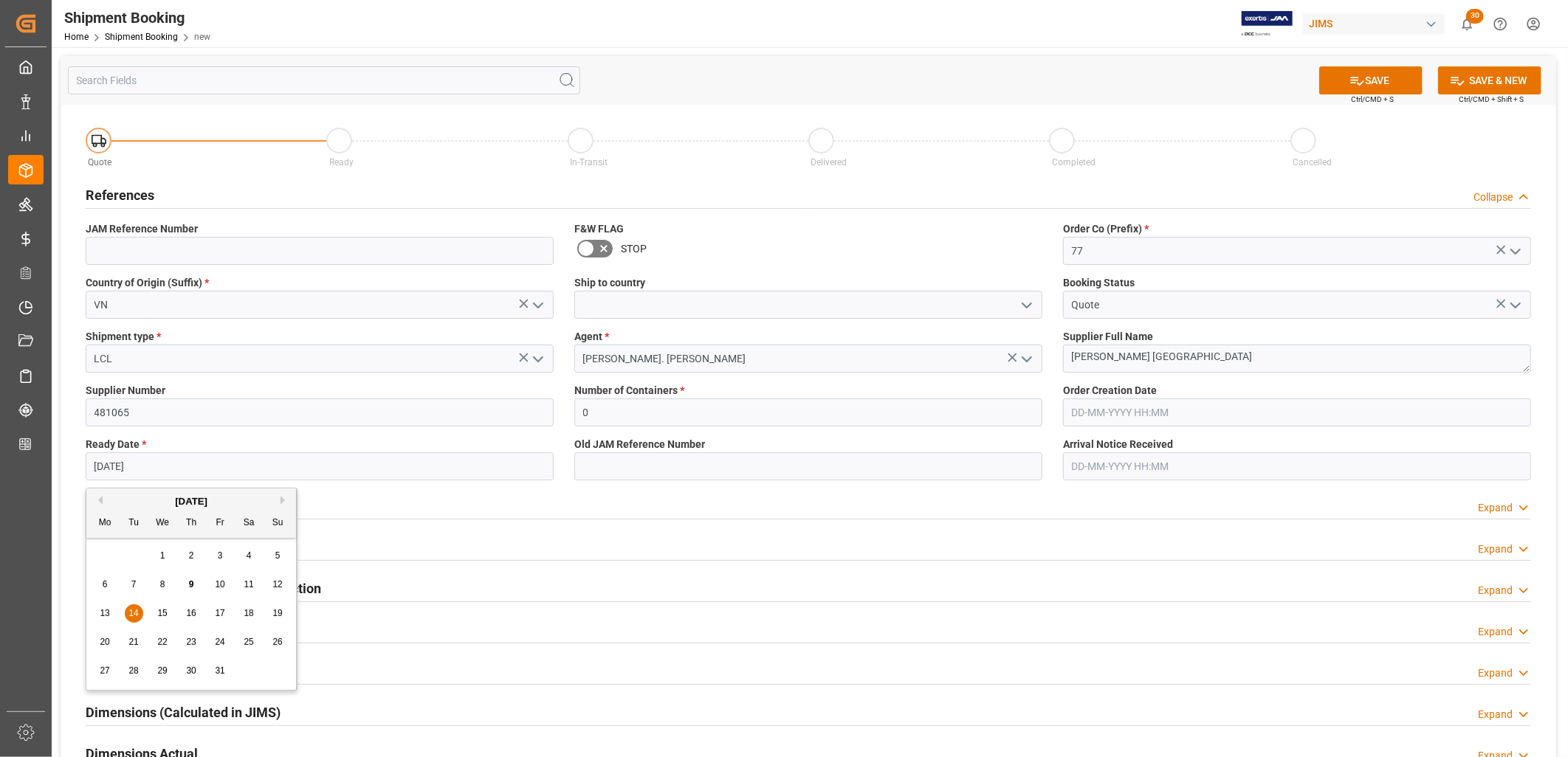
click at [153, 455] on input "14-10-2025" at bounding box center [319, 466] width 468 height 28
click at [134, 669] on span "28" at bounding box center [133, 671] width 10 height 10
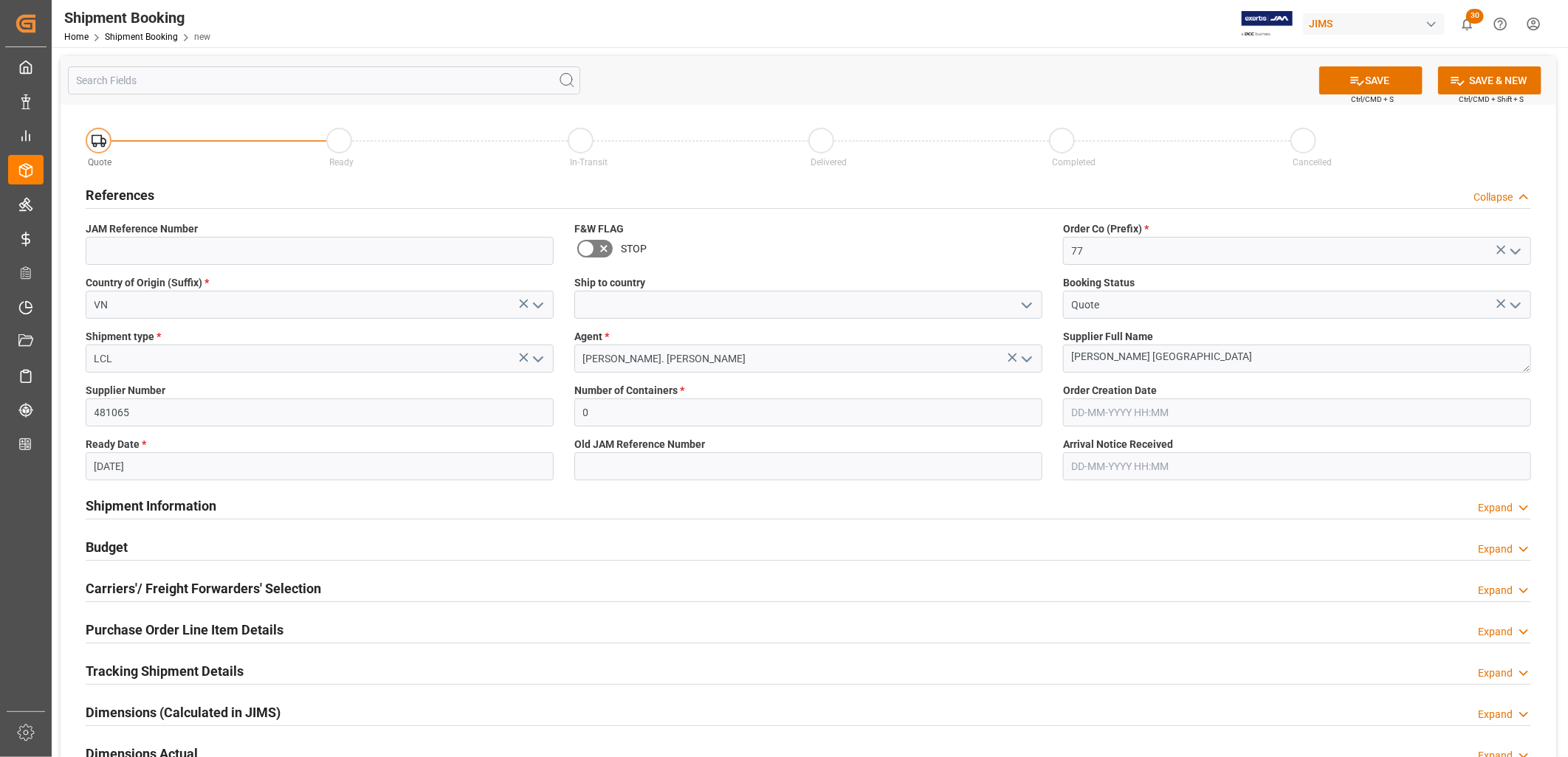
type input "[DATE]"
click at [1029, 301] on icon "open menu" at bounding box center [1027, 305] width 17 height 17
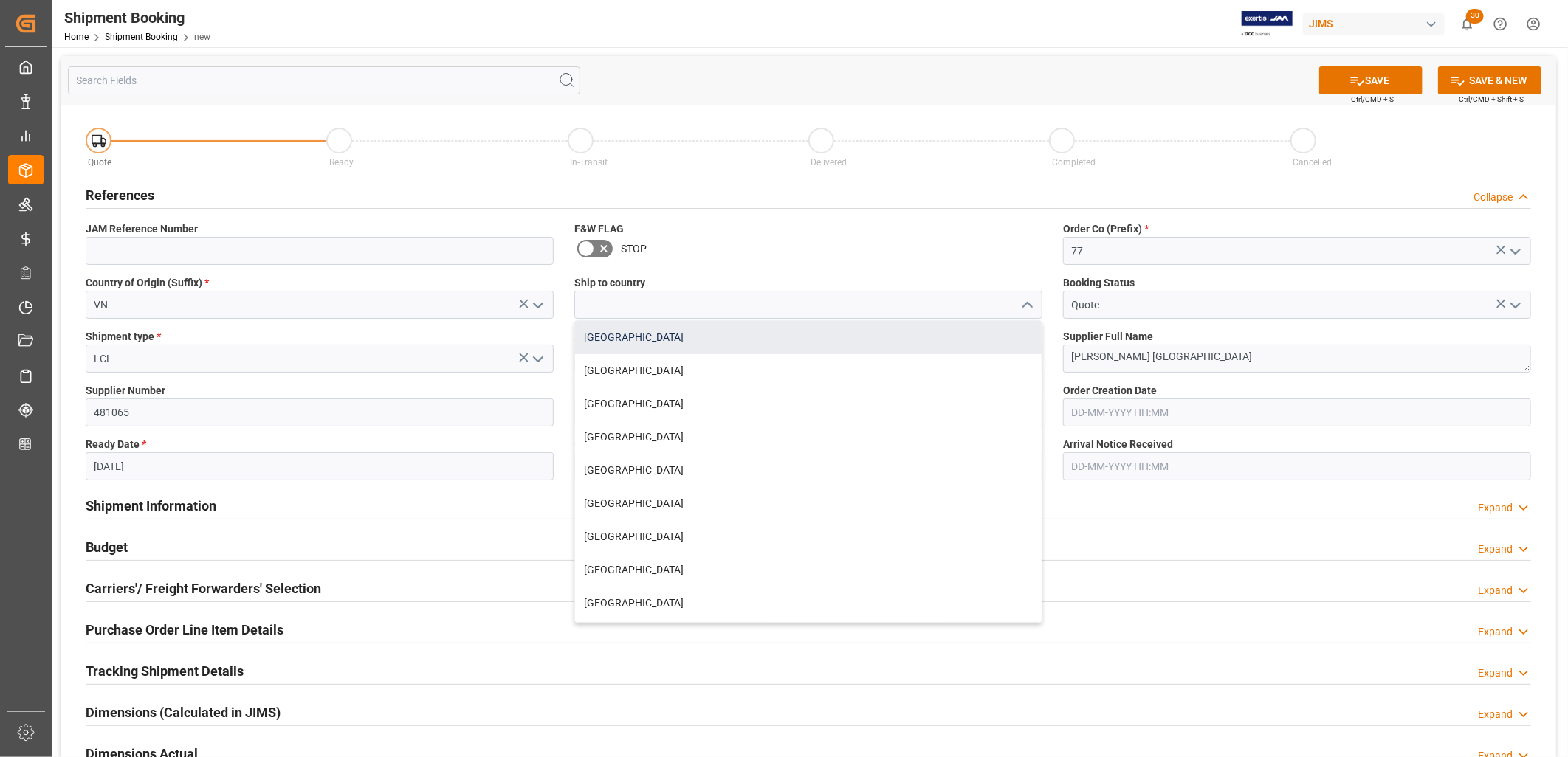
click at [610, 333] on div "[GEOGRAPHIC_DATA]" at bounding box center [808, 338] width 466 height 33
type input "[GEOGRAPHIC_DATA]"
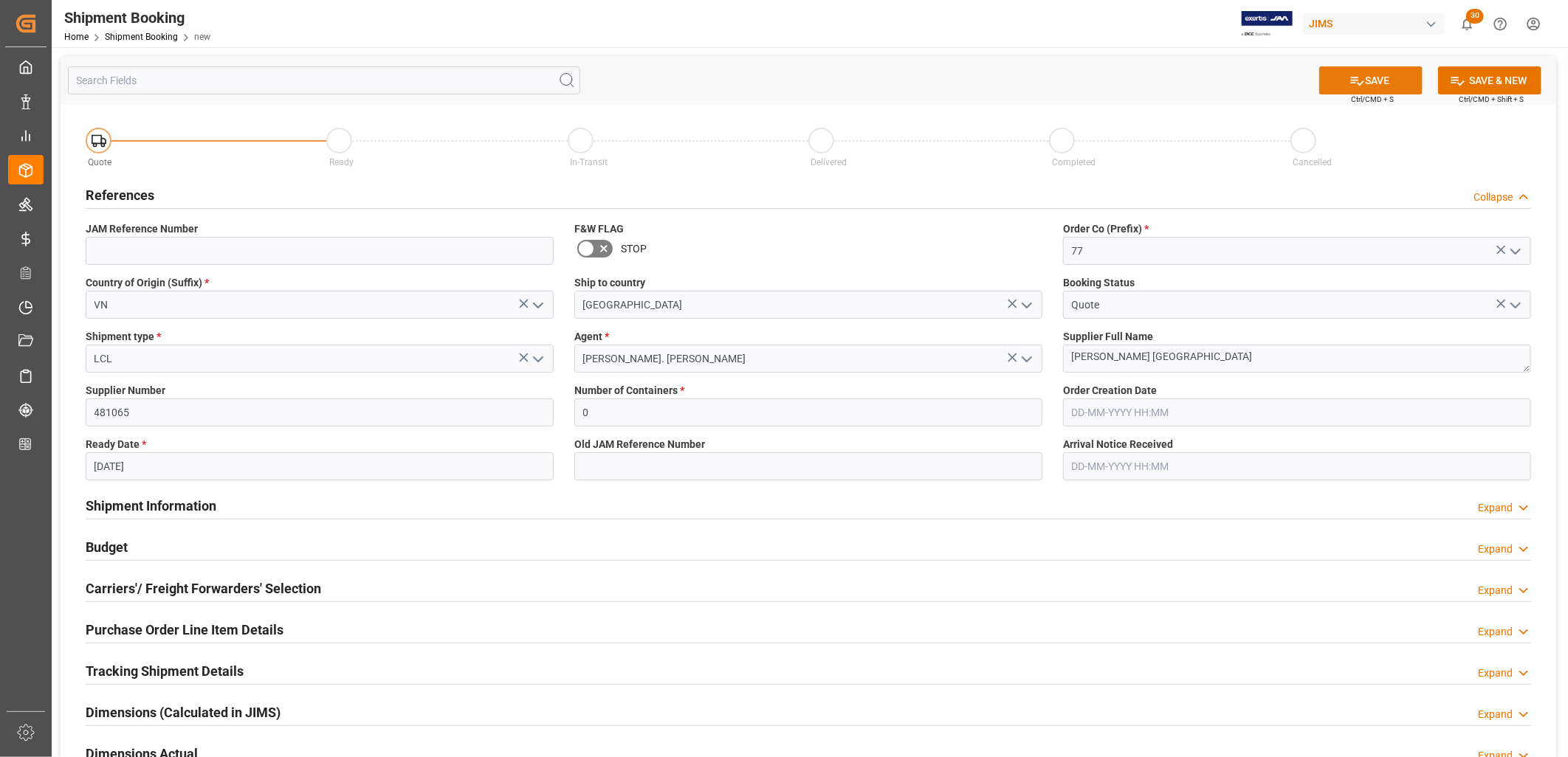
click at [1378, 78] on button "SAVE" at bounding box center [1370, 80] width 104 height 28
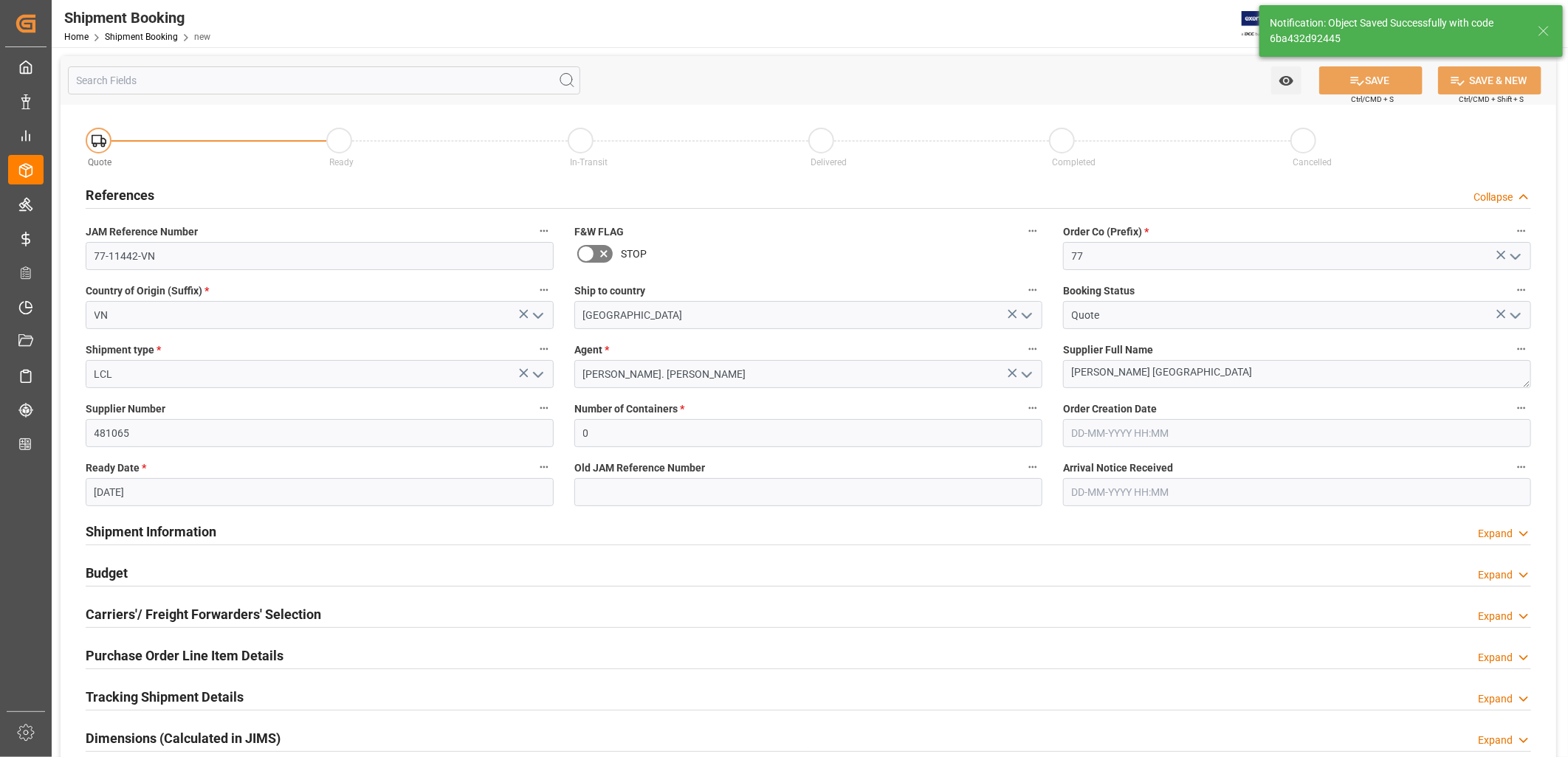
type input "77-11442-VN"
type textarea "[PERSON_NAME] [GEOGRAPHIC_DATA]"
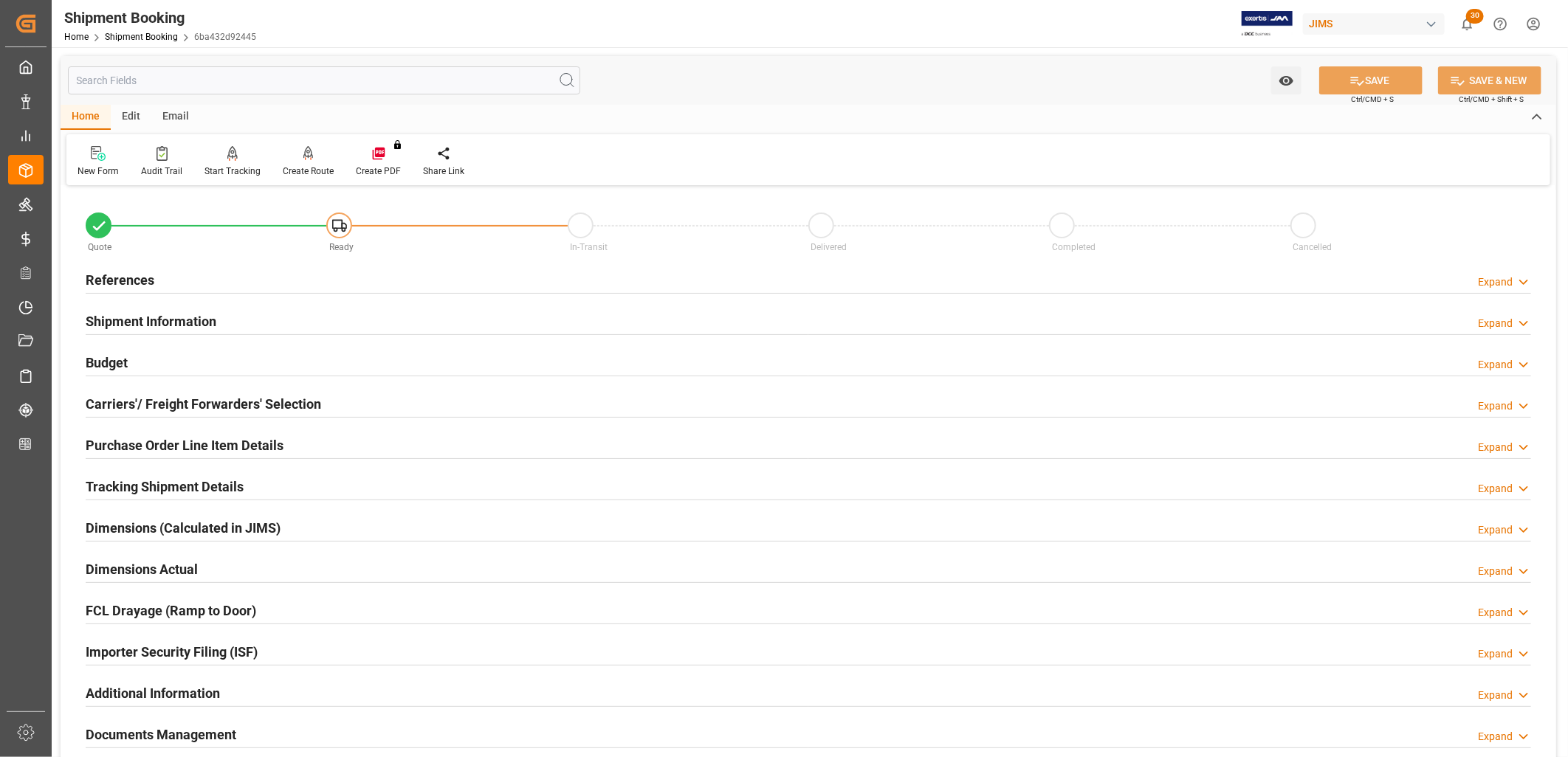
click at [119, 278] on h2 "References" at bounding box center [119, 279] width 69 height 20
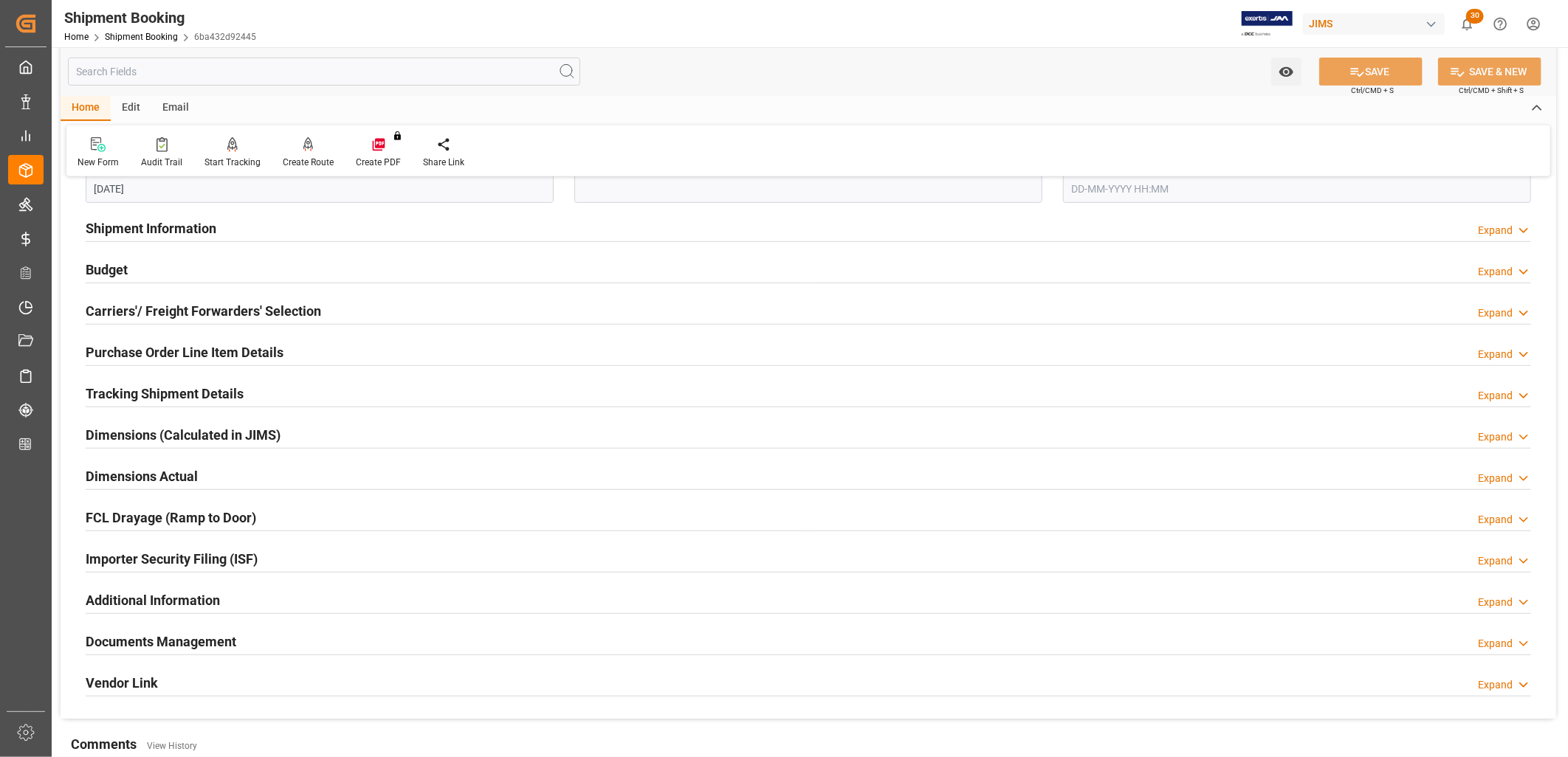
scroll to position [410, 0]
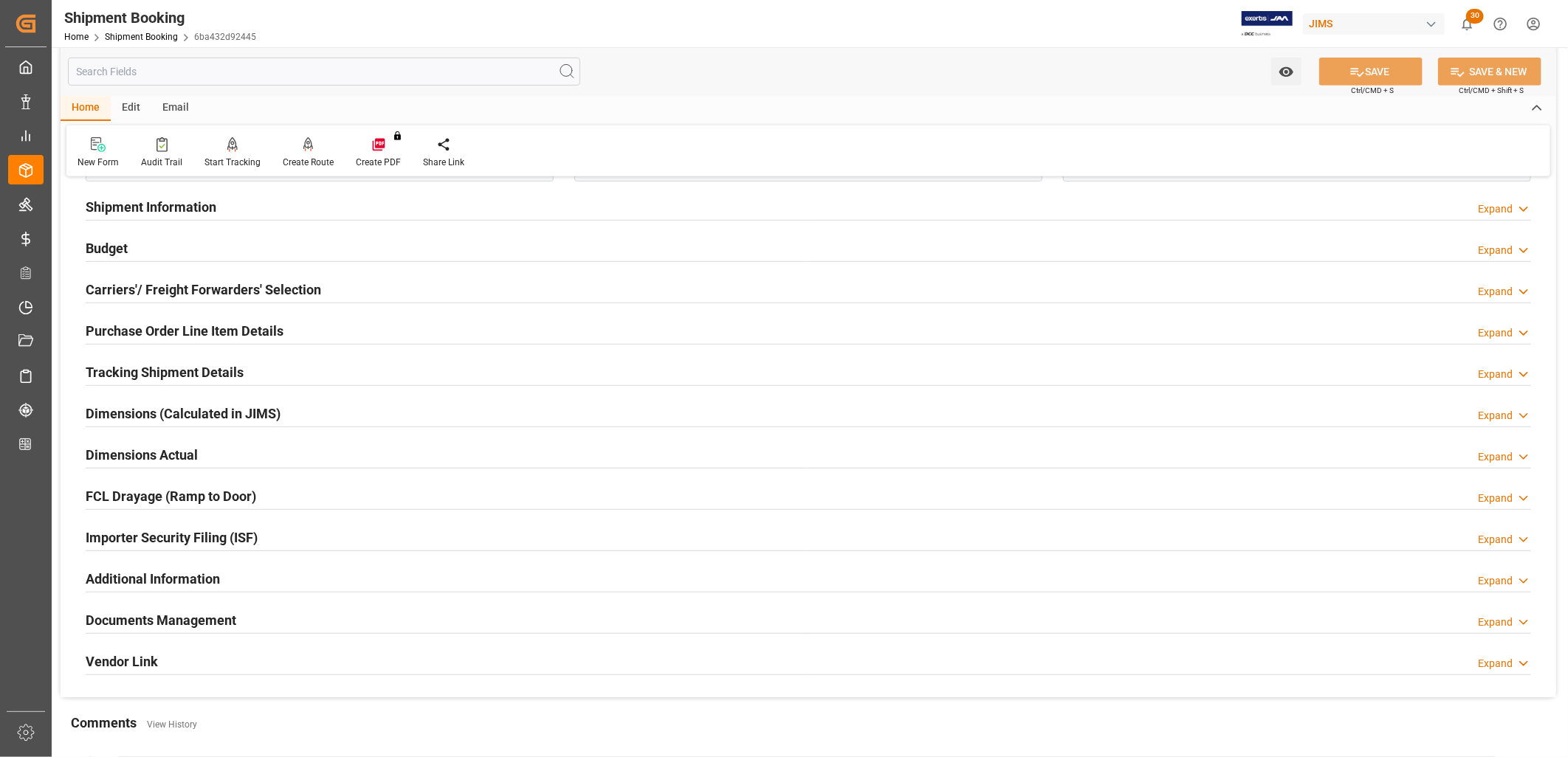
click at [185, 617] on h2 "Documents Management" at bounding box center [160, 620] width 151 height 20
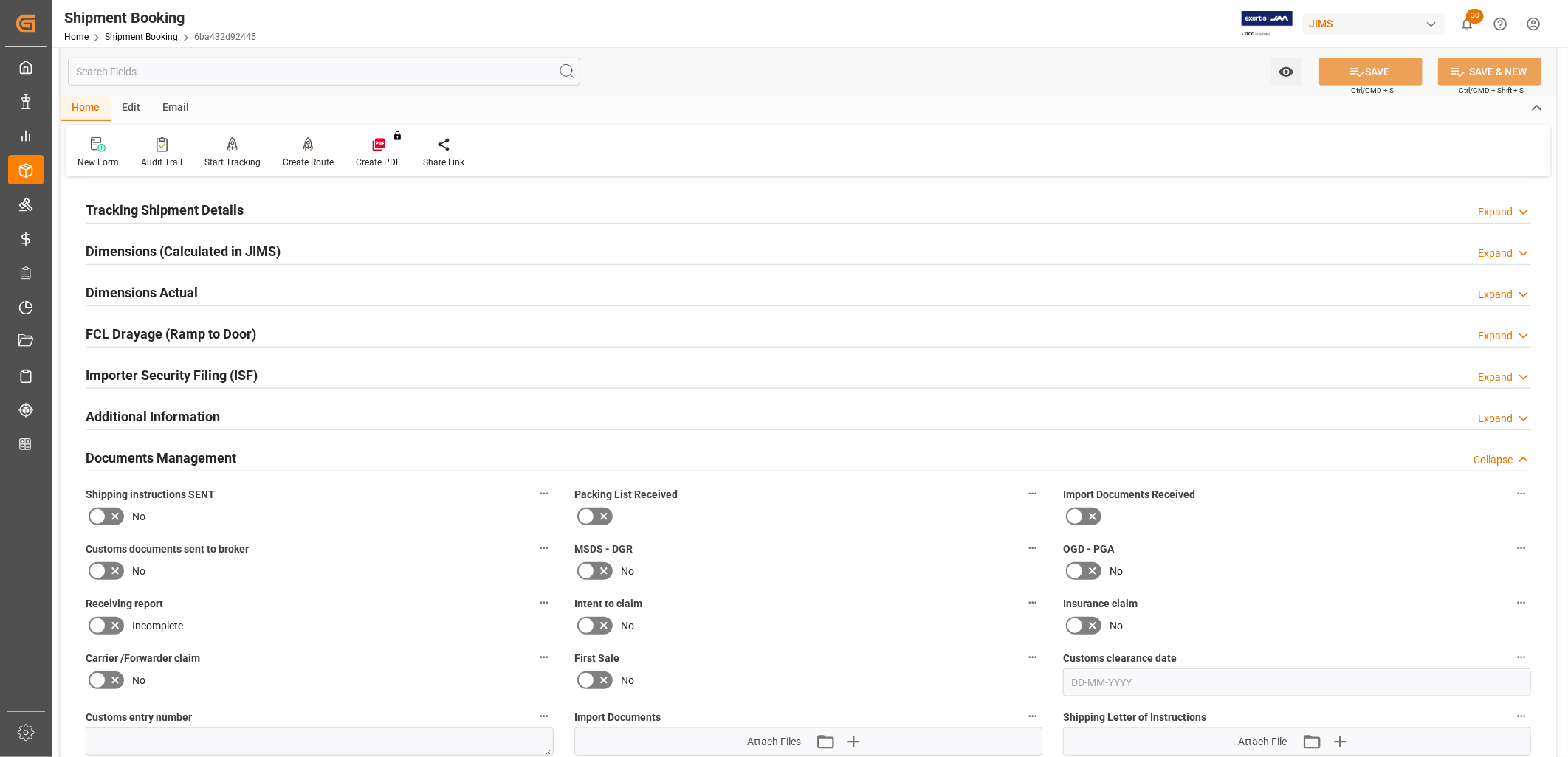
scroll to position [573, 0]
click at [586, 506] on icon at bounding box center [586, 515] width 17 height 17
click at [0, 0] on input "checkbox" at bounding box center [0, 0] width 0 height 0
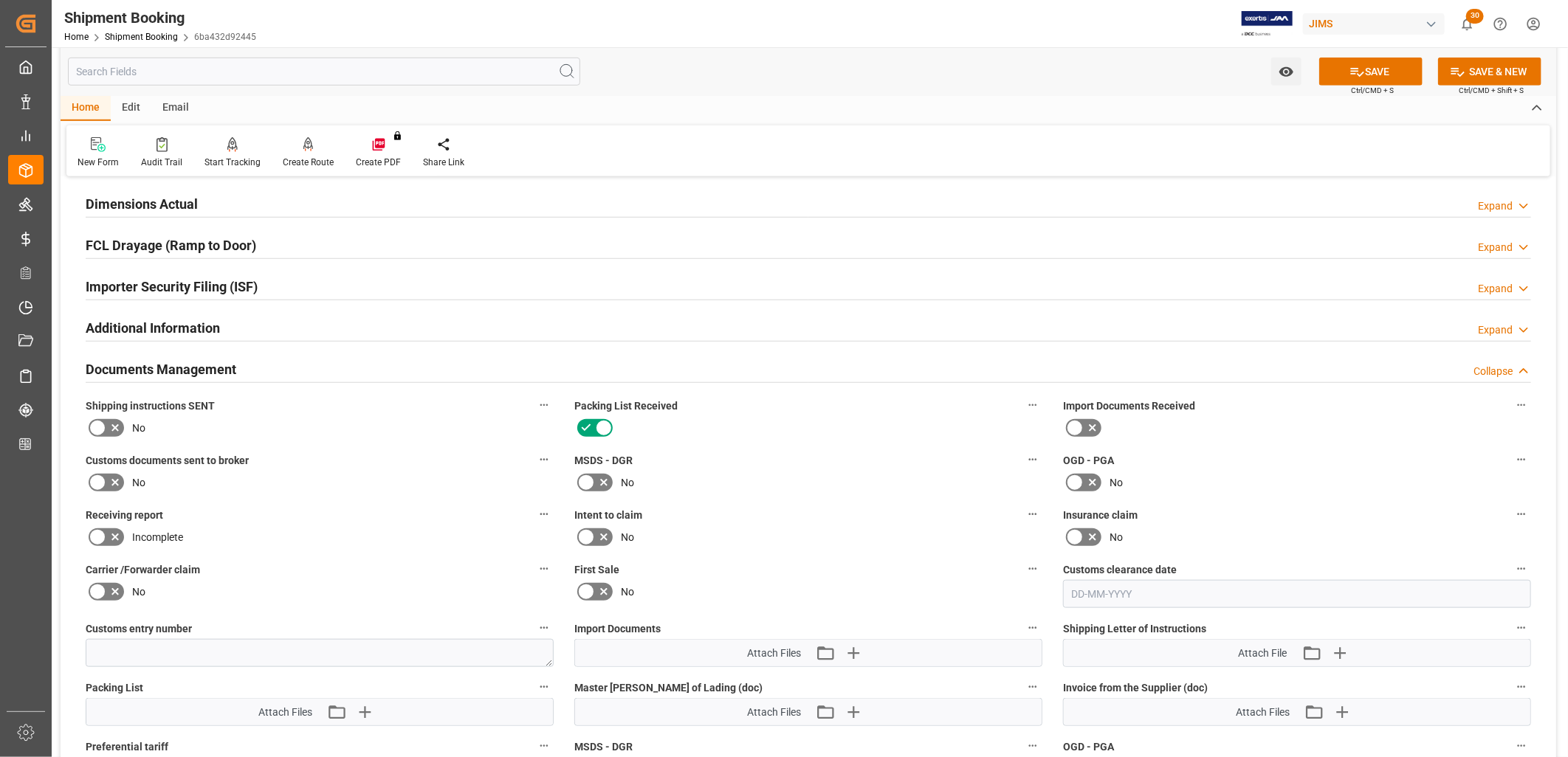
scroll to position [821, 0]
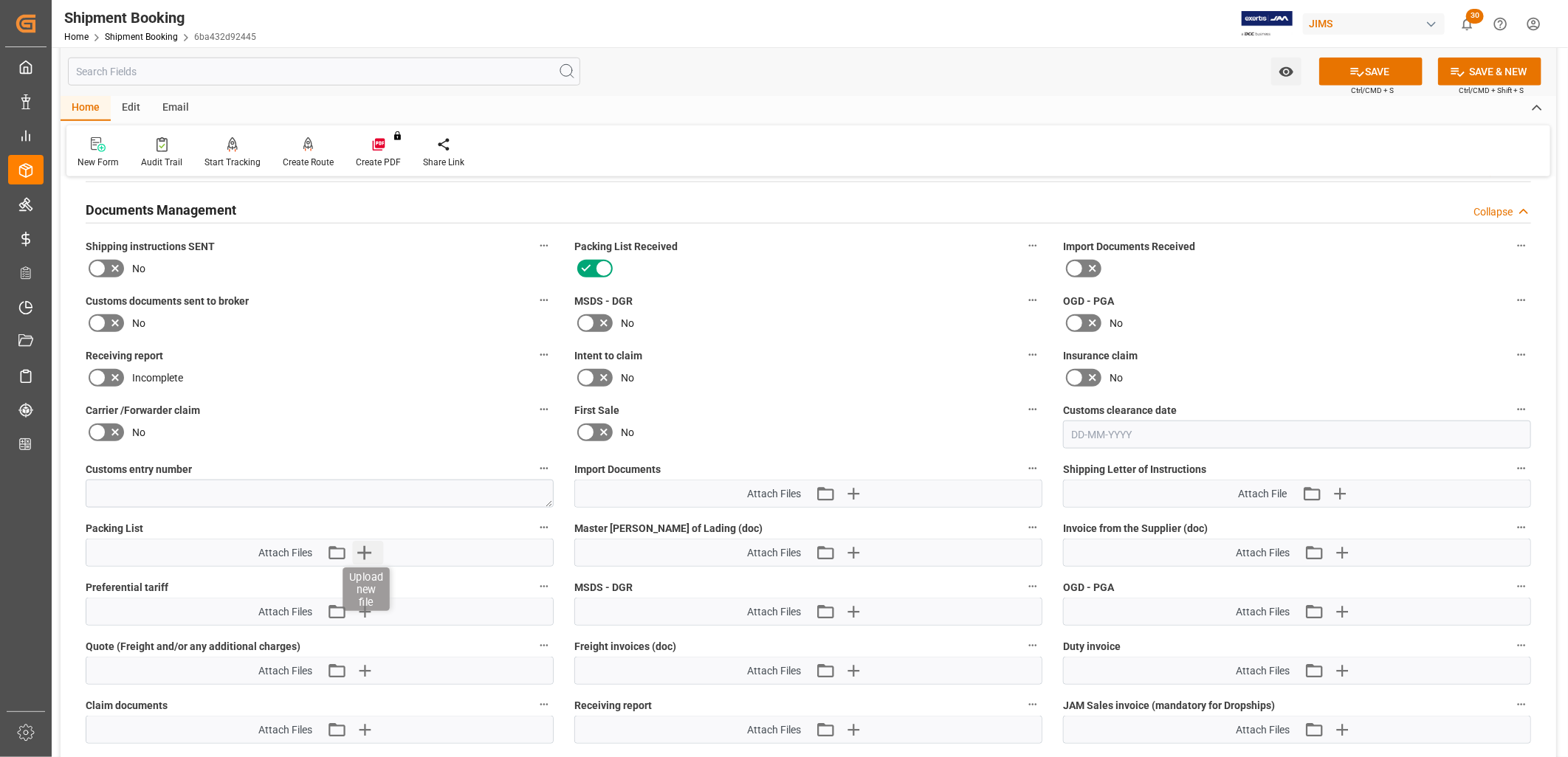
click at [365, 541] on icon "button" at bounding box center [365, 553] width 23 height 23
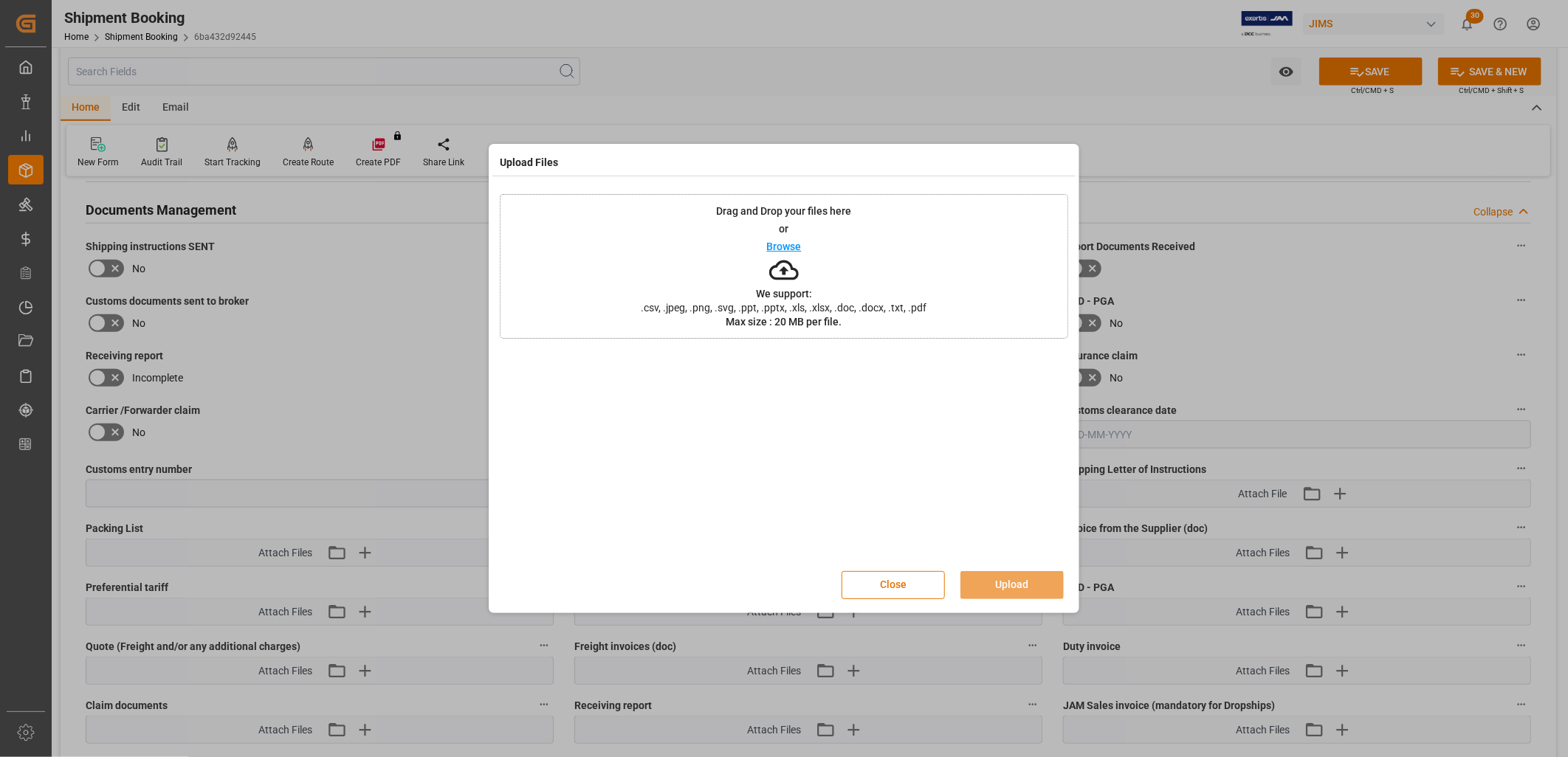
click at [794, 246] on p "Browse" at bounding box center [784, 246] width 35 height 10
click at [1008, 573] on button "Upload" at bounding box center [1012, 586] width 104 height 28
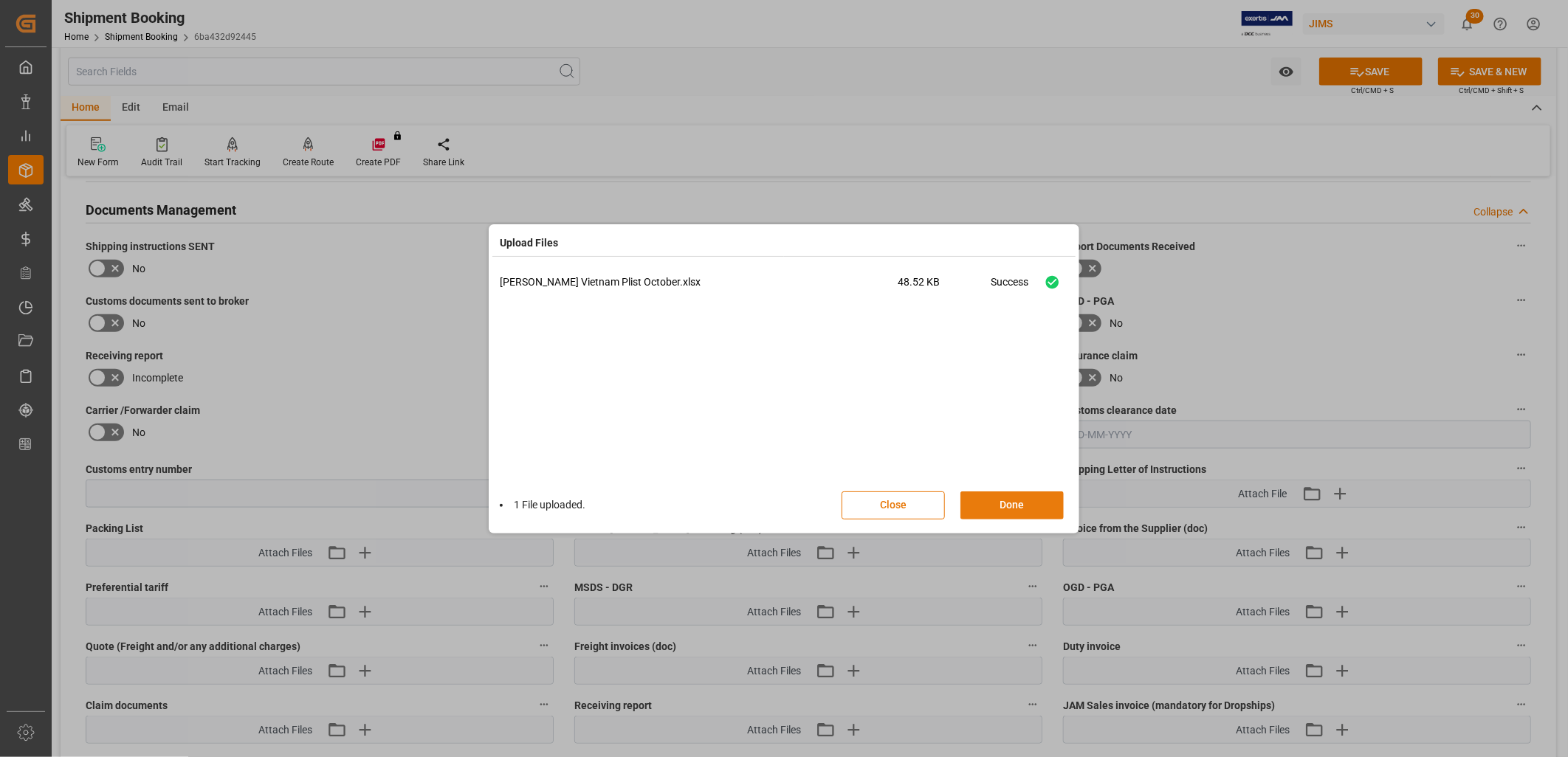
click at [1015, 502] on button "Done" at bounding box center [1012, 506] width 104 height 28
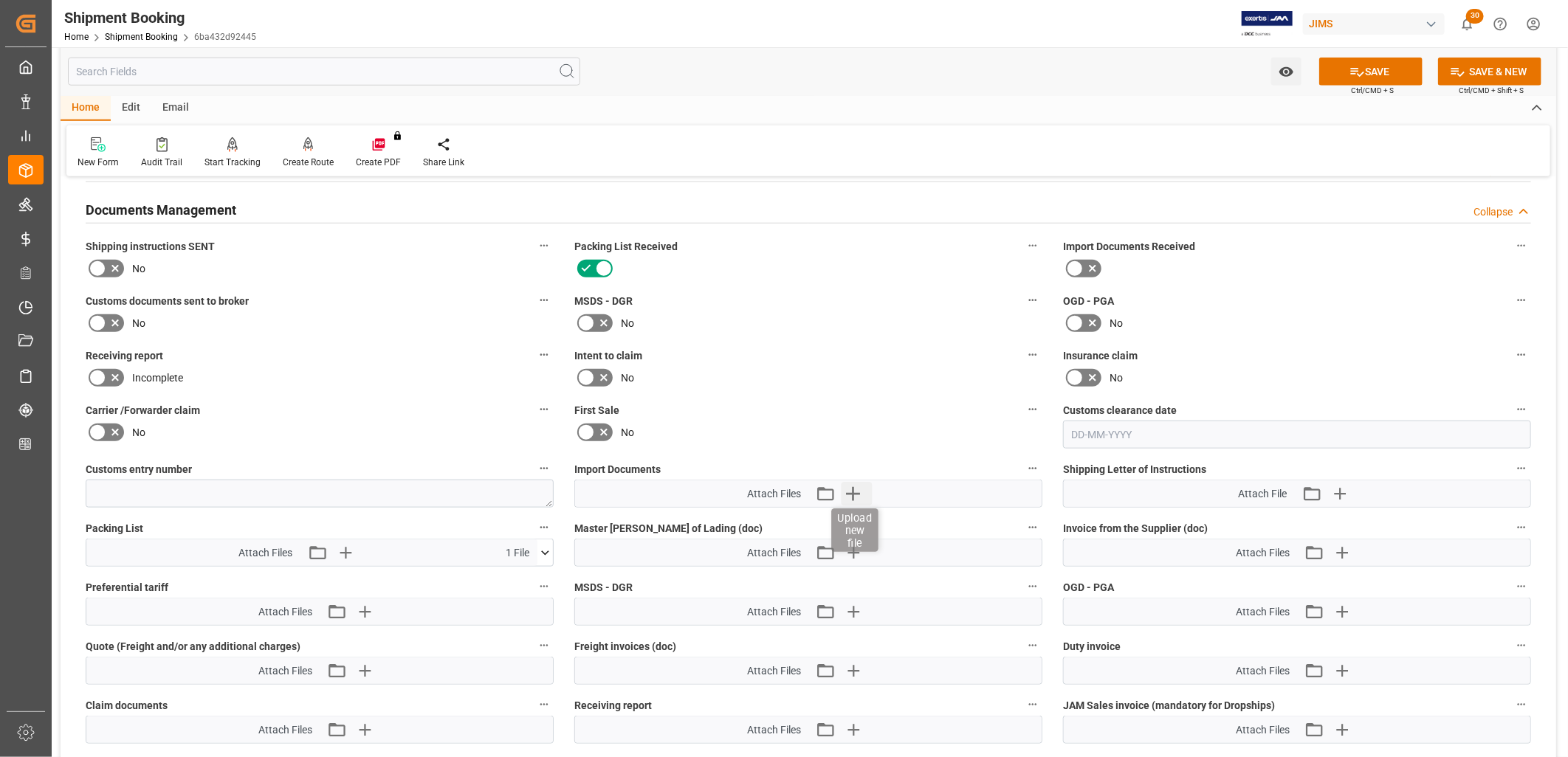
click at [857, 484] on icon "button" at bounding box center [853, 493] width 23 height 23
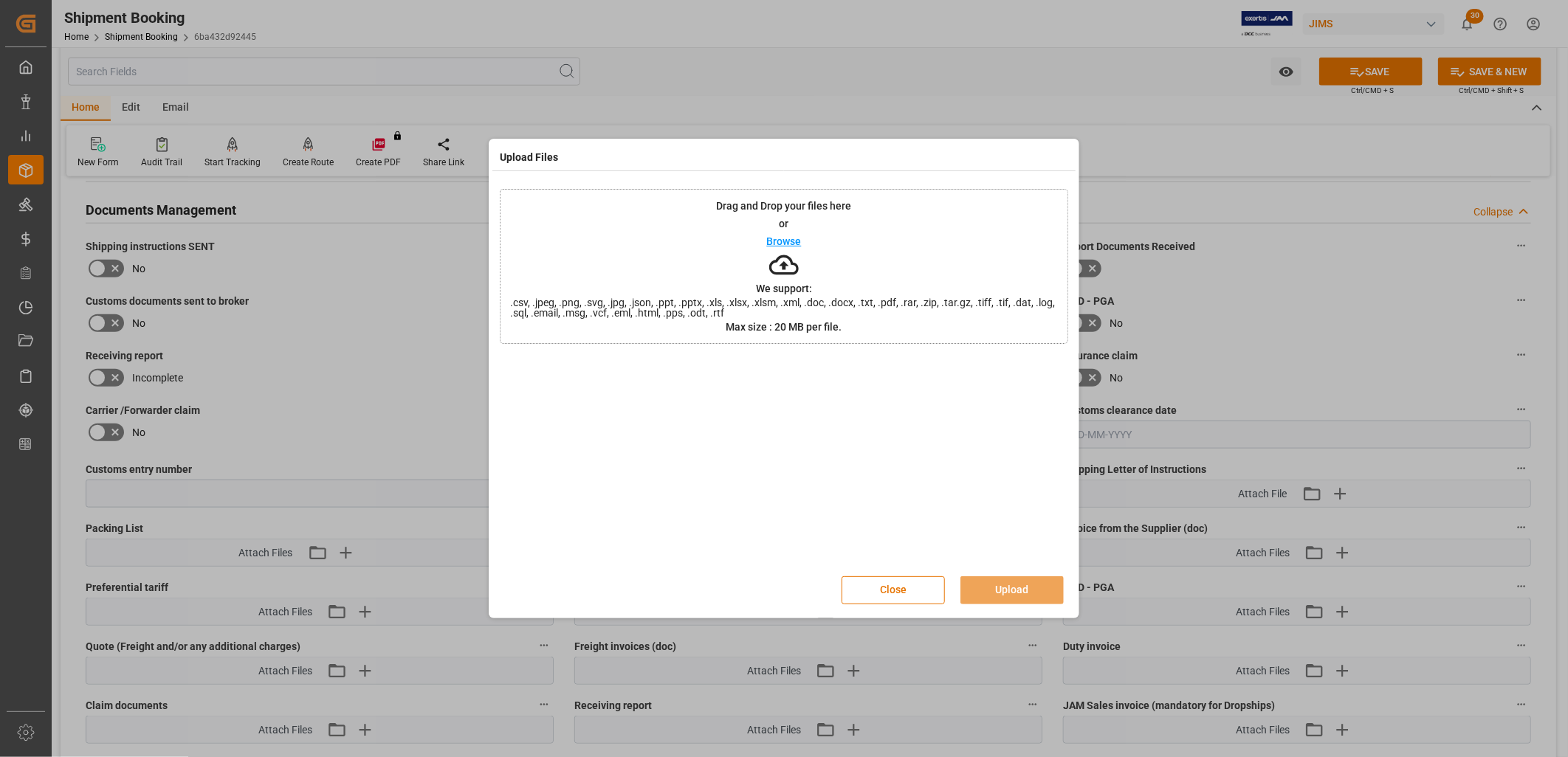
click at [796, 239] on p "Browse" at bounding box center [784, 241] width 35 height 10
click at [1016, 577] on button "Upload" at bounding box center [1012, 591] width 104 height 28
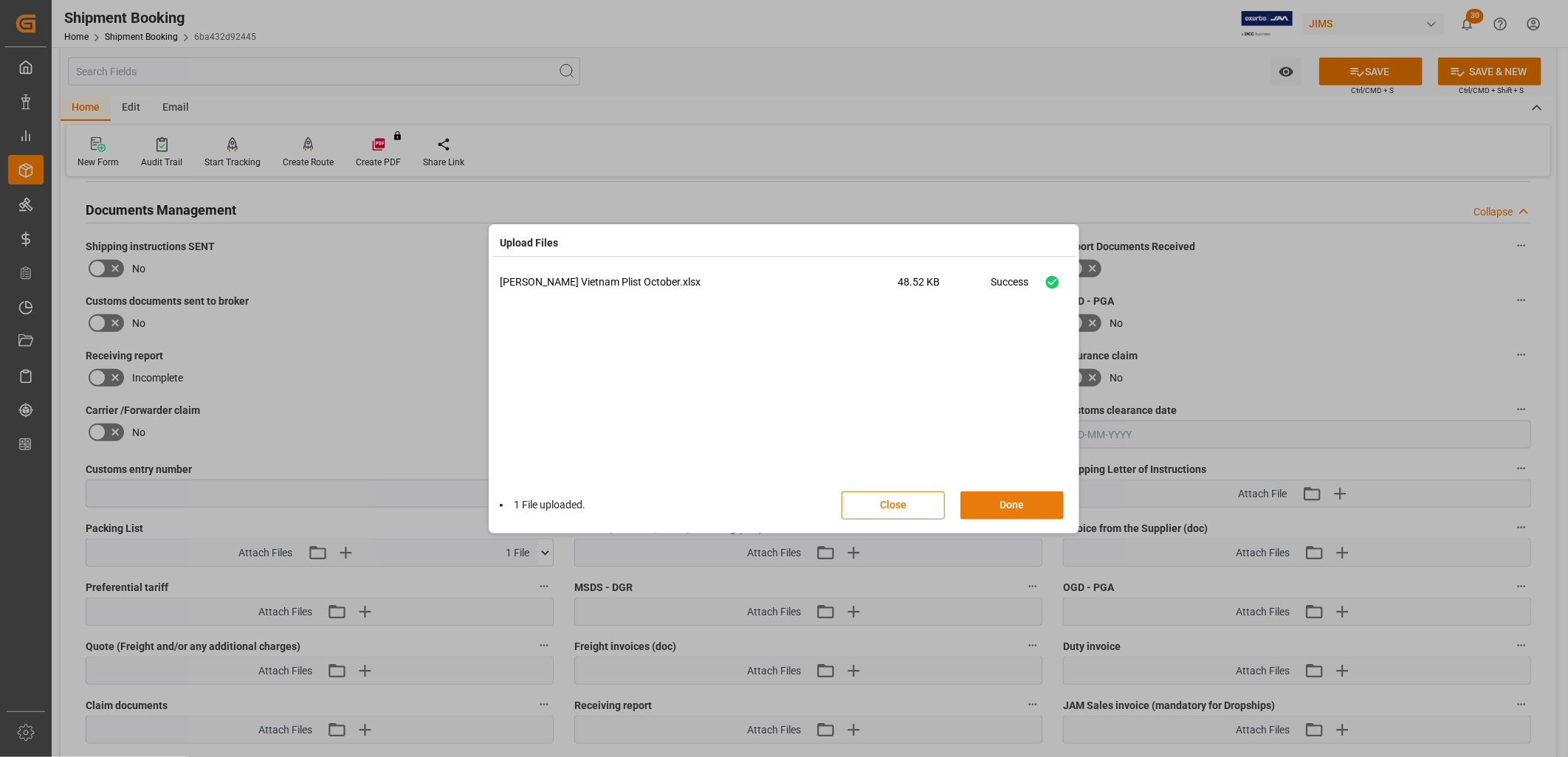
click at [1024, 498] on button "Done" at bounding box center [1012, 506] width 104 height 28
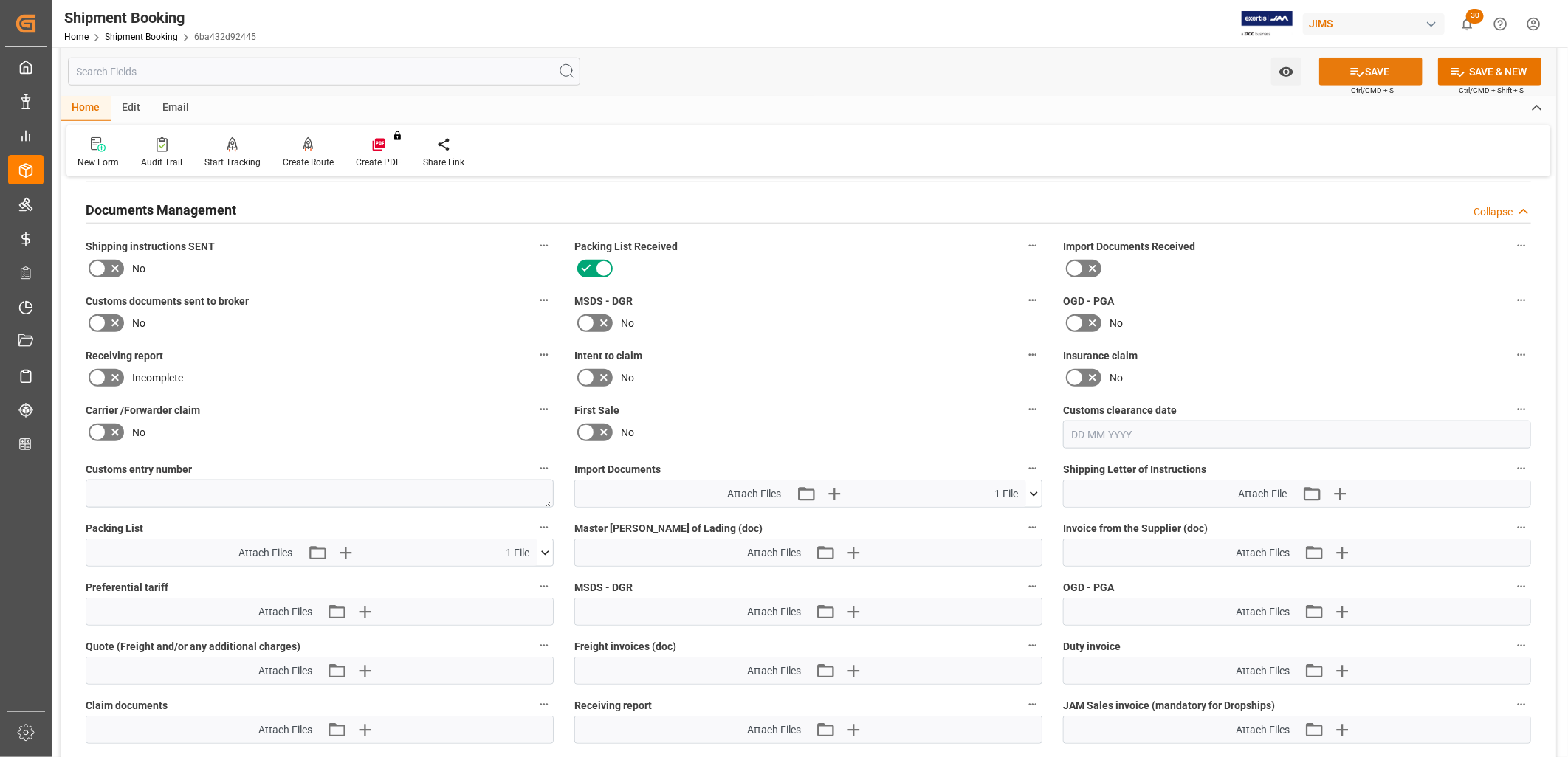
click at [1367, 65] on button "SAVE" at bounding box center [1370, 71] width 104 height 28
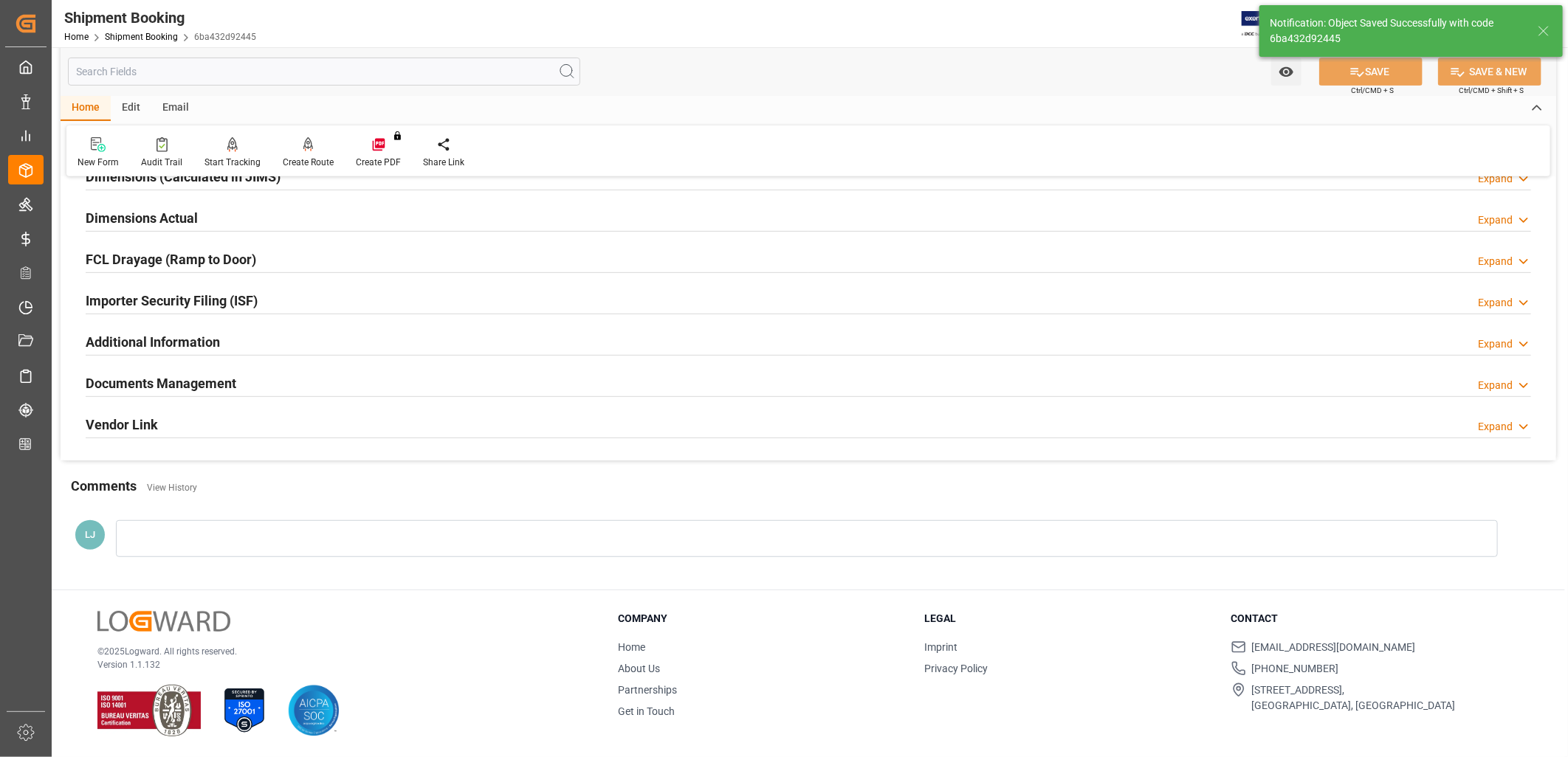
type input "Ready"
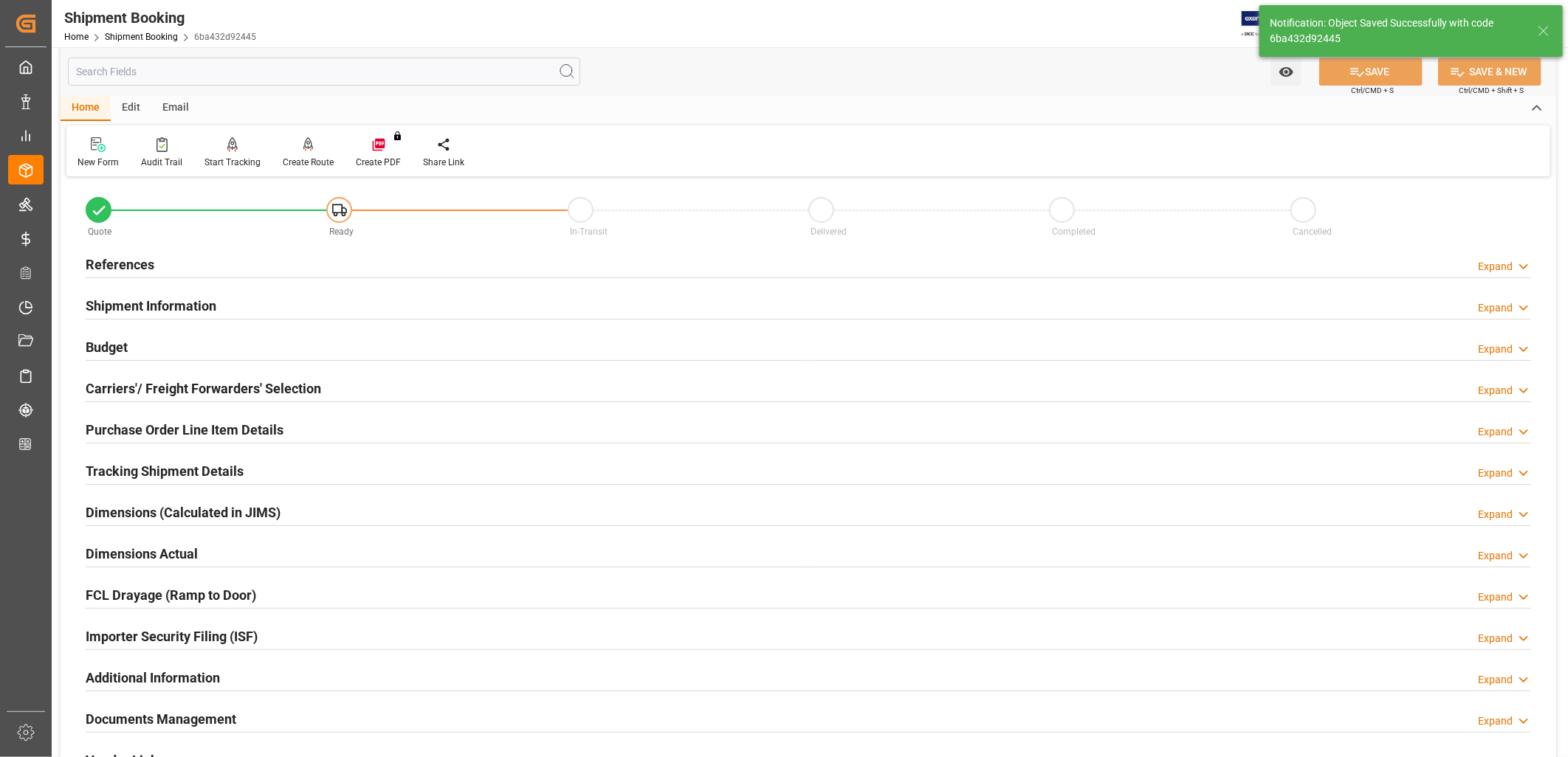
scroll to position [0, 0]
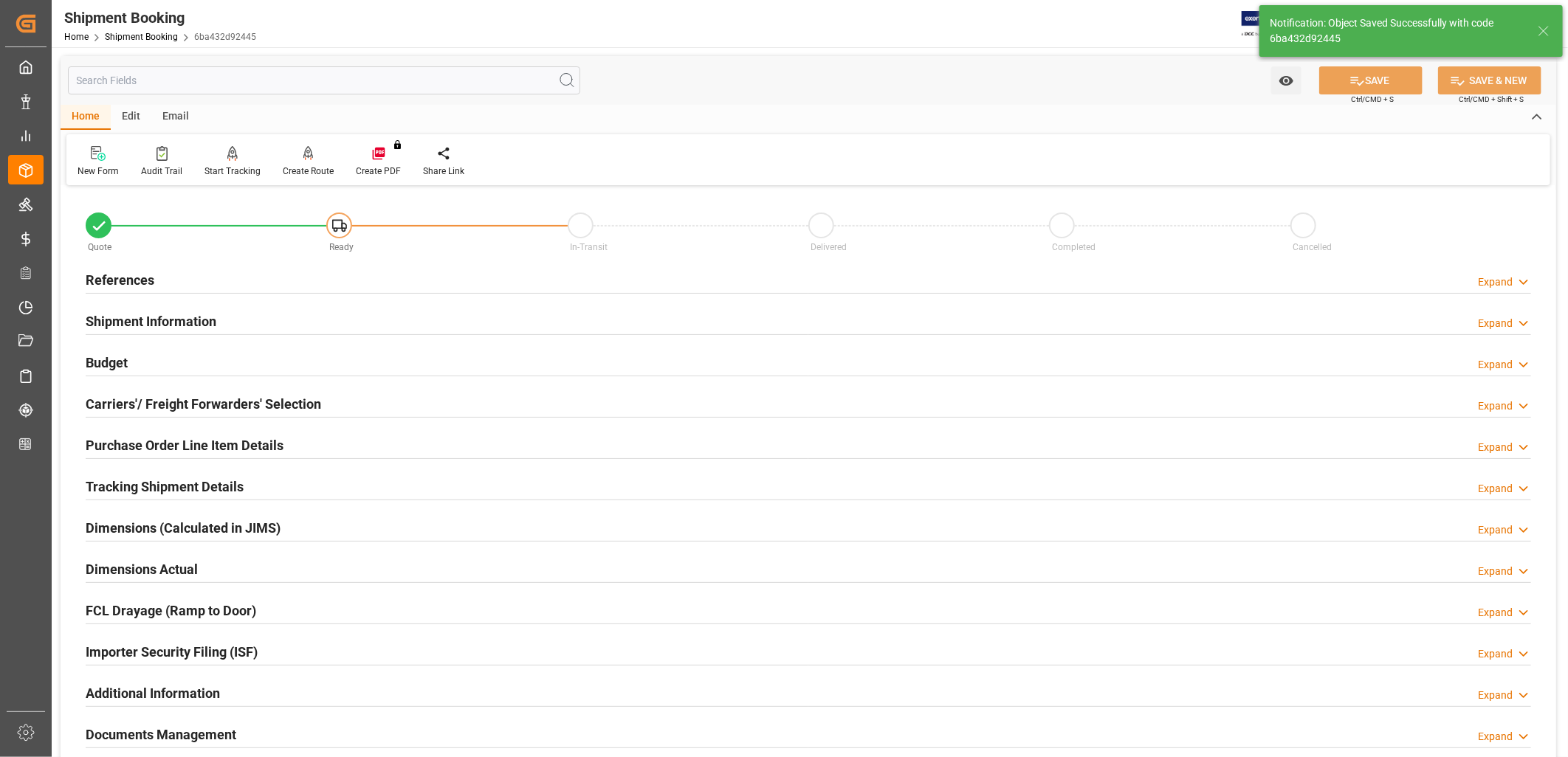
click at [115, 275] on h2 "References" at bounding box center [119, 279] width 69 height 20
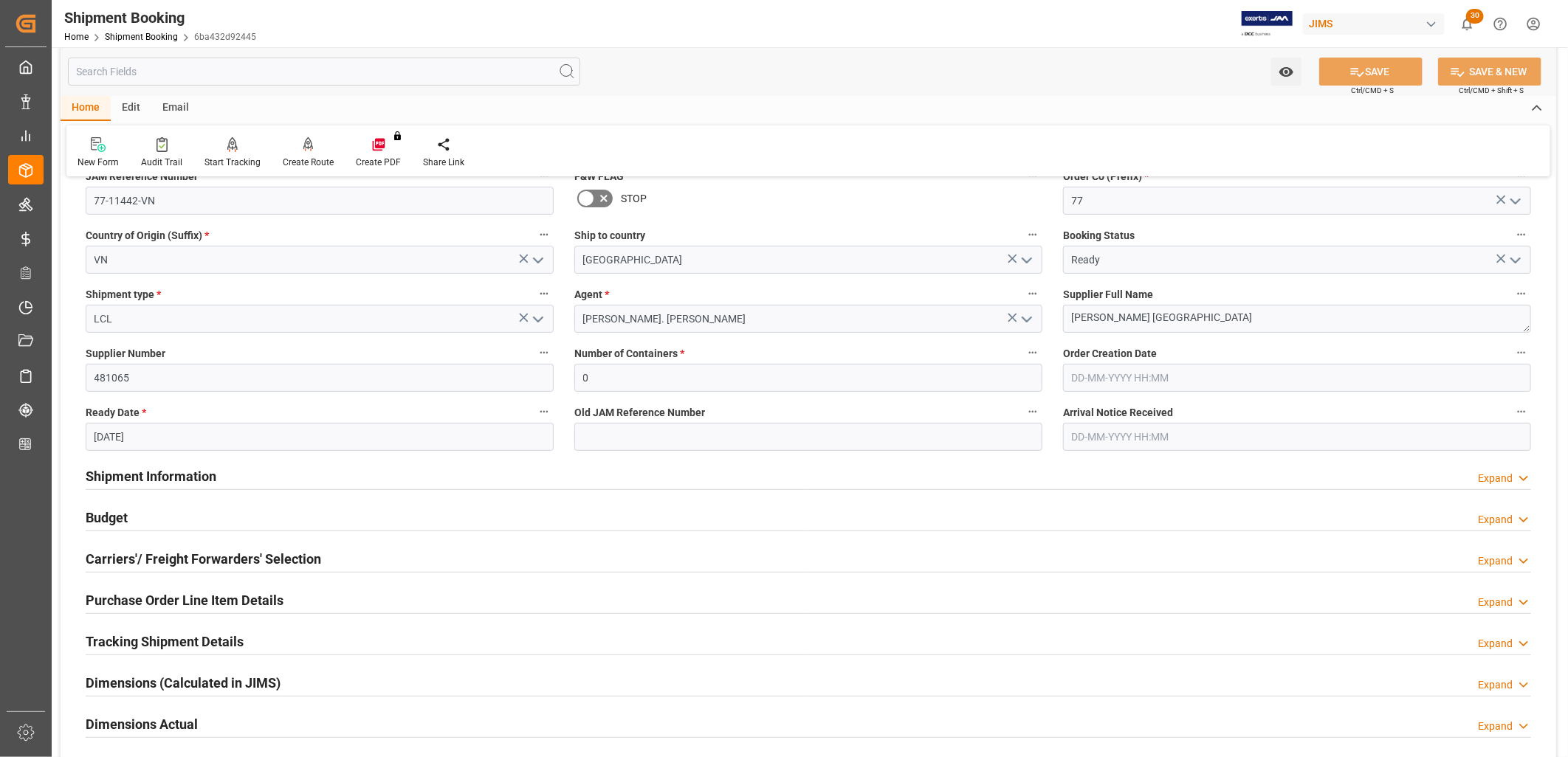
scroll to position [164, 0]
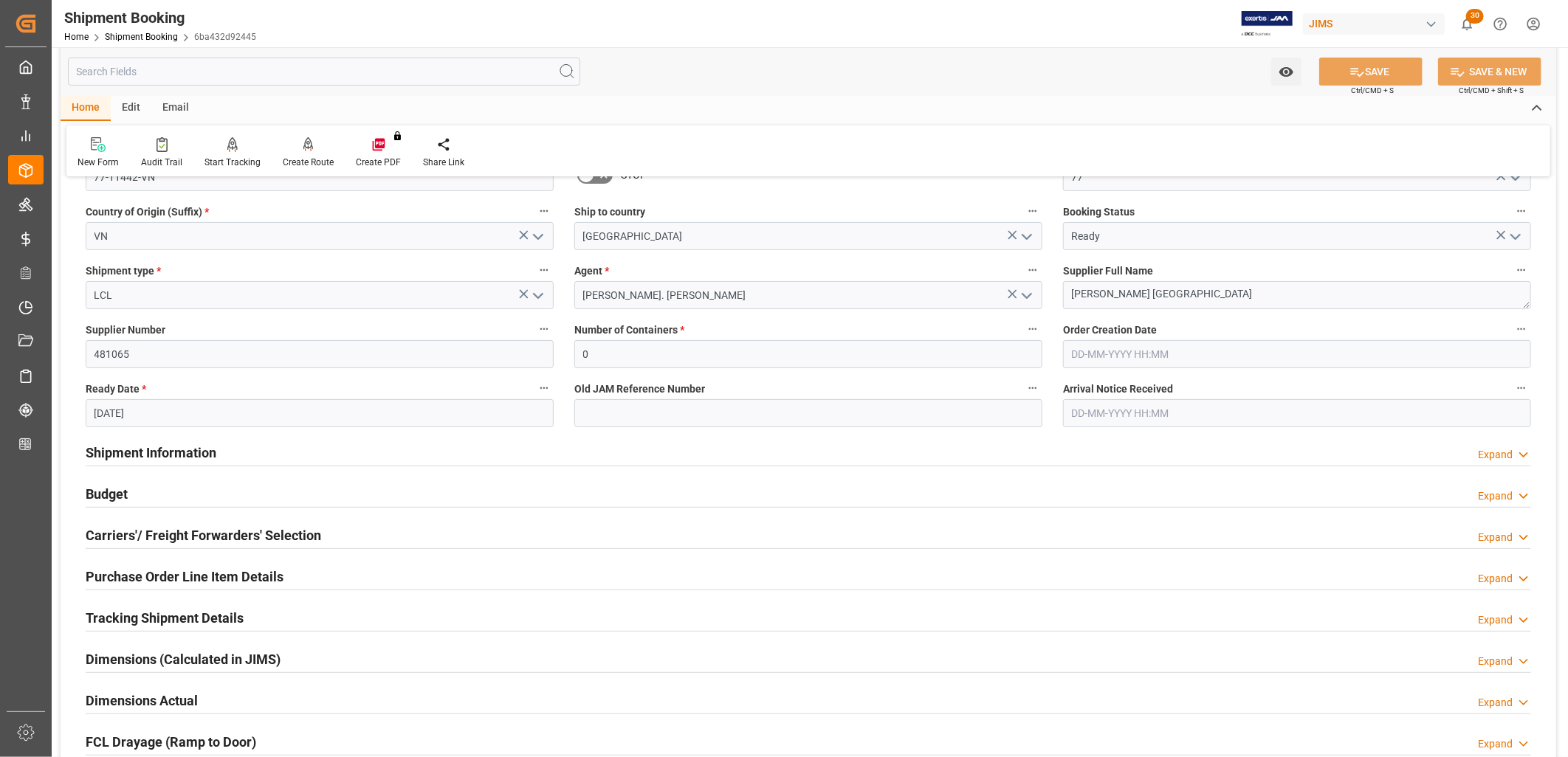
click at [114, 489] on h2 "Budget" at bounding box center [106, 494] width 42 height 20
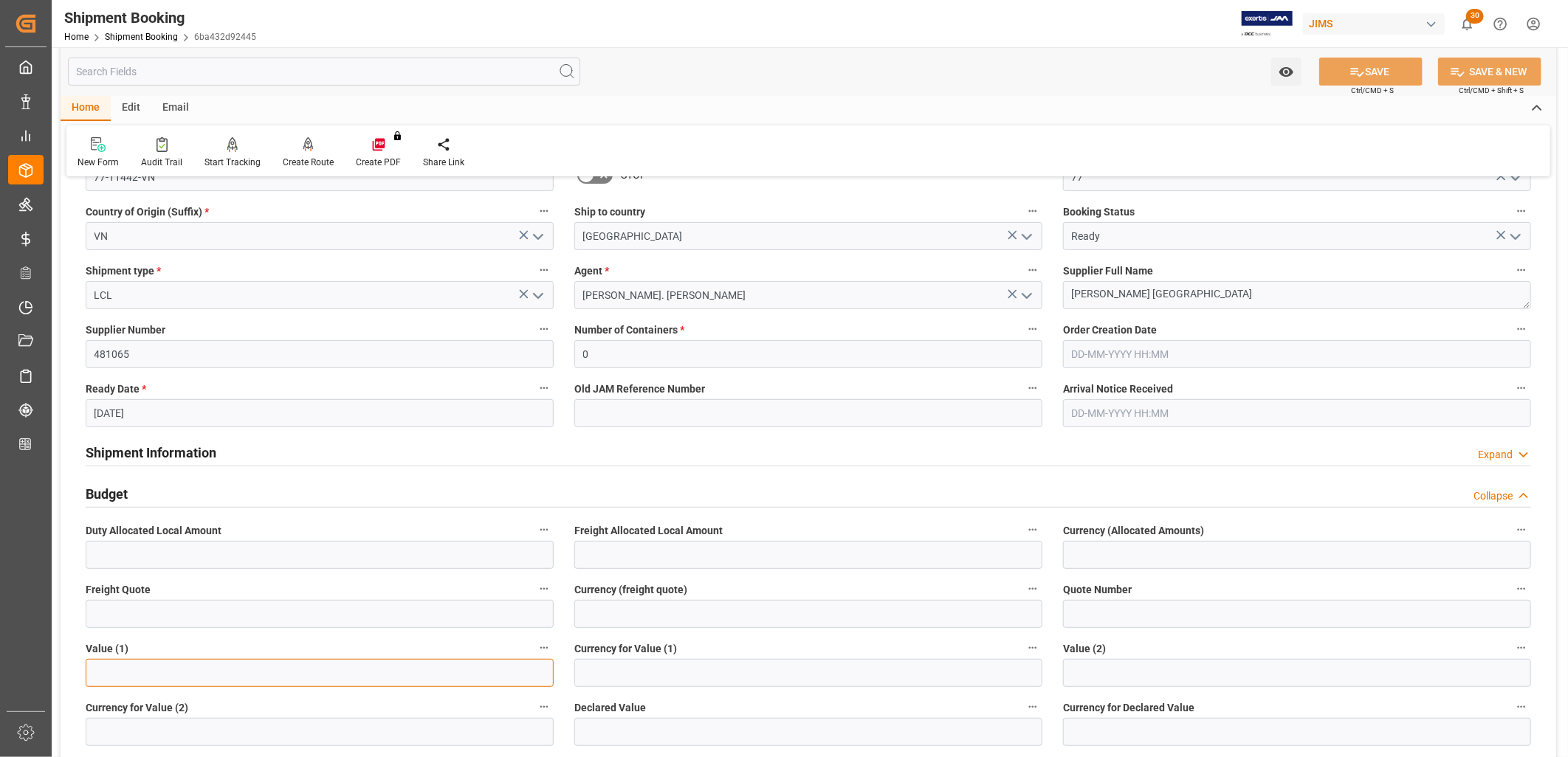
click at [149, 663] on input "text" at bounding box center [319, 673] width 468 height 28
click at [92, 675] on input "text" at bounding box center [319, 673] width 468 height 28
type input "43405.00"
click at [618, 660] on input at bounding box center [808, 673] width 468 height 28
type input "USD"
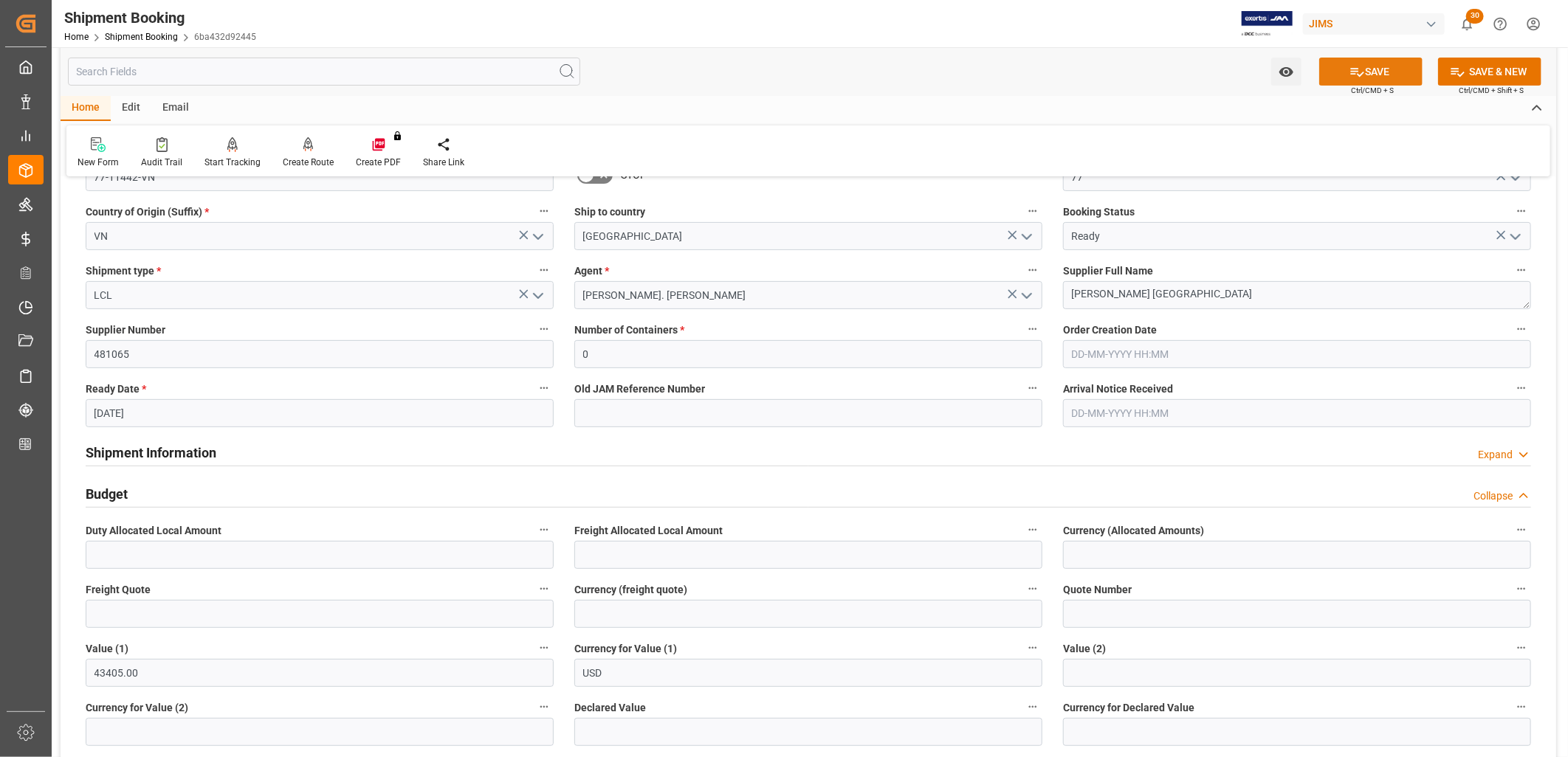
click at [1395, 70] on button "SAVE" at bounding box center [1370, 71] width 104 height 28
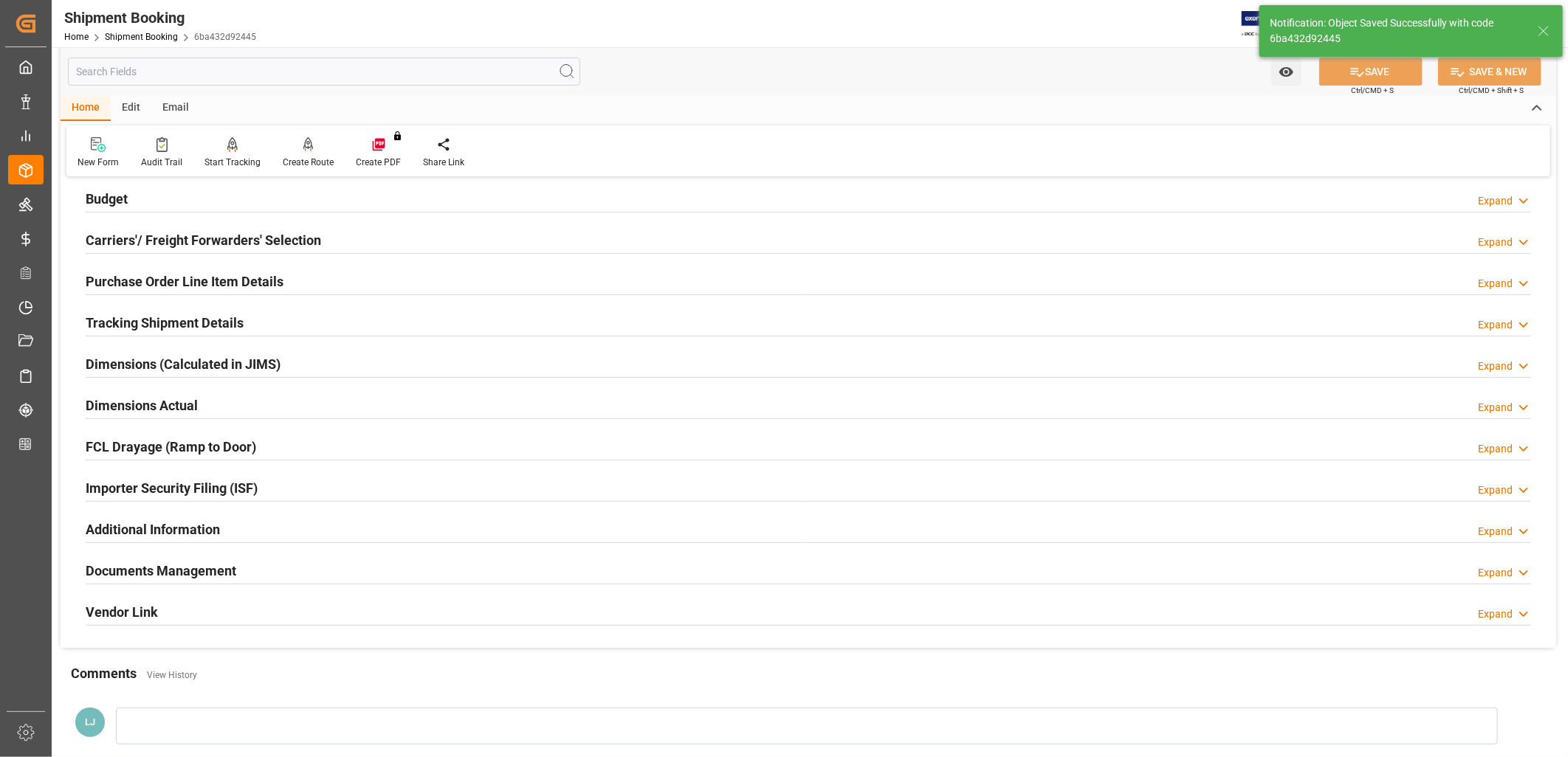
scroll to position [352, 0]
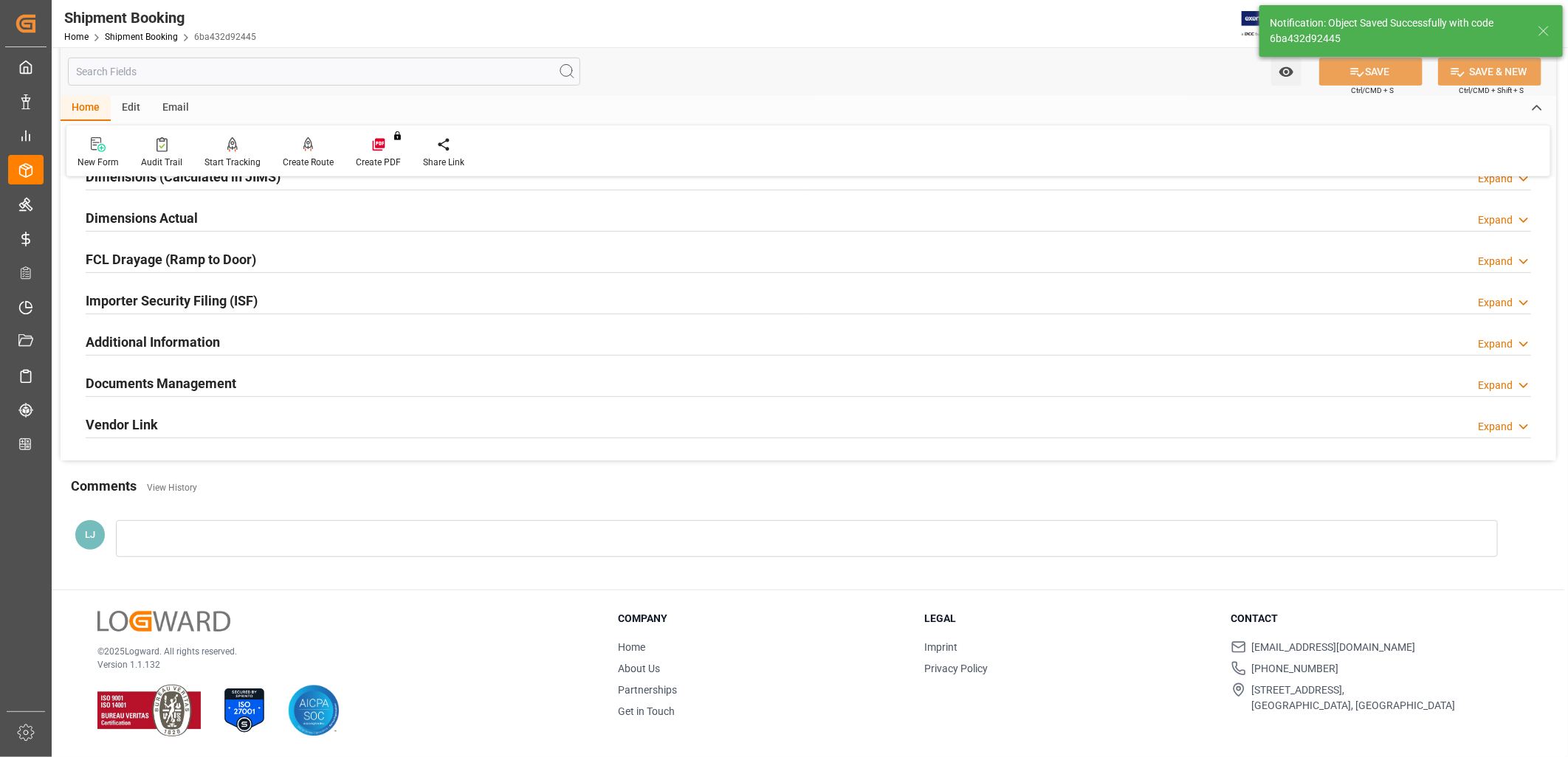
click at [172, 533] on div at bounding box center [807, 539] width 1382 height 37
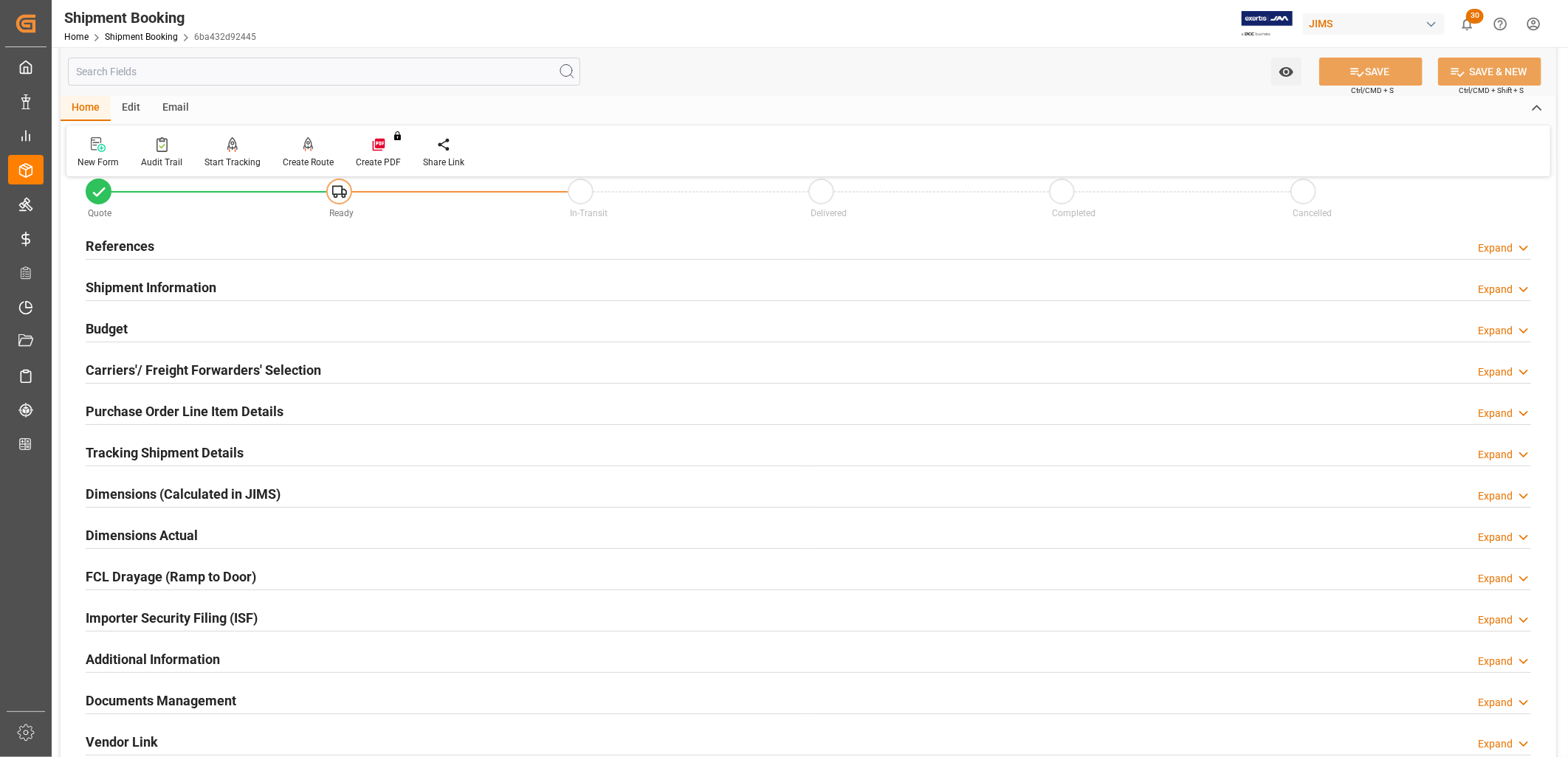
scroll to position [23, 0]
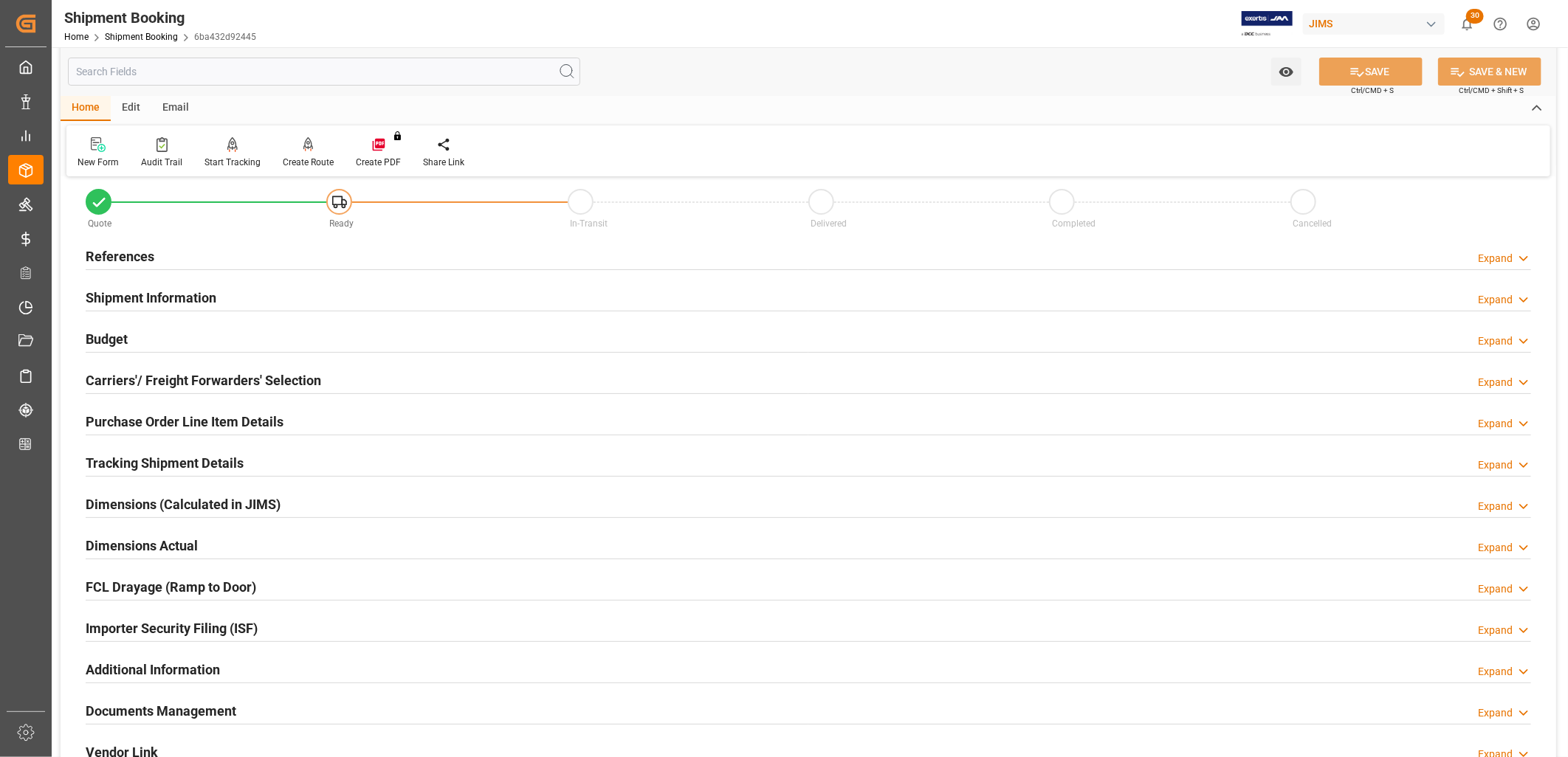
click at [185, 695] on div "Documents Management Expand" at bounding box center [808, 712] width 1466 height 42
click at [187, 704] on h2 "Documents Management" at bounding box center [160, 711] width 151 height 20
click at [224, 701] on h2 "Documents Management" at bounding box center [160, 711] width 151 height 20
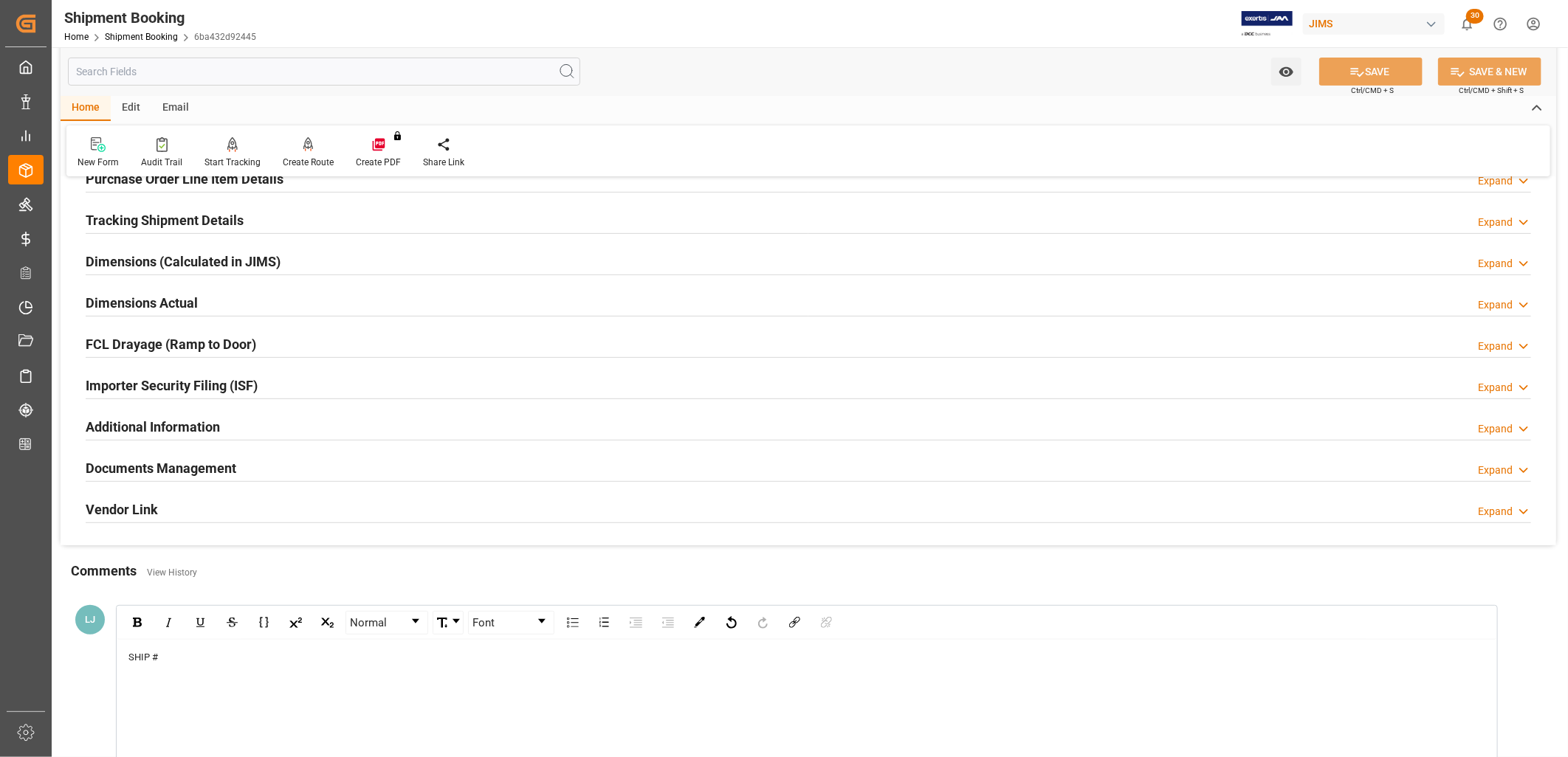
scroll to position [352, 0]
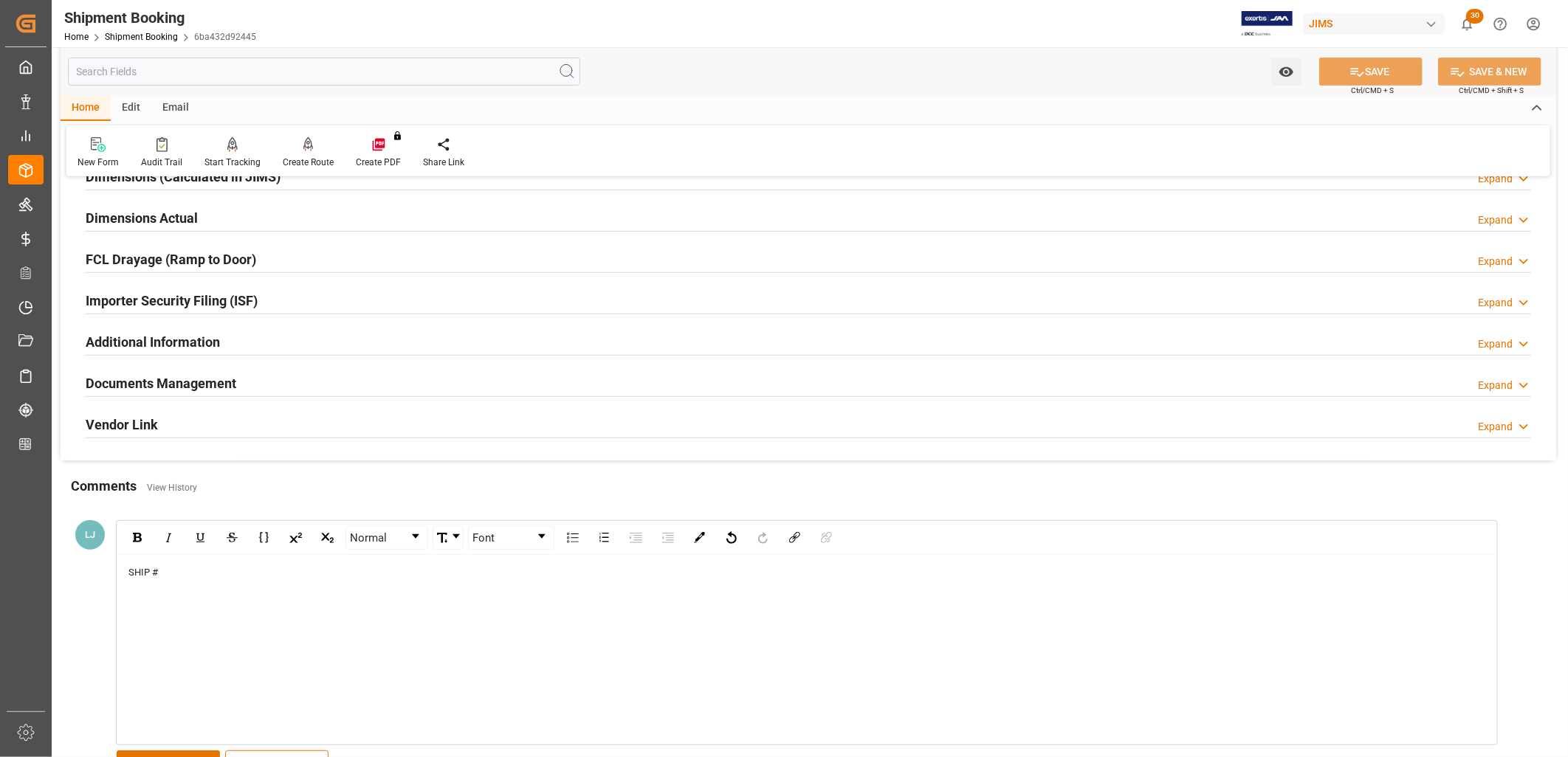
click at [207, 380] on h2 "Documents Management" at bounding box center [160, 383] width 151 height 20
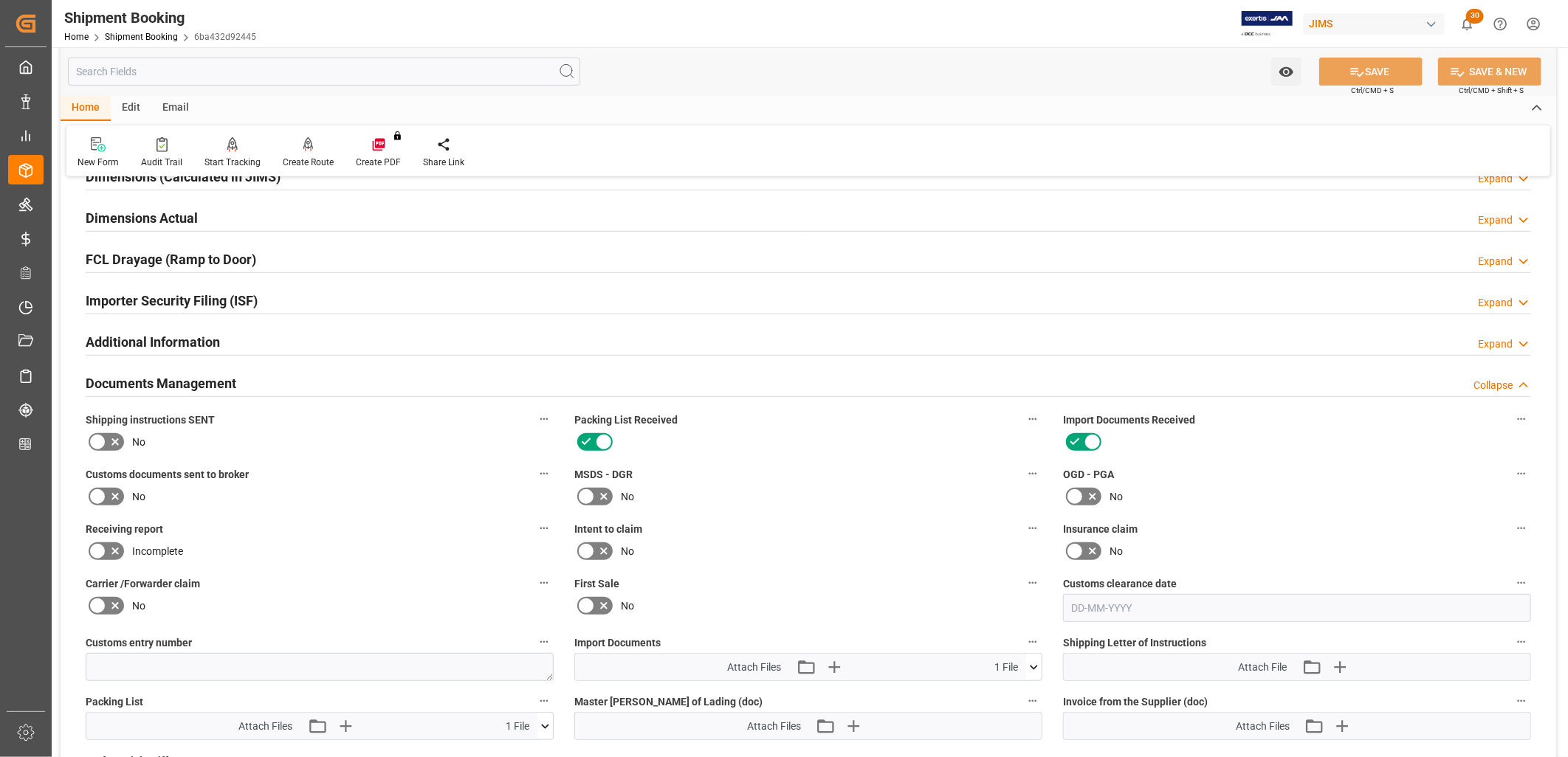
click at [1036, 660] on icon at bounding box center [1034, 667] width 16 height 16
click at [833, 660] on icon "button" at bounding box center [834, 667] width 14 height 14
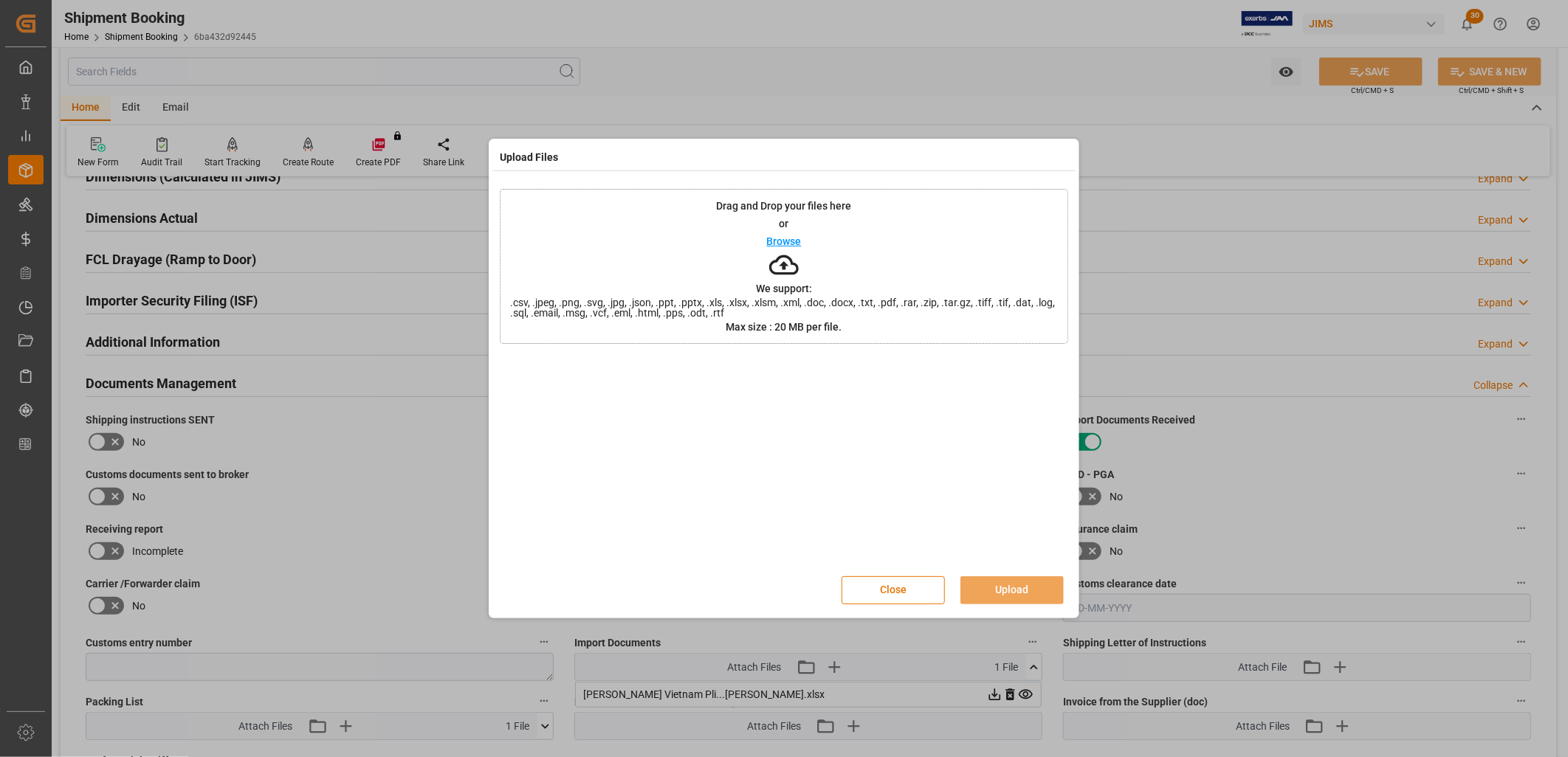
click at [794, 234] on div "Browse" at bounding box center [784, 241] width 35 height 17
click at [1022, 586] on button "Upload" at bounding box center [1012, 591] width 104 height 28
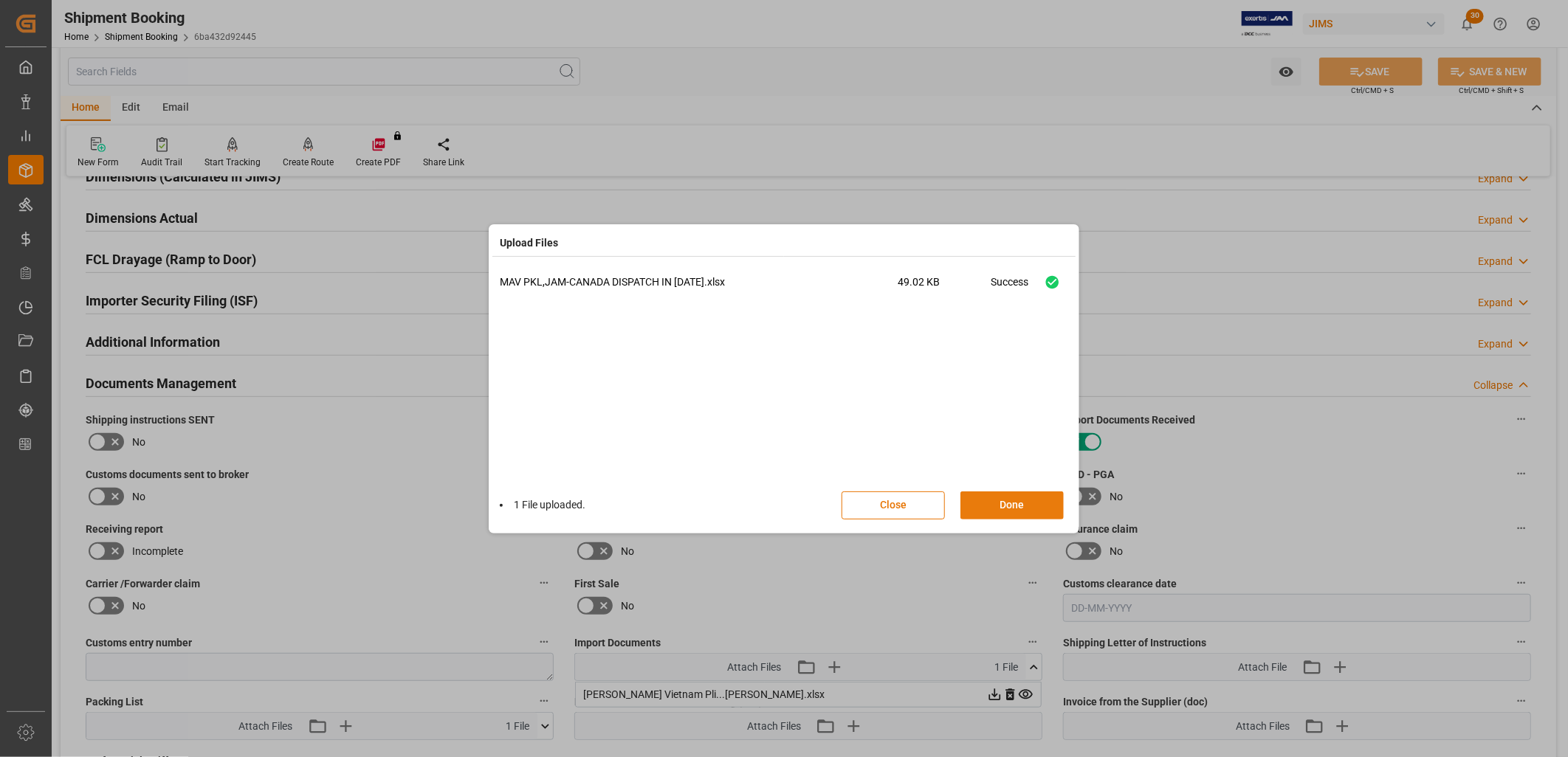
click at [1011, 507] on button "Done" at bounding box center [1012, 506] width 104 height 28
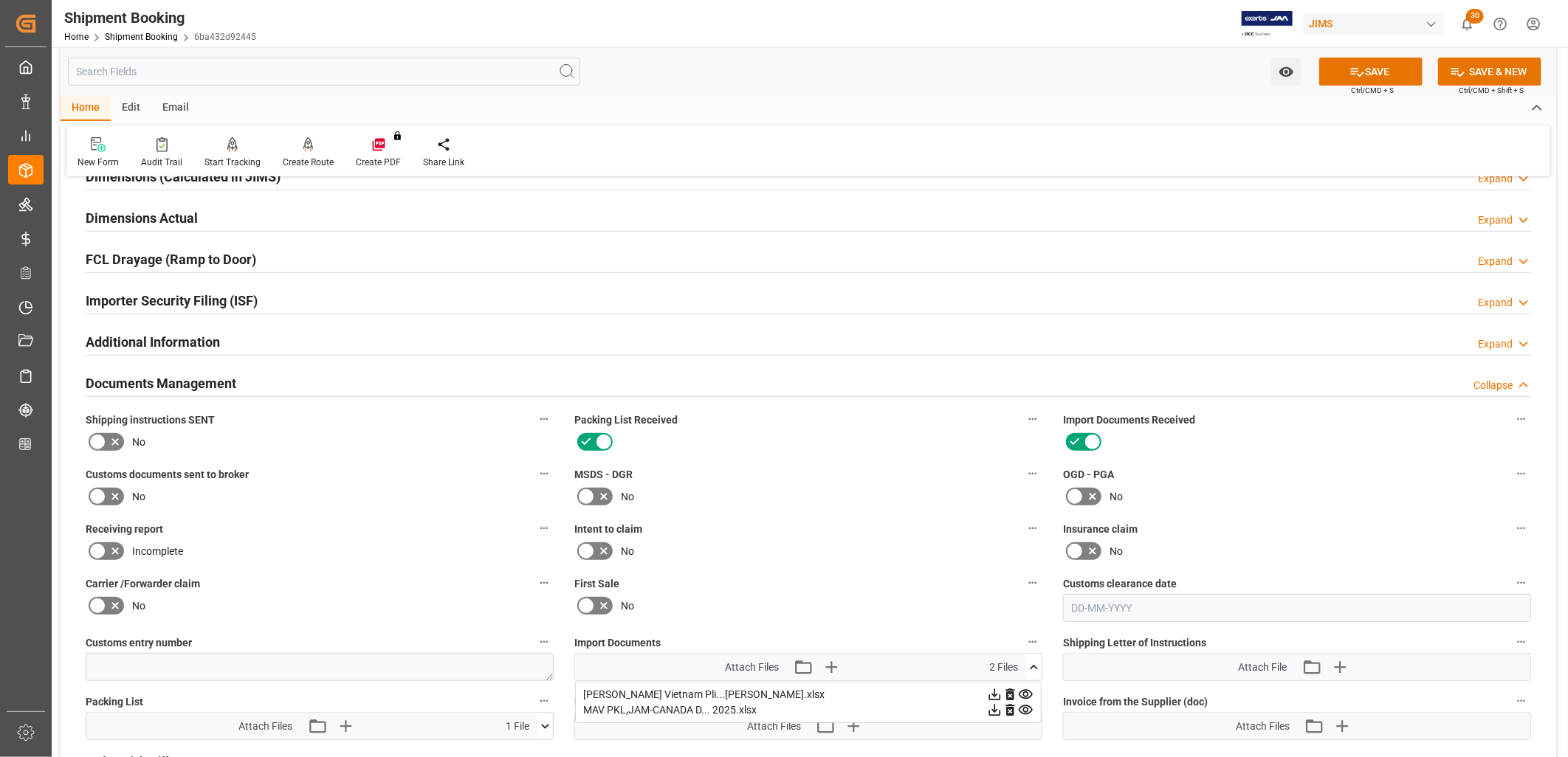
click at [1026, 705] on icon at bounding box center [1026, 711] width 16 height 16
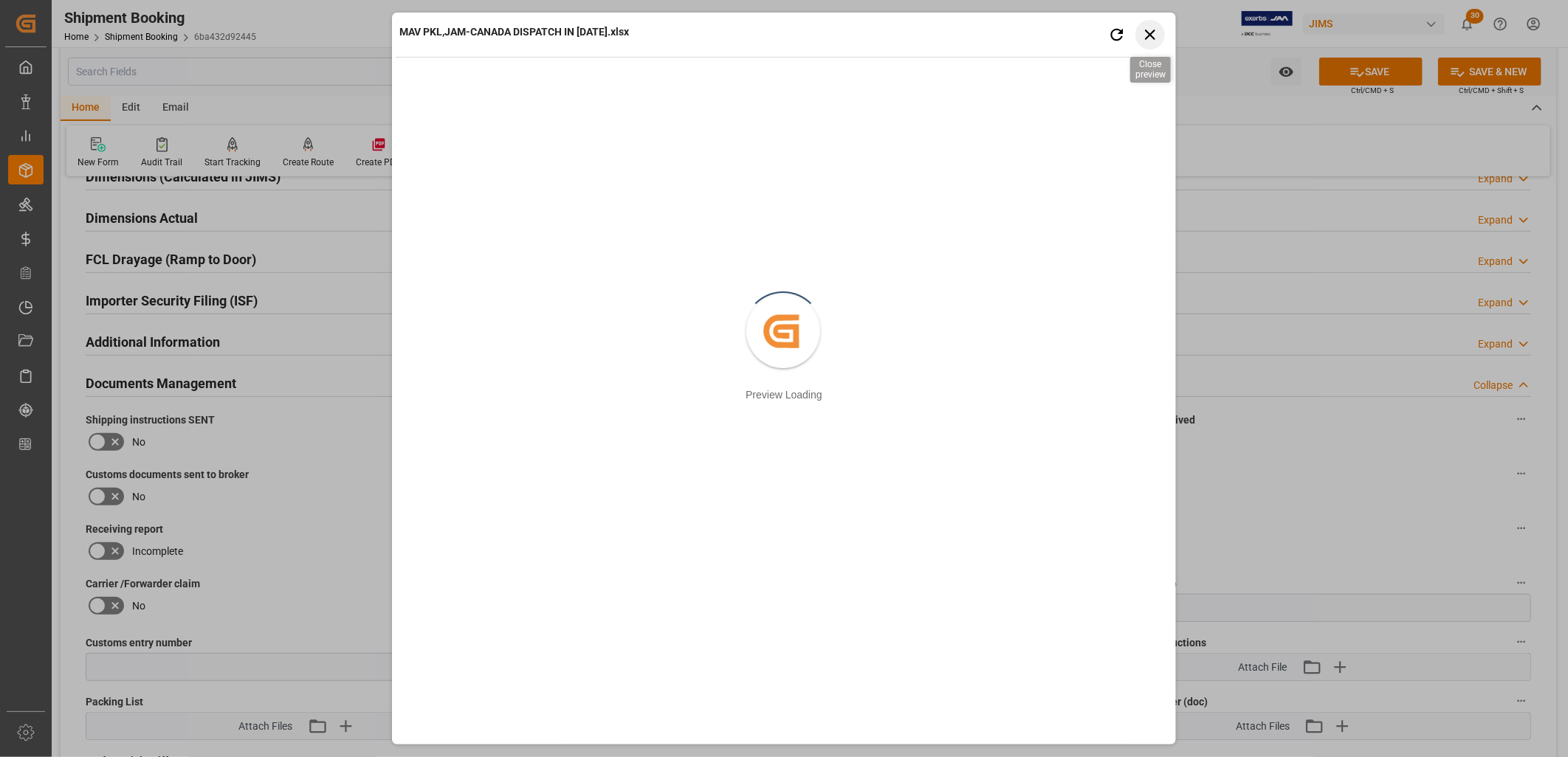
click at [1146, 35] on icon "button" at bounding box center [1150, 34] width 18 height 18
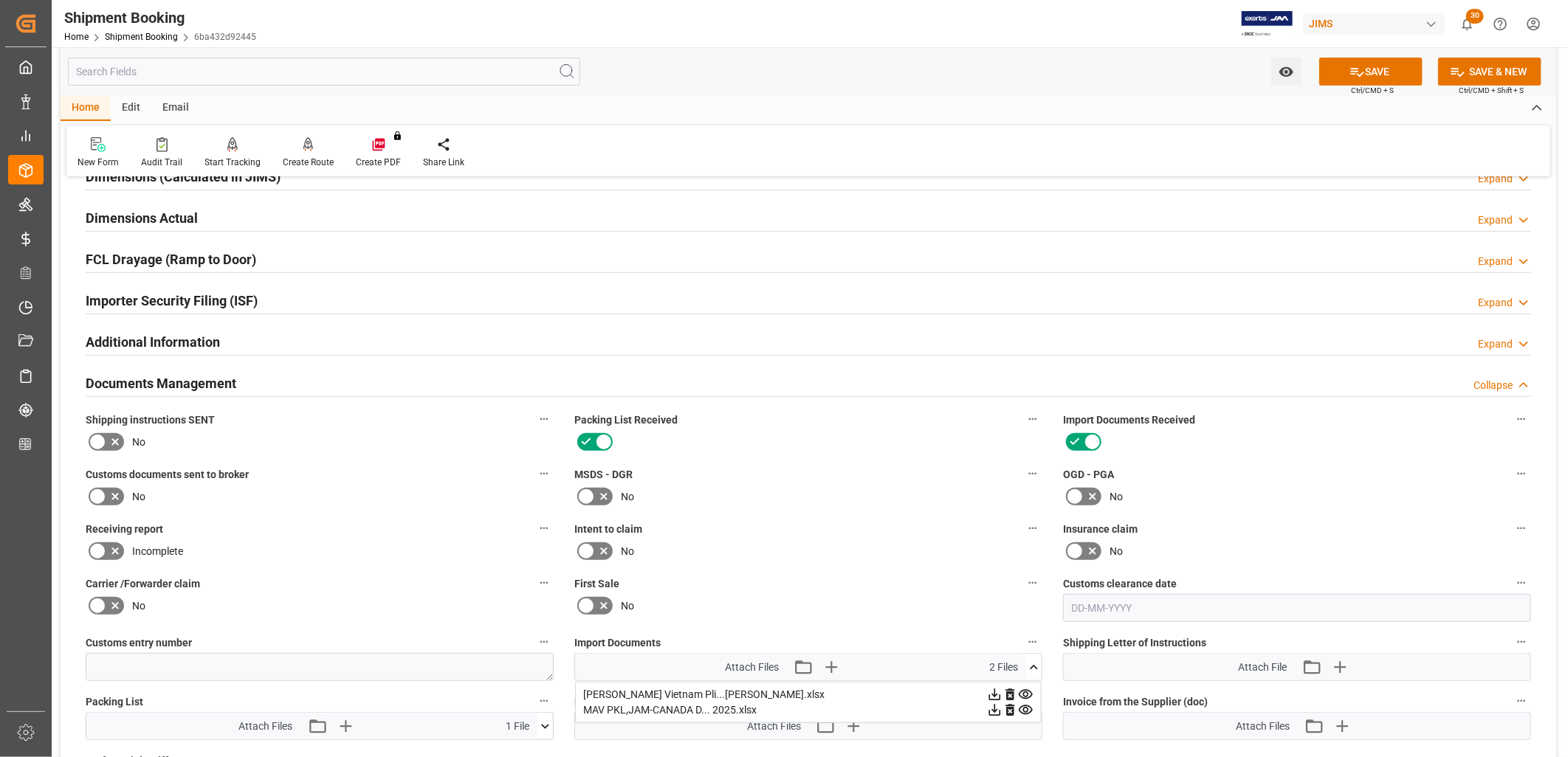
click at [995, 707] on icon at bounding box center [995, 711] width 12 height 12
click at [1365, 71] on button "SAVE" at bounding box center [1370, 71] width 104 height 28
